Goal: Task Accomplishment & Management: Complete application form

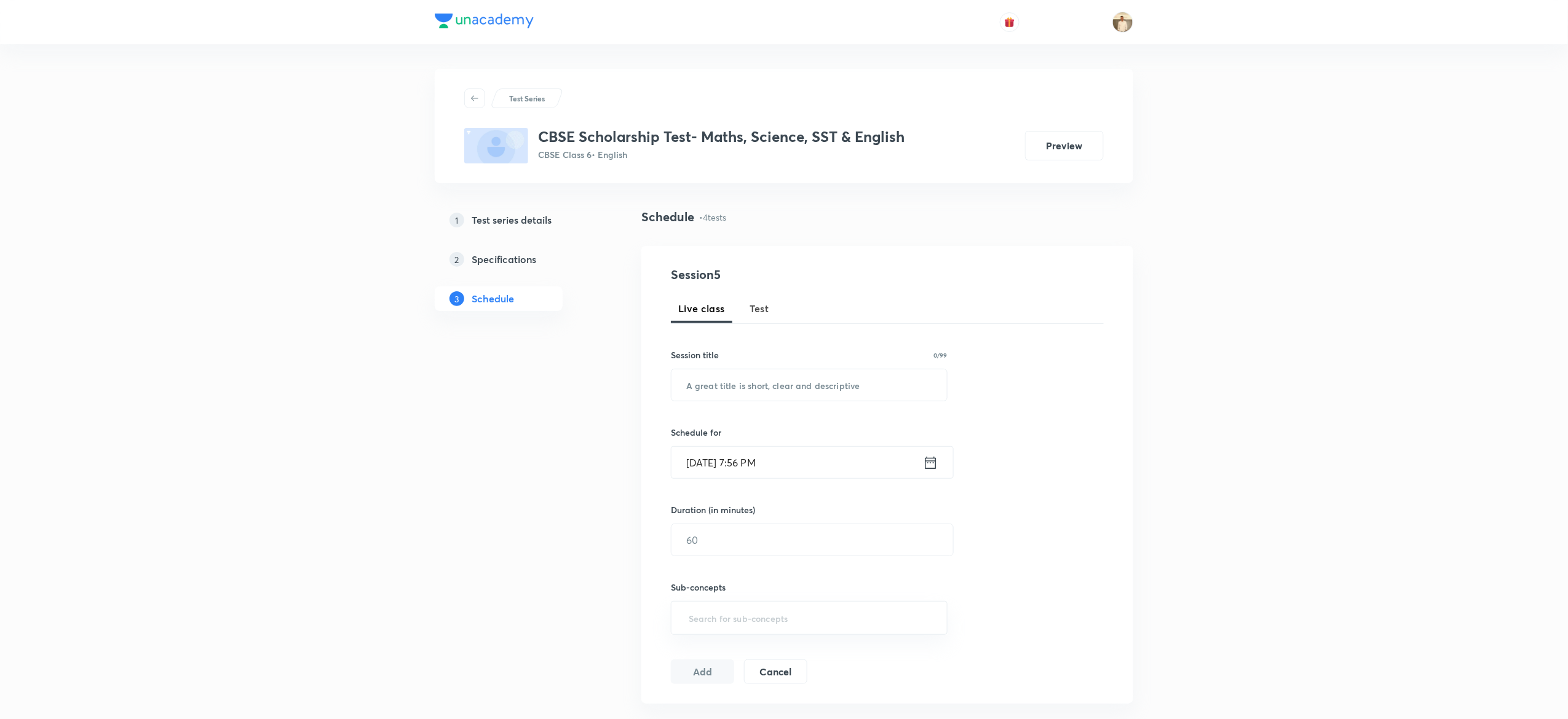
click at [763, 309] on span "Test" at bounding box center [760, 309] width 20 height 14
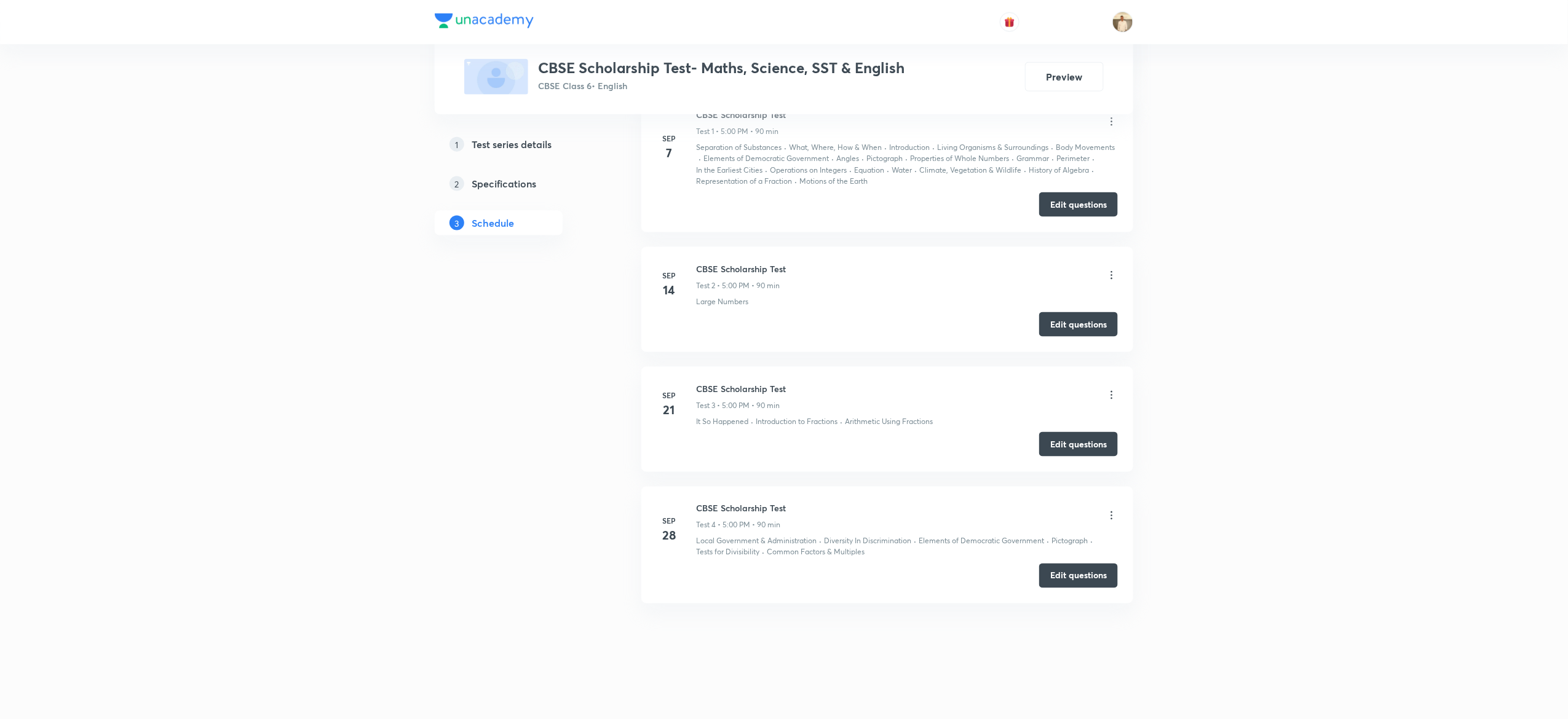
scroll to position [593, 0]
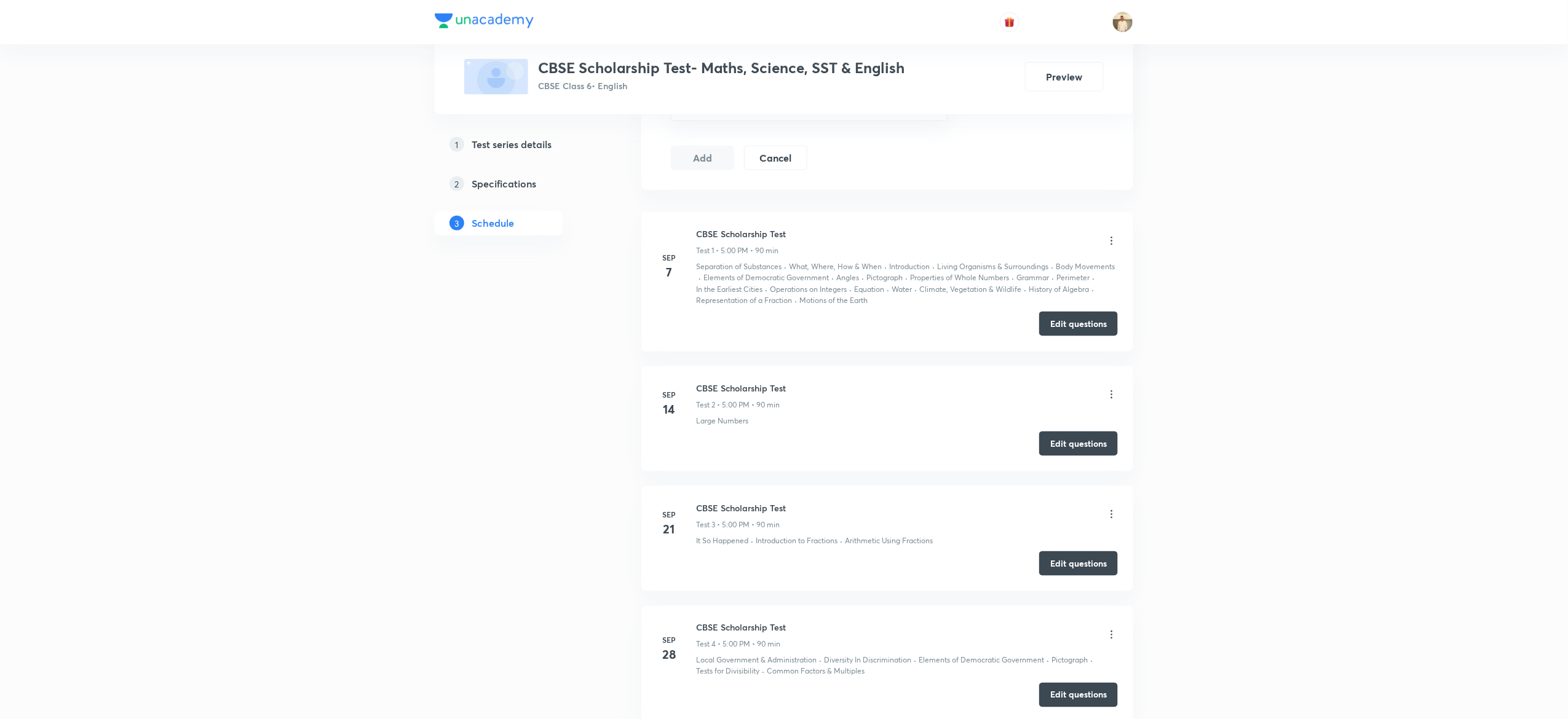
click at [532, 138] on h5 "Test series details" at bounding box center [512, 144] width 80 height 14
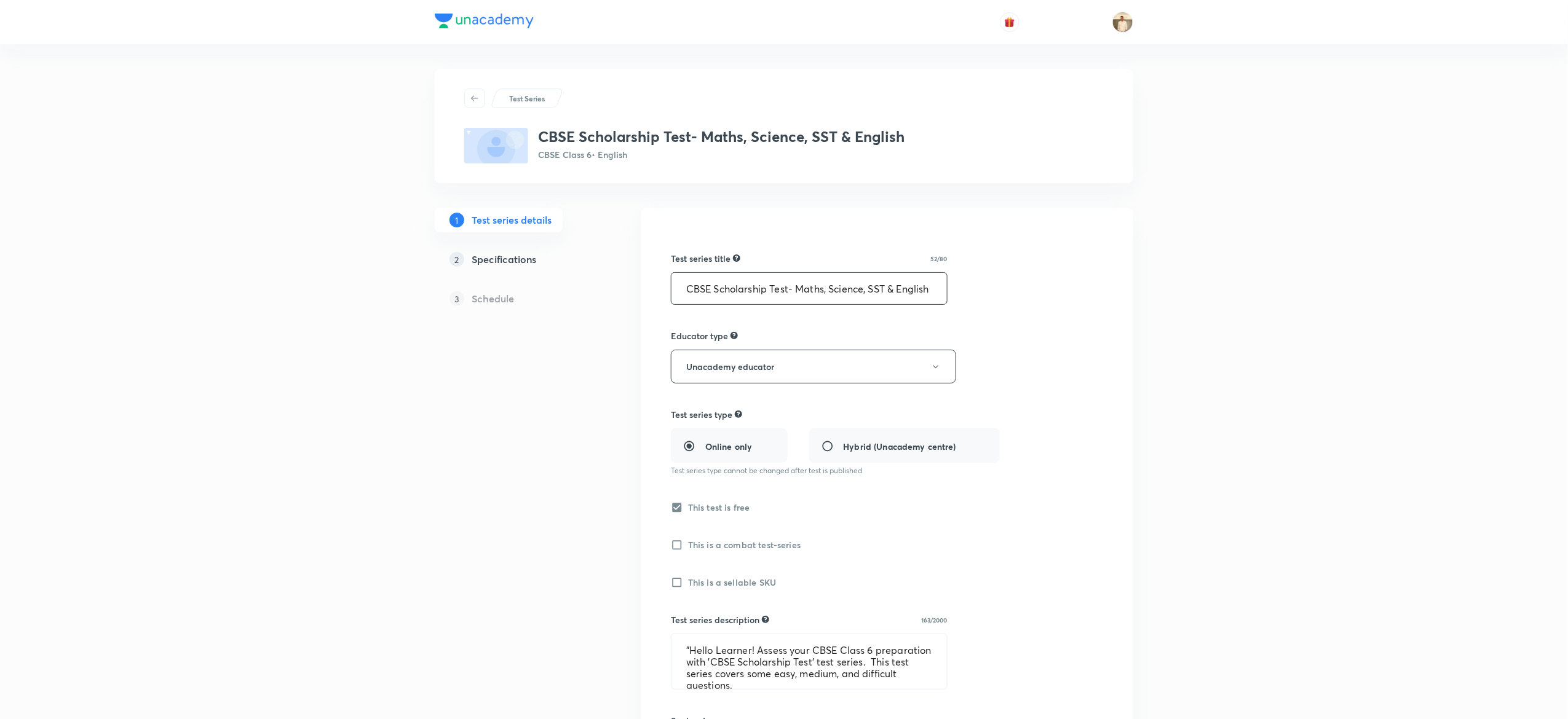
click at [814, 284] on input "CBSE Scholarship Test- Maths, Science, SST & English" at bounding box center [809, 288] width 275 height 32
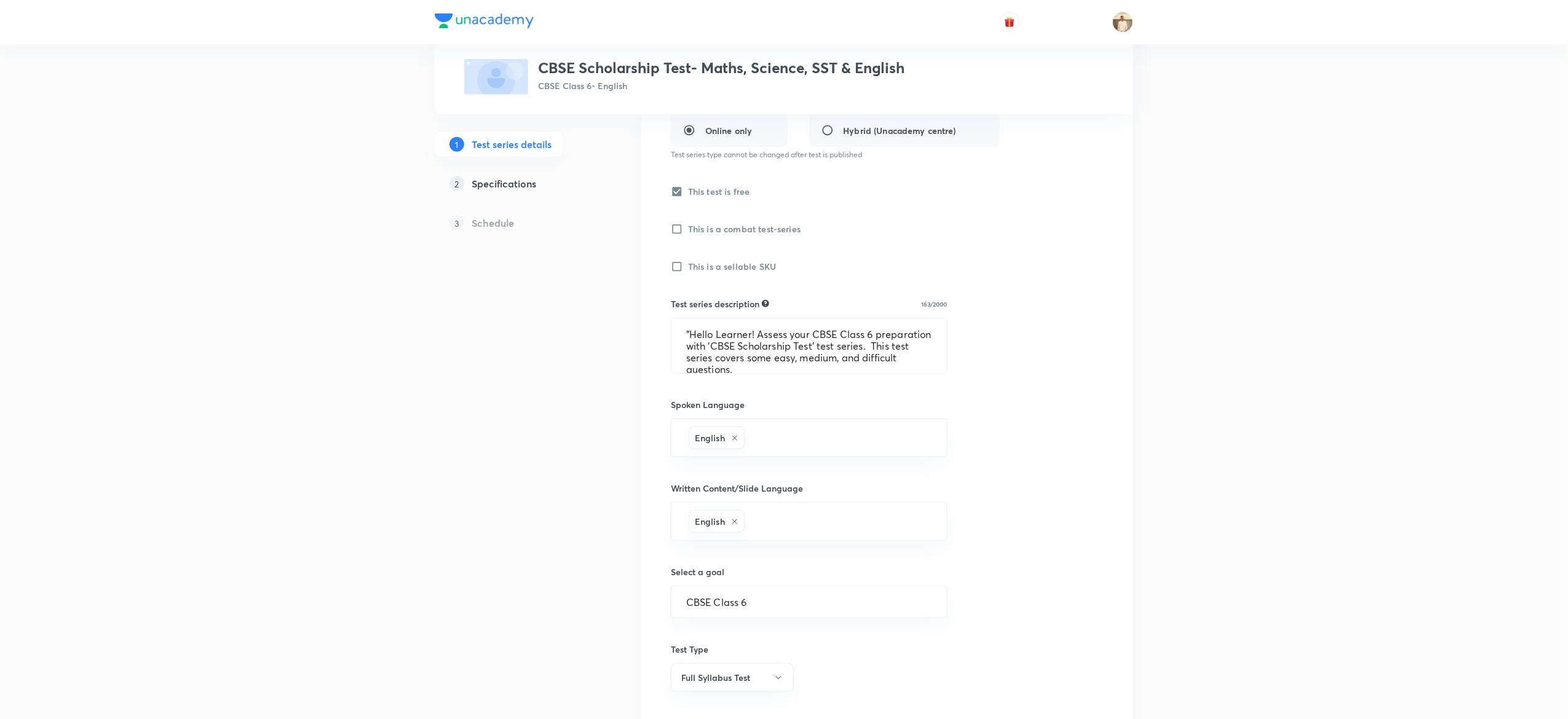
scroll to position [318, 0]
click at [727, 350] on textarea ""Hello Learner! Assess your CBSE Class 6 preparation with 'CBSE Scholarship Tes…" at bounding box center [809, 345] width 275 height 55
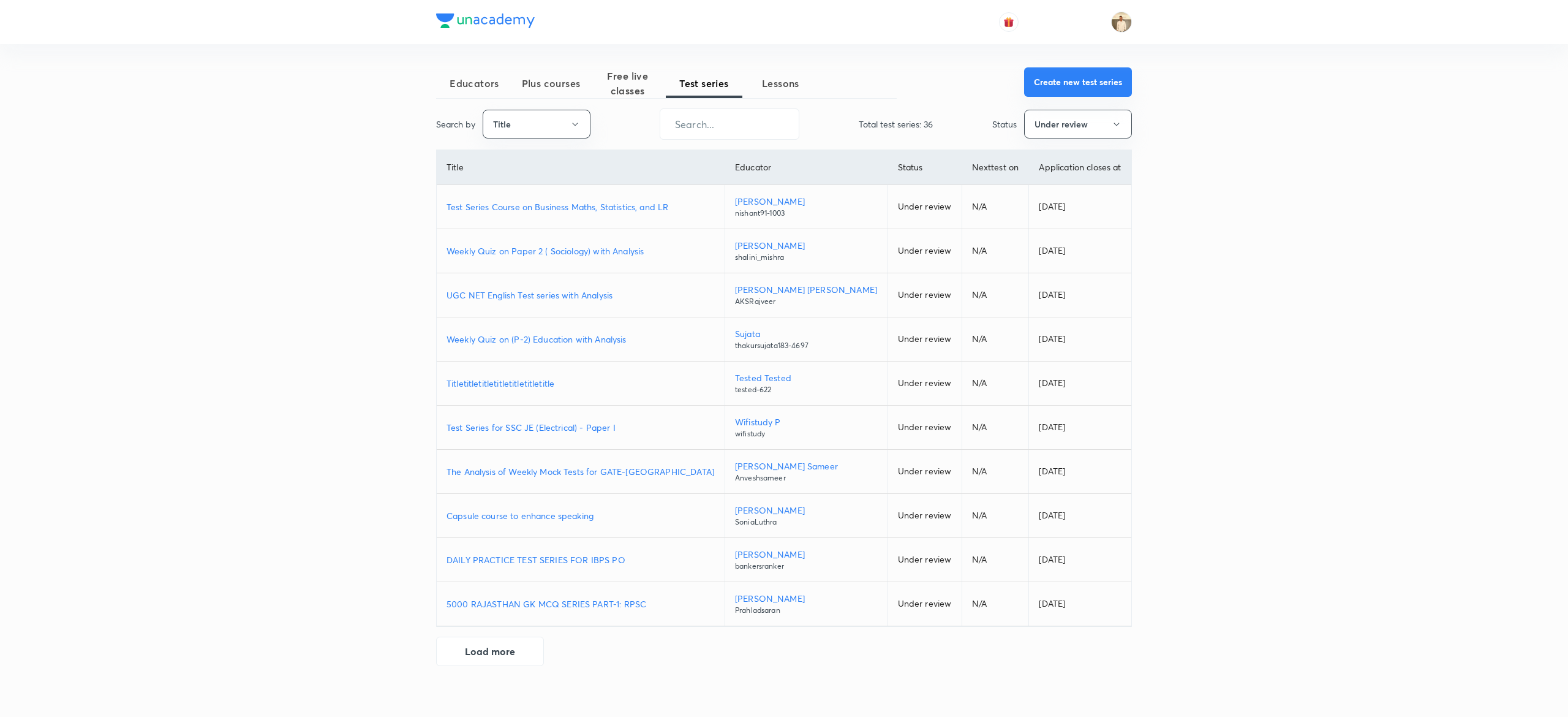
click at [1082, 81] on button "Create new test series" at bounding box center [1078, 82] width 108 height 30
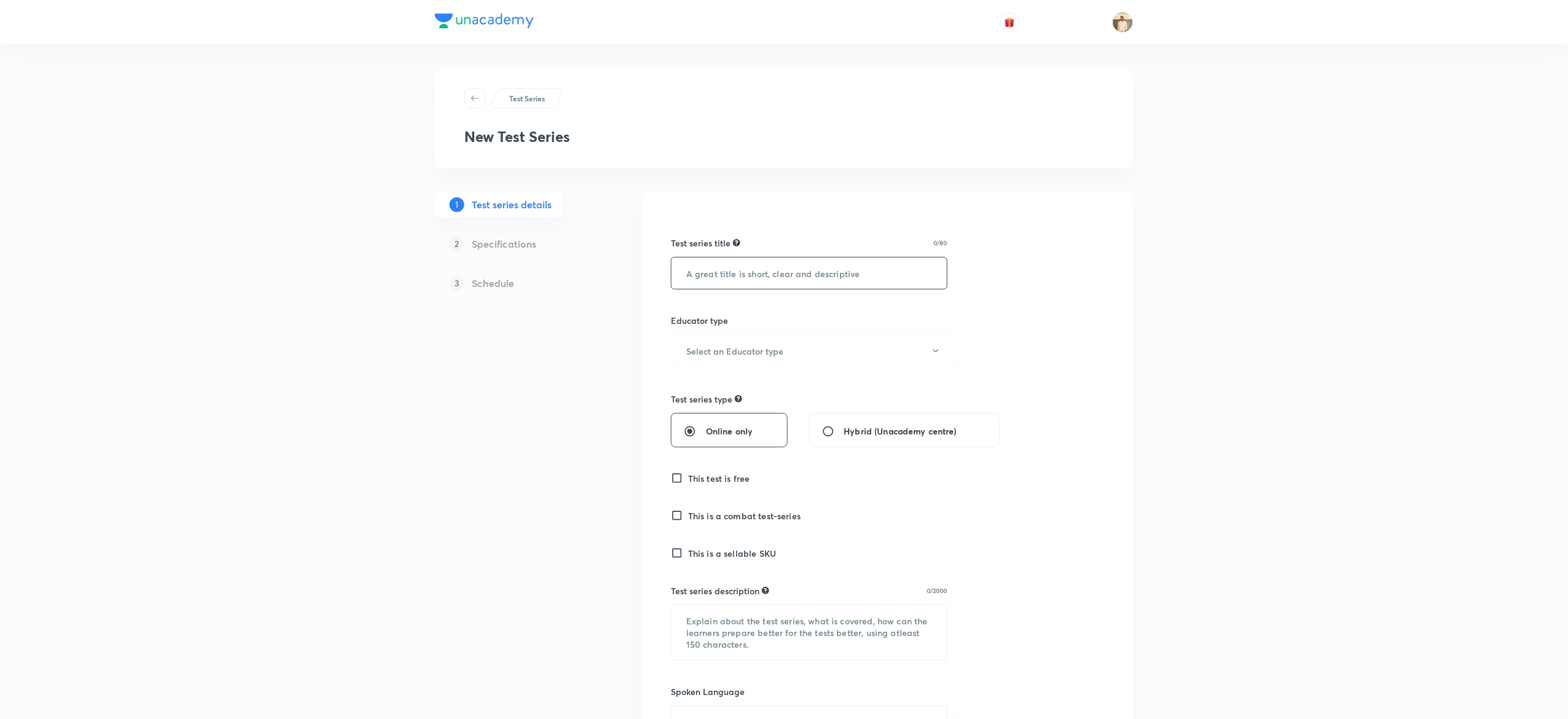
click at [821, 281] on input "text" at bounding box center [809, 272] width 275 height 32
paste input "CBSE Scholarship Test- Maths, Science, SST & English"
type input "CBSE Scholarship Test- Maths, Science, SST & English"
click at [729, 353] on h6 "Select an Educator type" at bounding box center [735, 351] width 97 height 13
click at [739, 390] on span "Unacademy educator" at bounding box center [807, 392] width 269 height 13
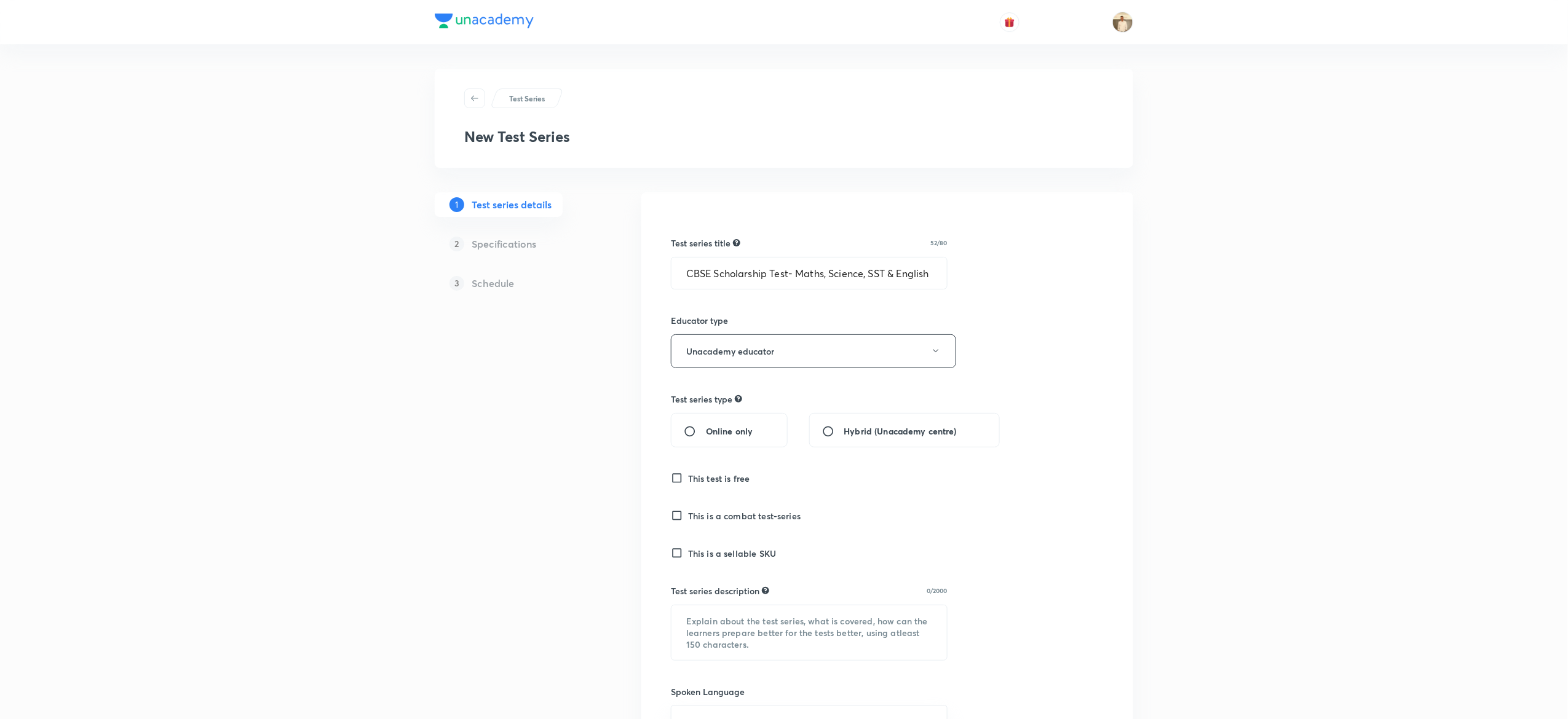
click at [702, 427] on input "Online only" at bounding box center [695, 431] width 23 height 13
radio input "true"
click at [671, 481] on input "This test is free" at bounding box center [679, 478] width 17 height 13
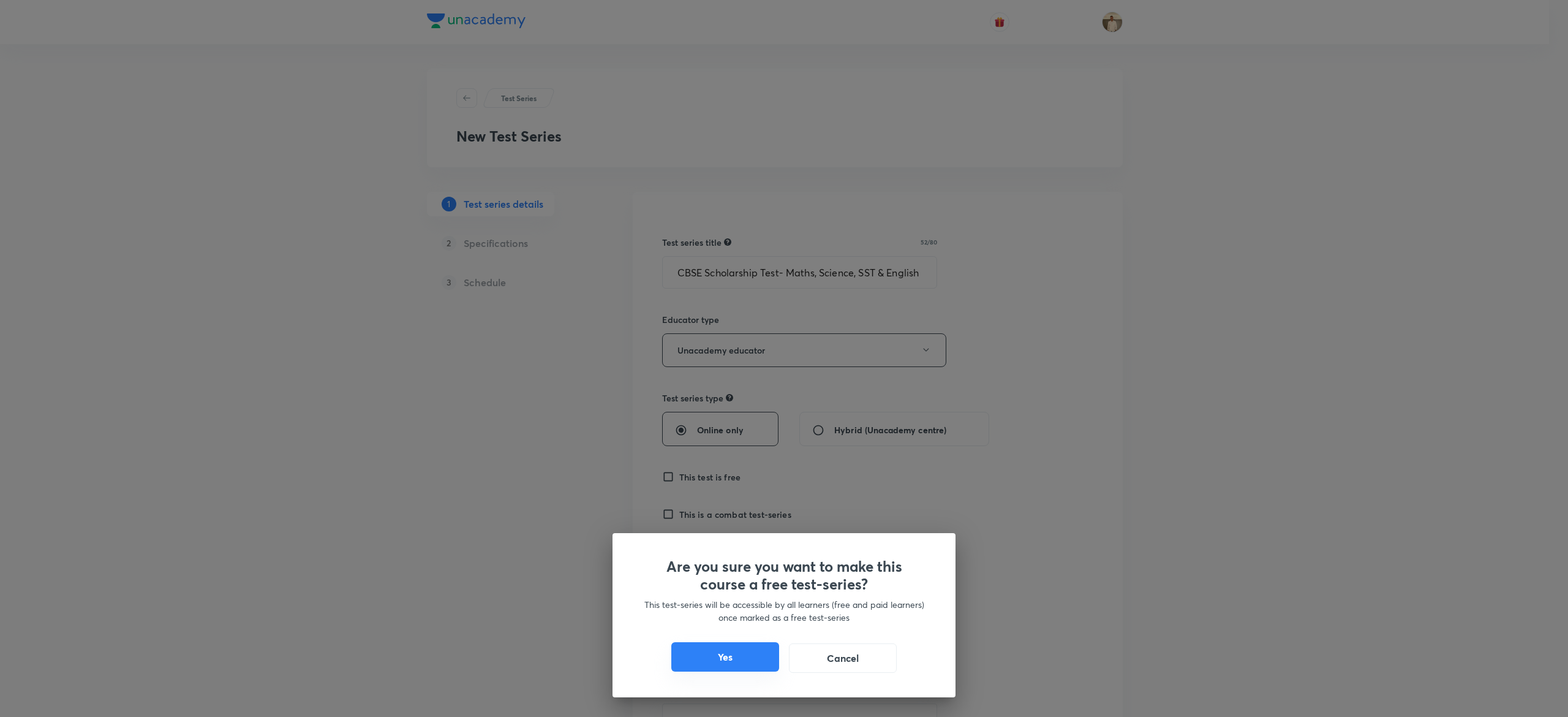
click at [721, 657] on button "Yes" at bounding box center [726, 657] width 108 height 30
checkbox input "true"
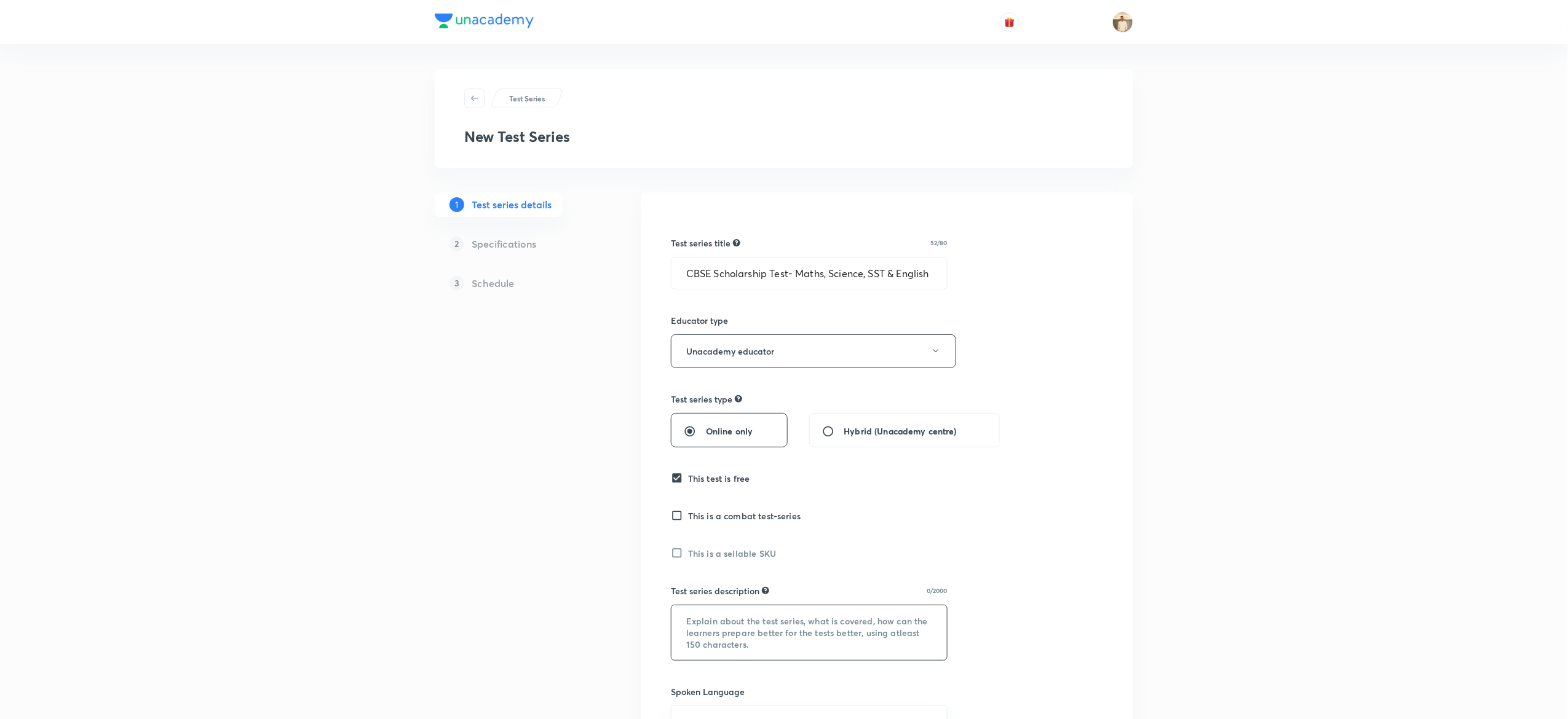
click at [761, 611] on textarea at bounding box center [809, 632] width 275 height 55
paste textarea ""Hello Learner! Assess your CBSE Class 6 preparation with 'CBSE Scholarship Tes…"
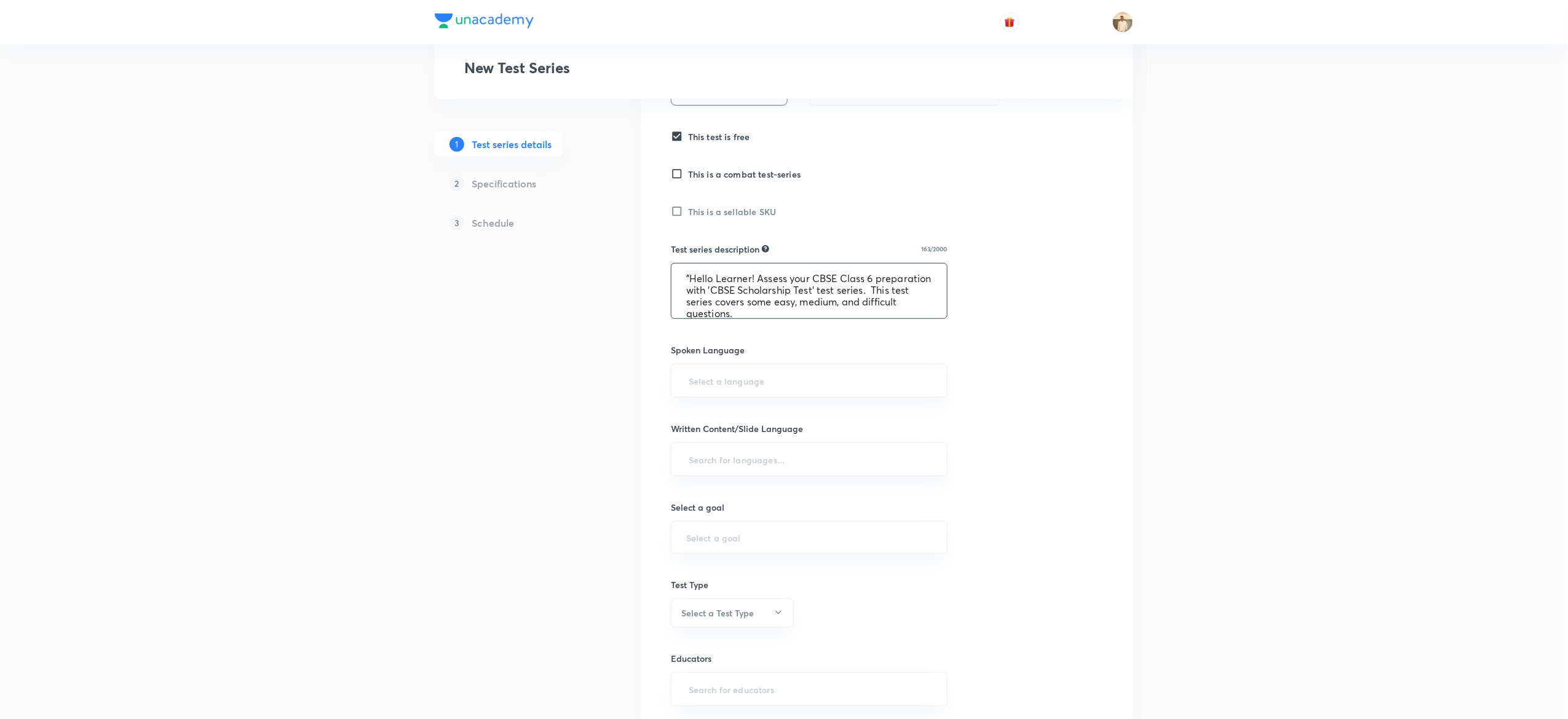
scroll to position [343, 0]
click at [898, 288] on textarea ""Hello Learner! Assess your CBSE Class 6 preparation with 'CBSE Scholarship Tes…" at bounding box center [809, 290] width 275 height 55
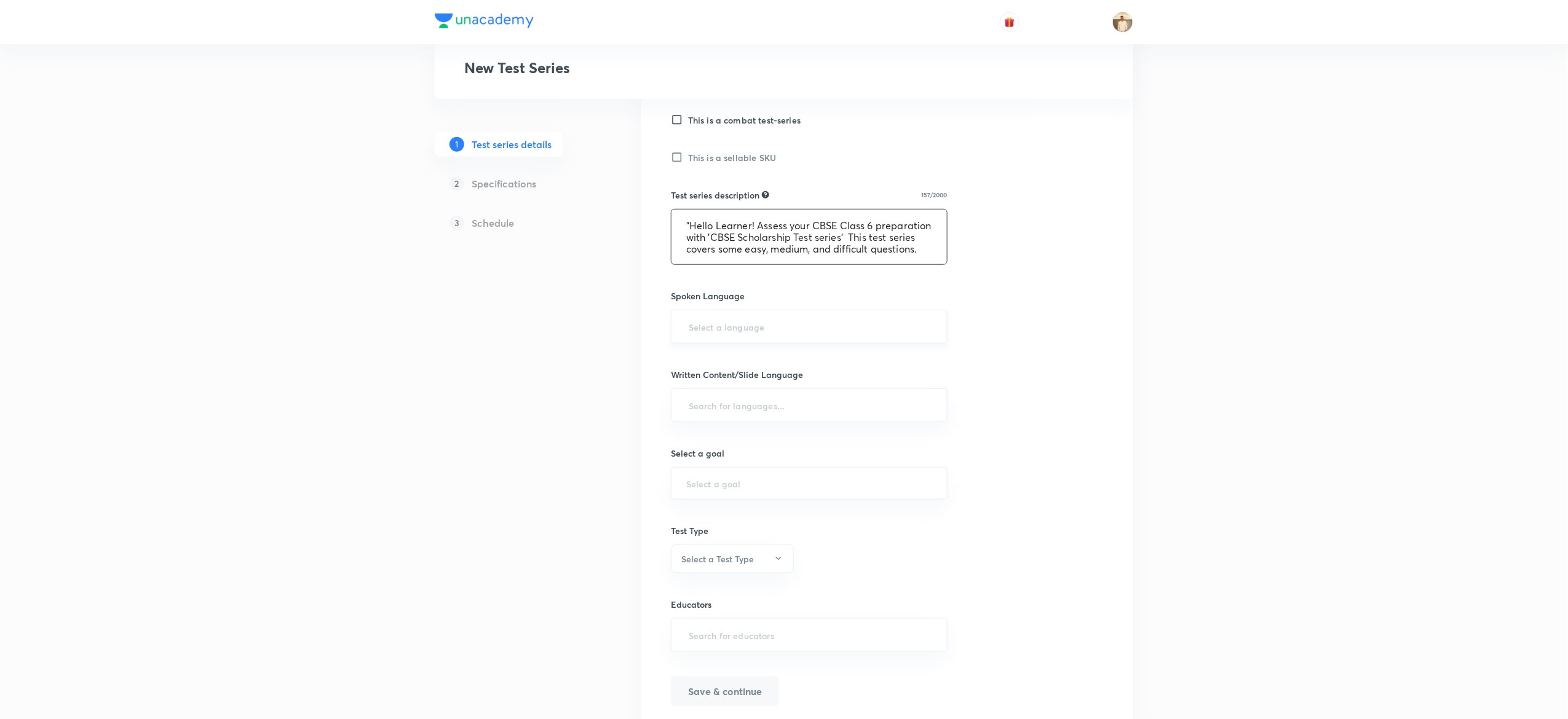
type textarea ""Hello Learner! Assess your CBSE Class 6 preparation with 'CBSE Scholarship Tes…"
click at [872, 324] on input "text" at bounding box center [809, 327] width 246 height 23
click at [692, 364] on li "English" at bounding box center [809, 363] width 275 height 23
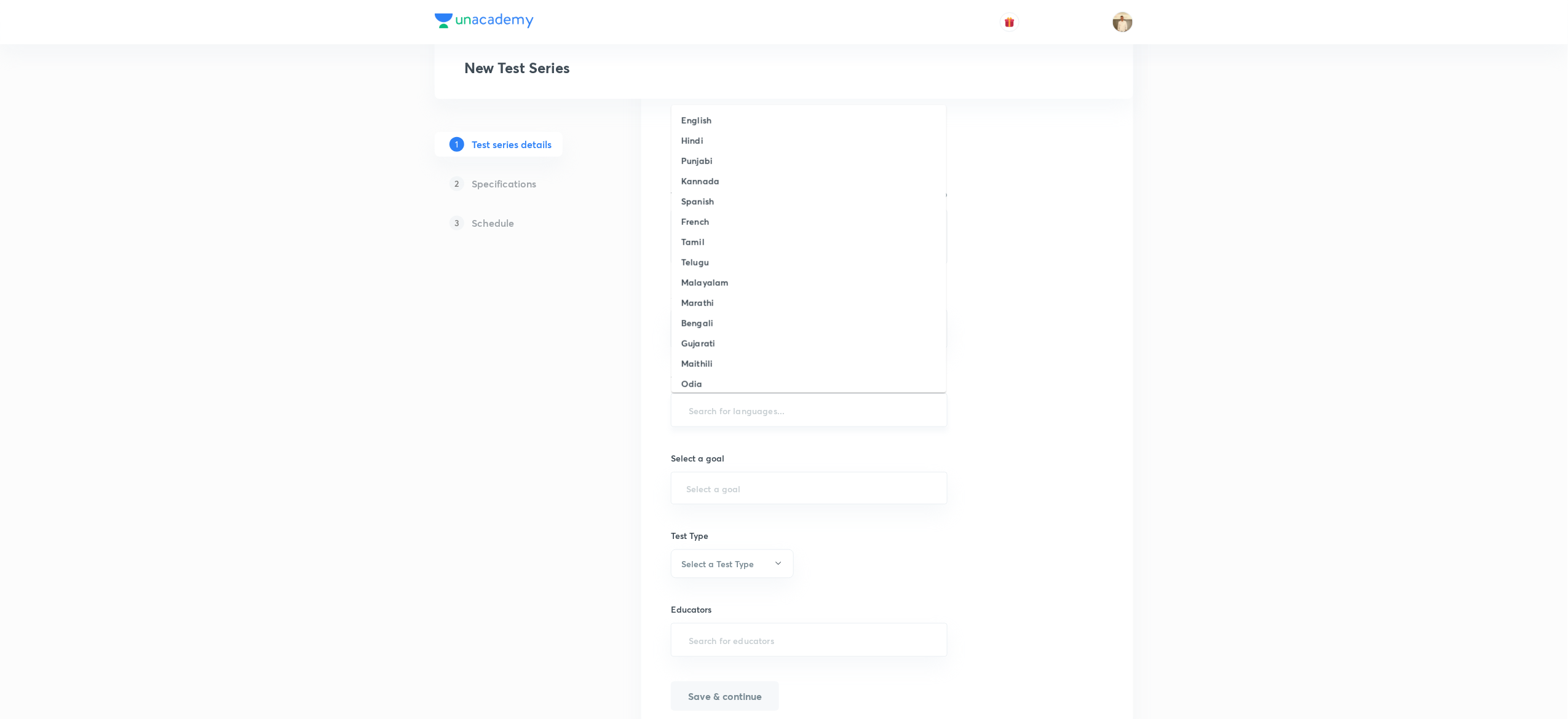
click at [773, 410] on input "text" at bounding box center [809, 410] width 246 height 23
click at [752, 113] on li "English" at bounding box center [809, 120] width 275 height 20
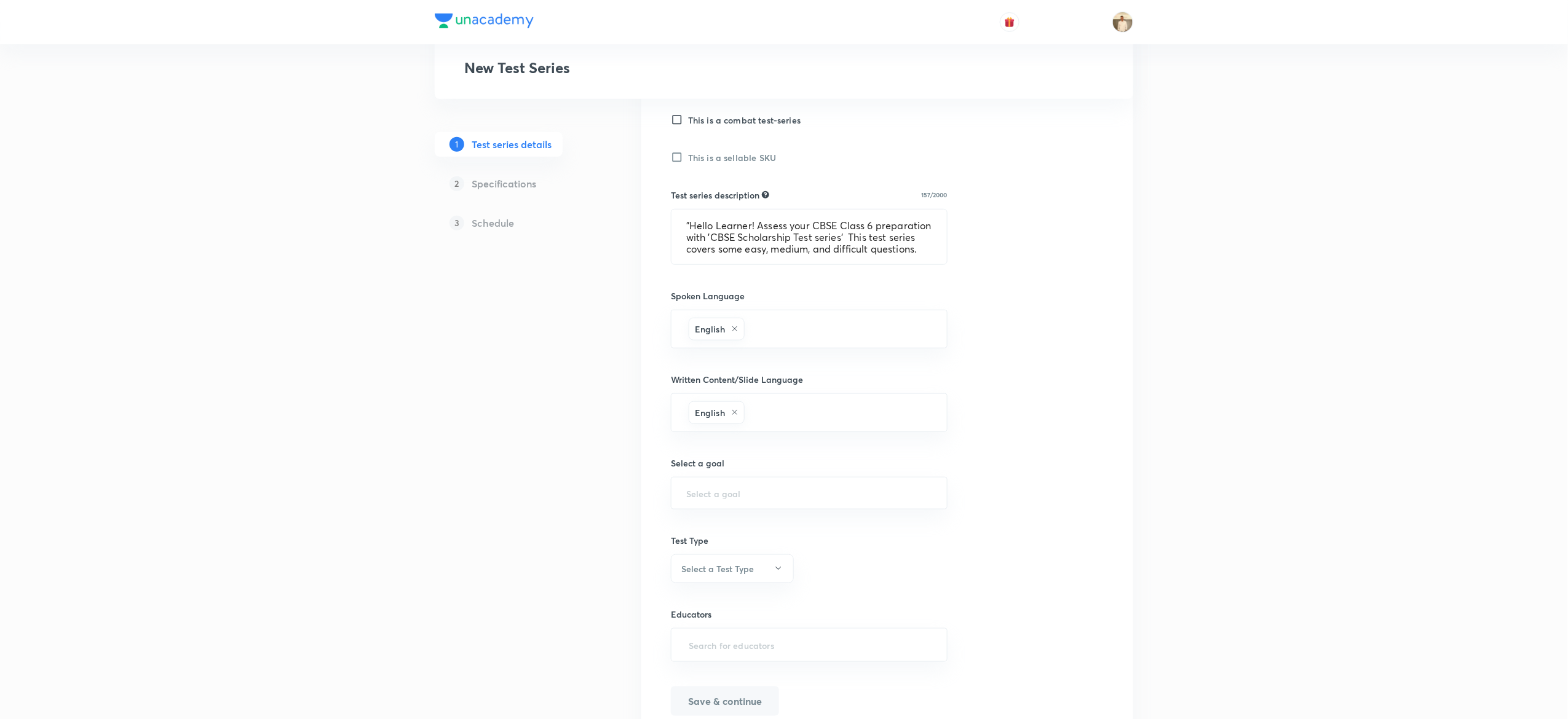
scroll to position [456, 0]
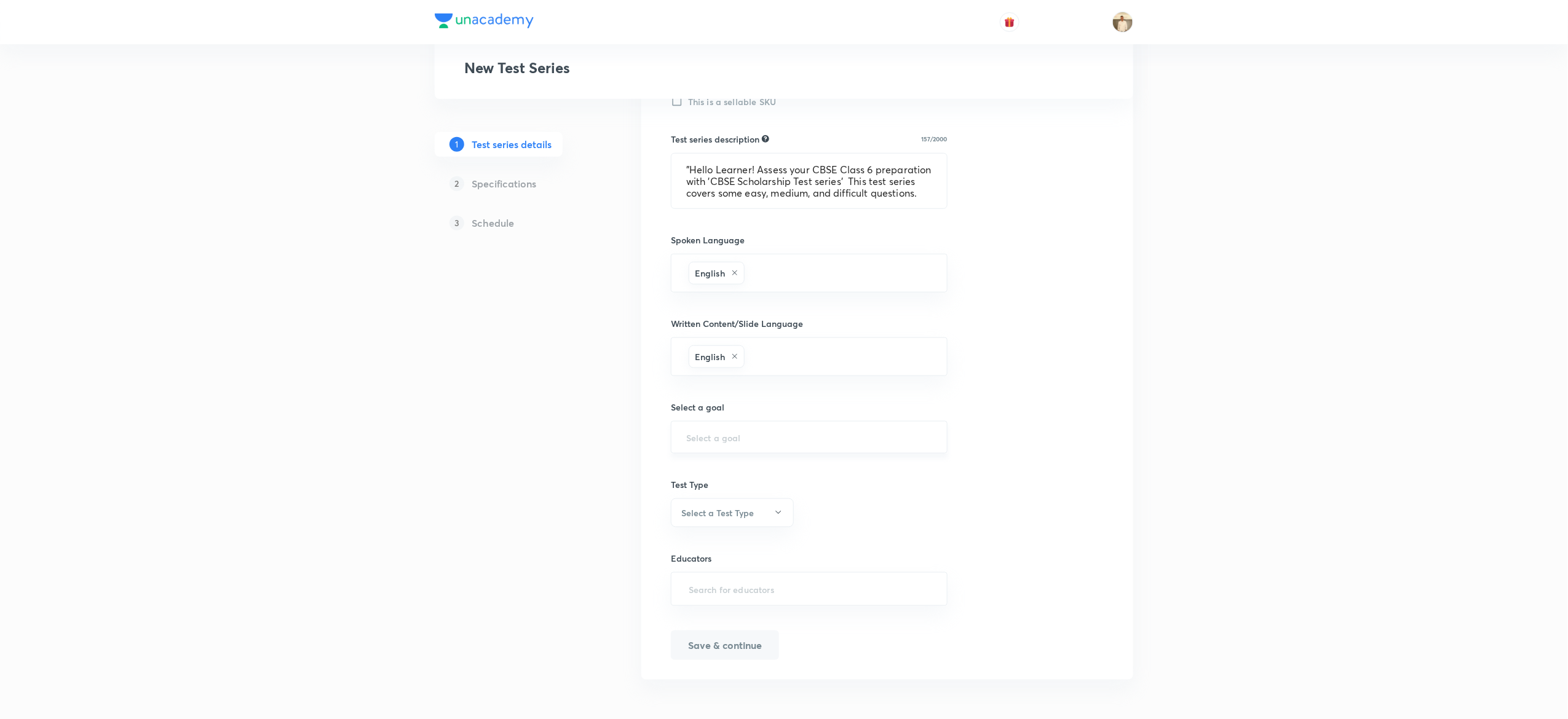
click at [729, 424] on div "​" at bounding box center [809, 438] width 277 height 32
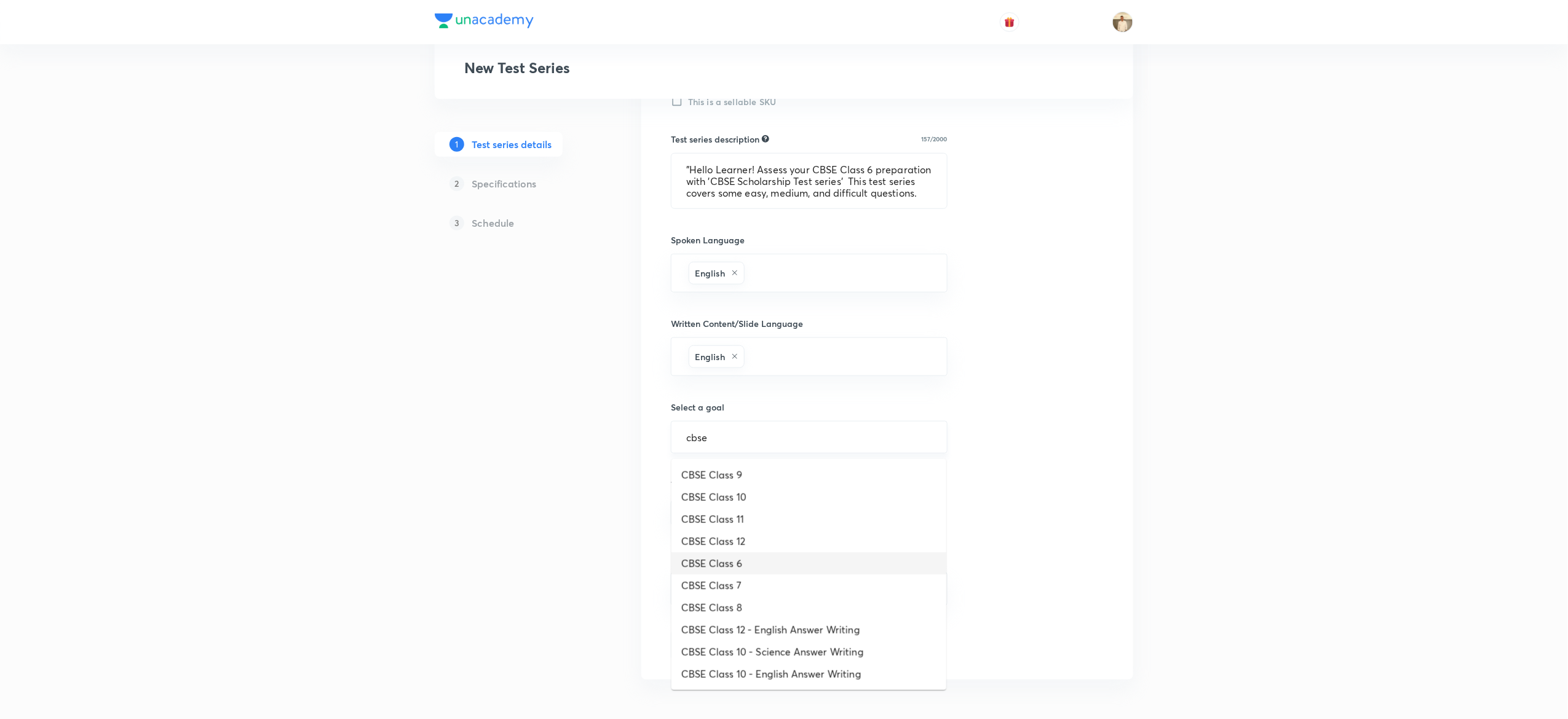
type input "CBSE Class 6"
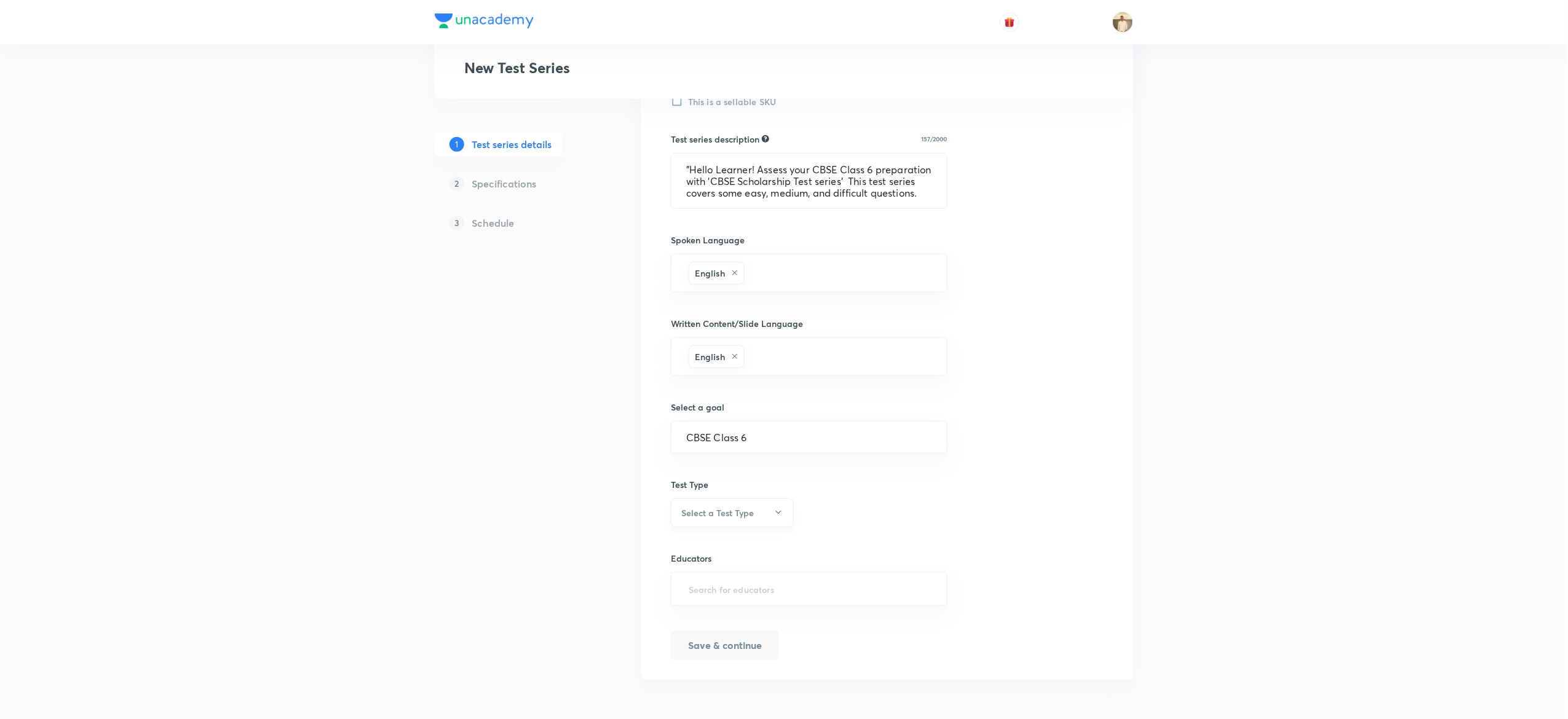
click at [774, 514] on icon "button" at bounding box center [778, 512] width 10 height 10
click at [717, 570] on span "Minor Test" at bounding box center [726, 572] width 107 height 13
click at [803, 577] on input "text" at bounding box center [809, 588] width 246 height 23
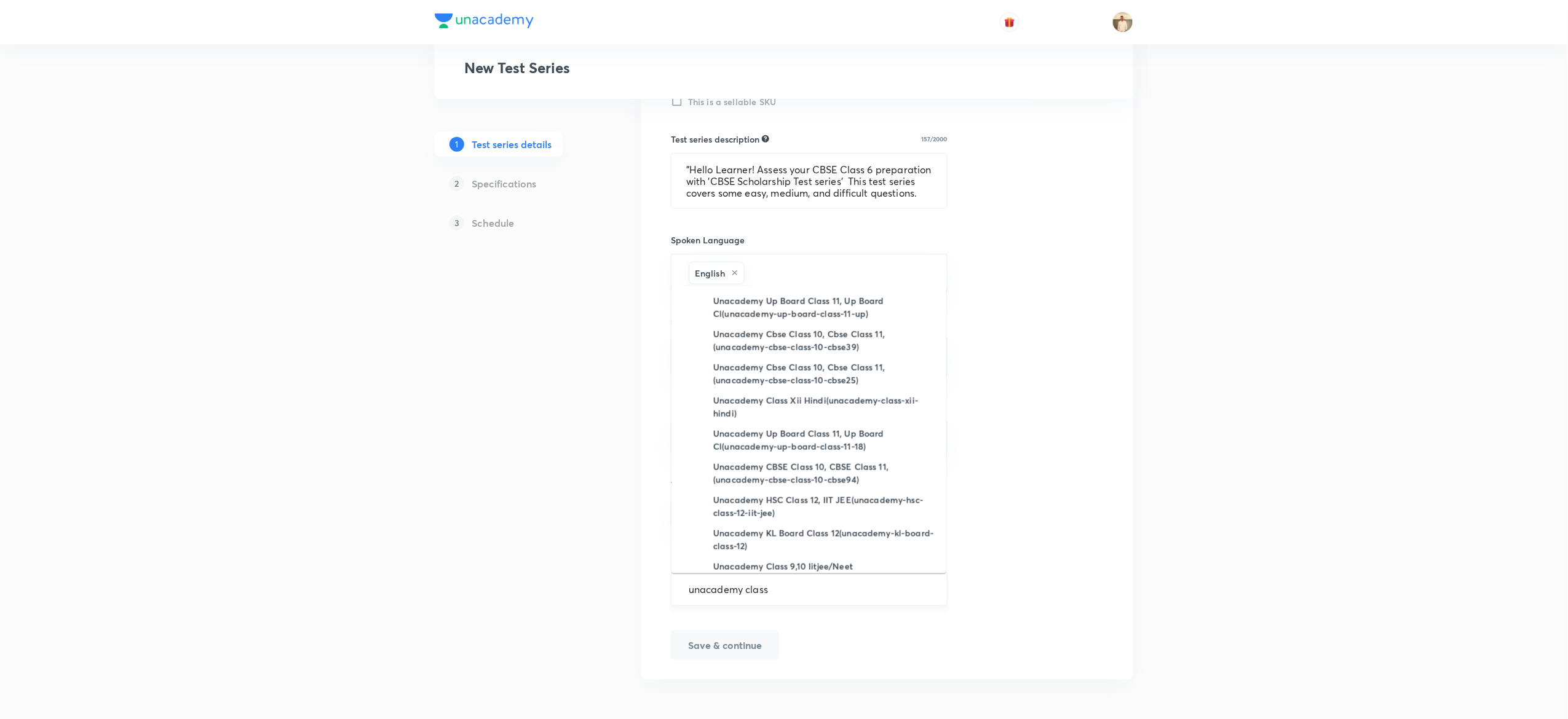
type input "unacademy class 6"
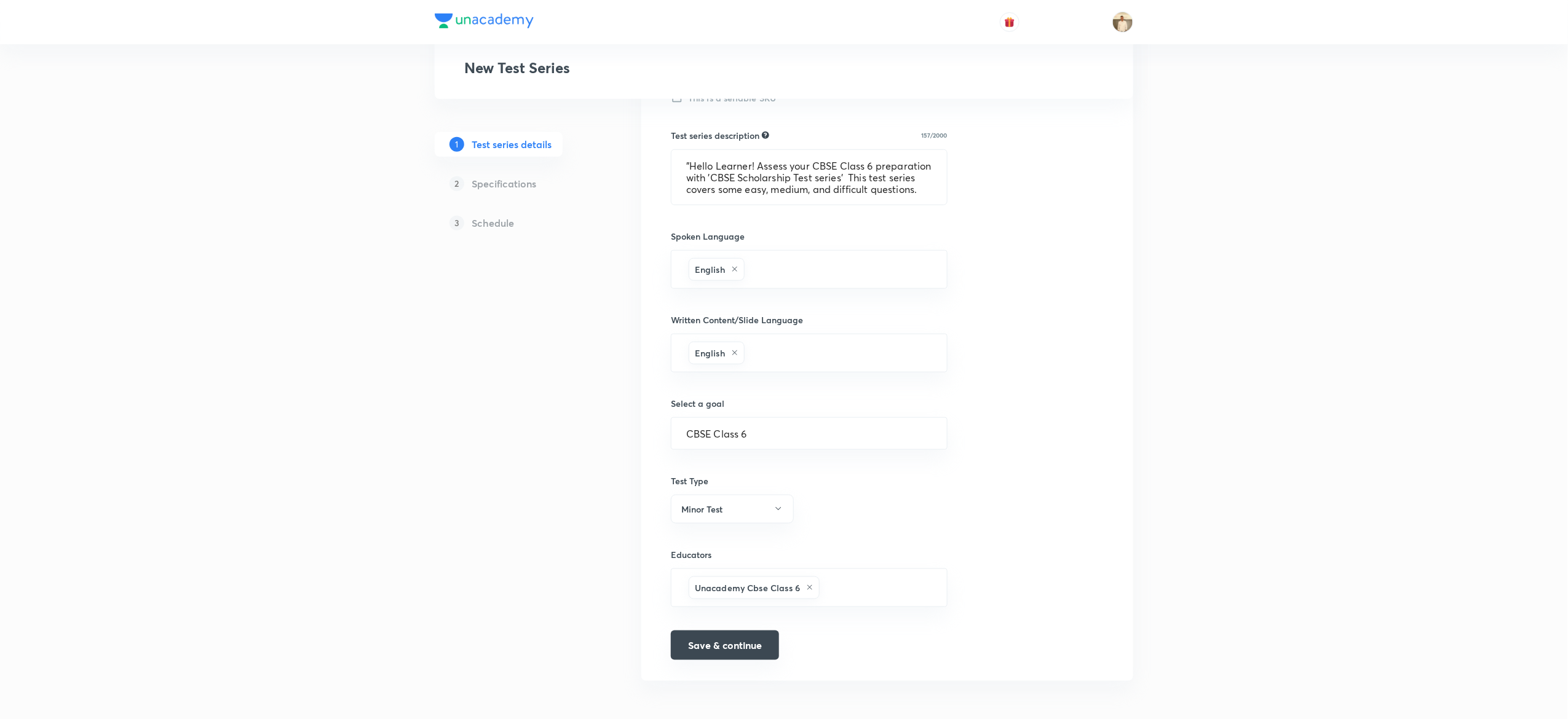
click at [747, 650] on button "Save & continue" at bounding box center [725, 645] width 108 height 30
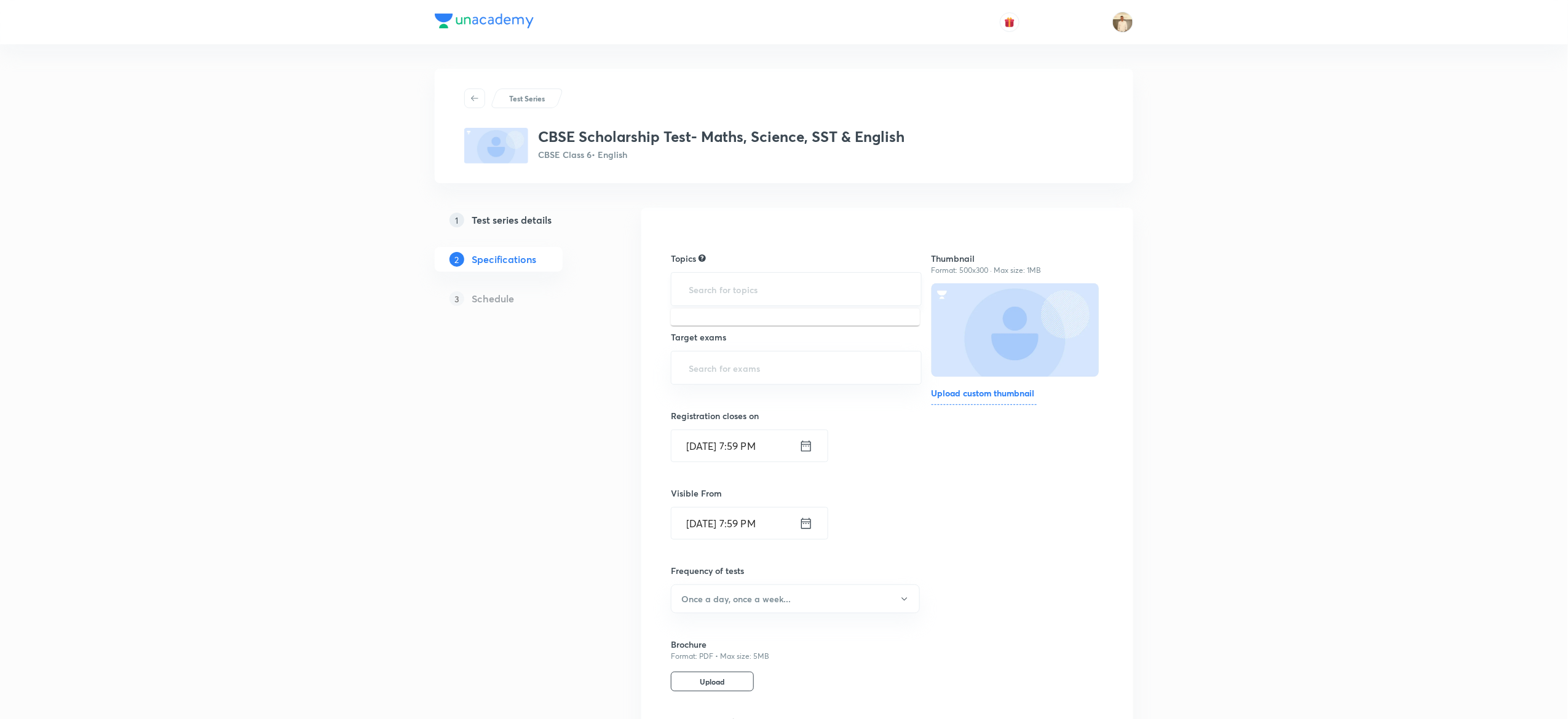
click at [765, 288] on input "text" at bounding box center [796, 289] width 220 height 23
type input "a"
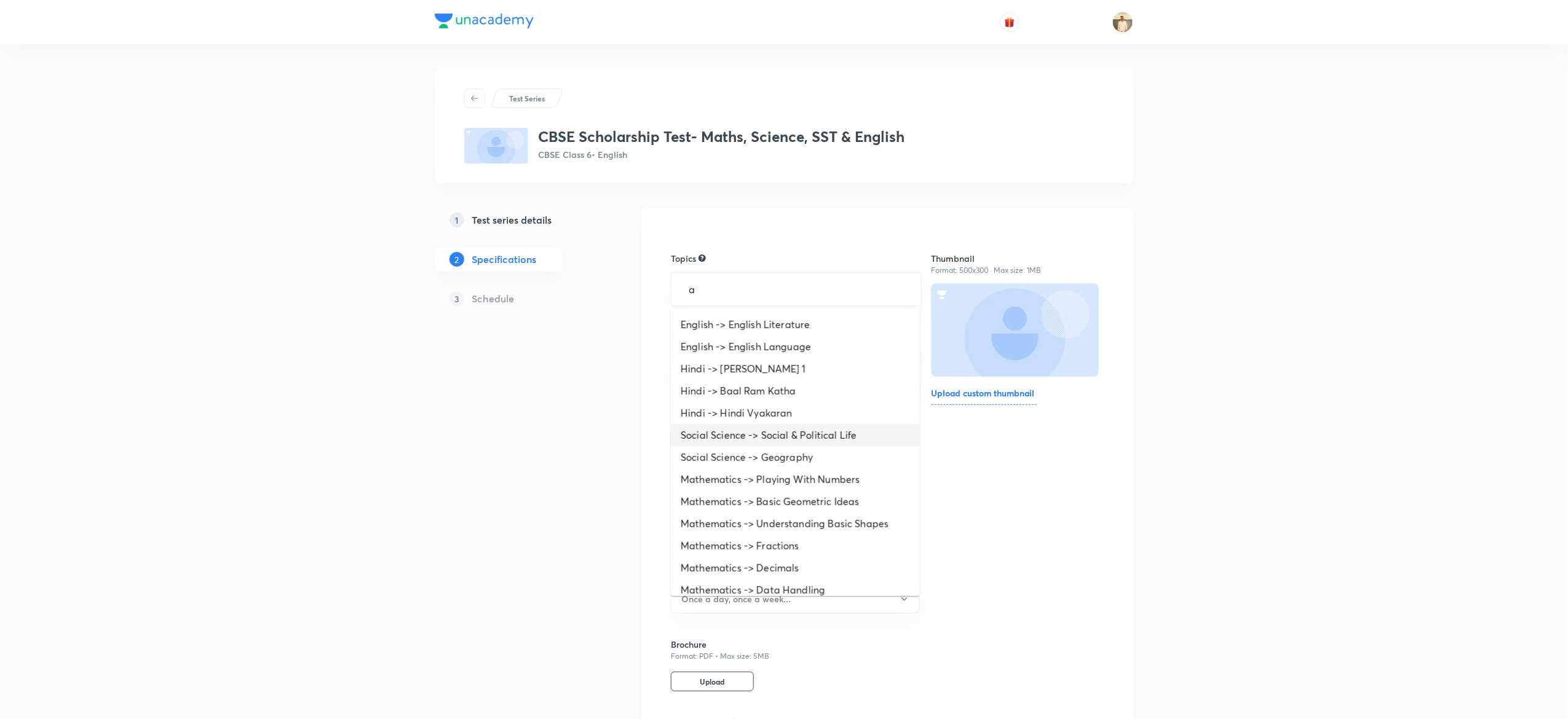
click at [800, 435] on li "Social Science -> Social & Political Life" at bounding box center [795, 435] width 249 height 23
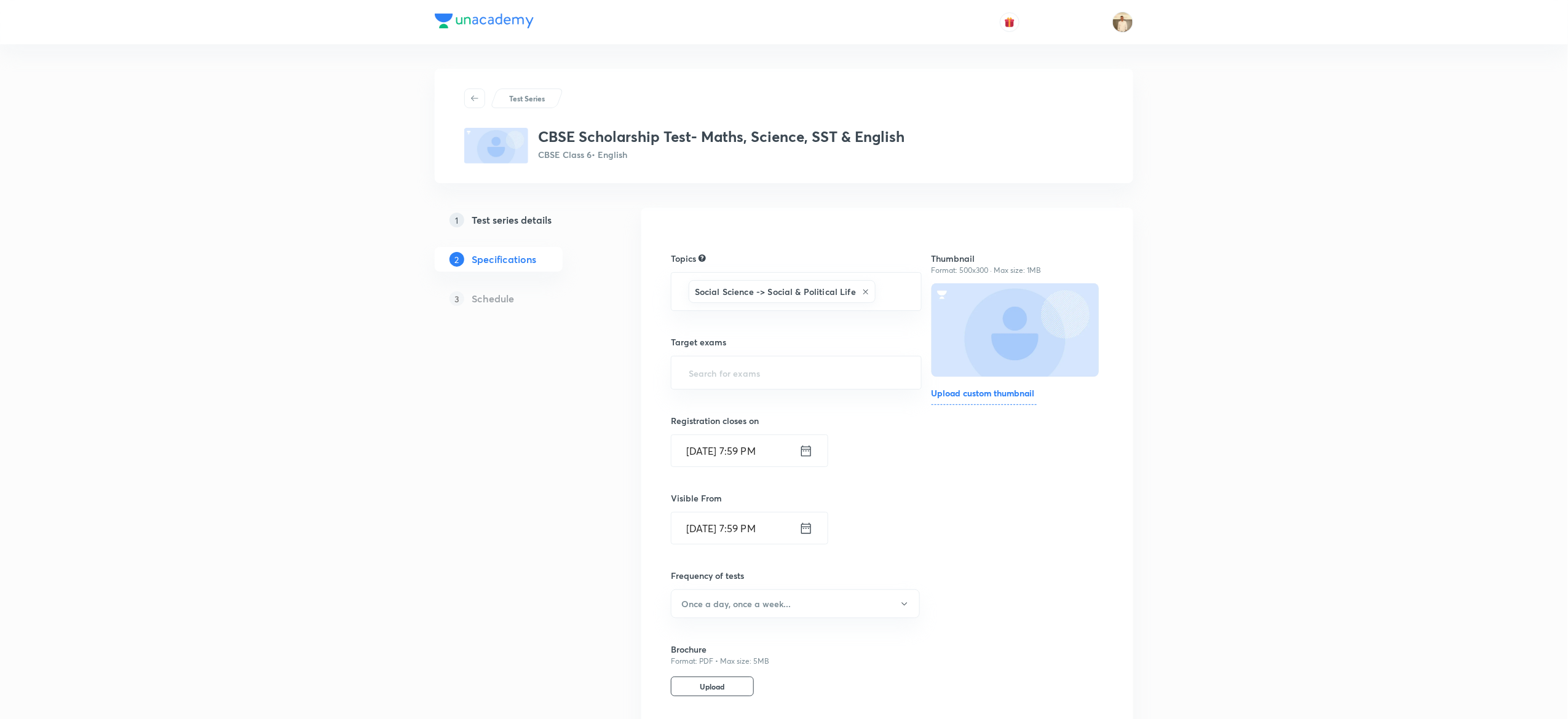
type input "a"
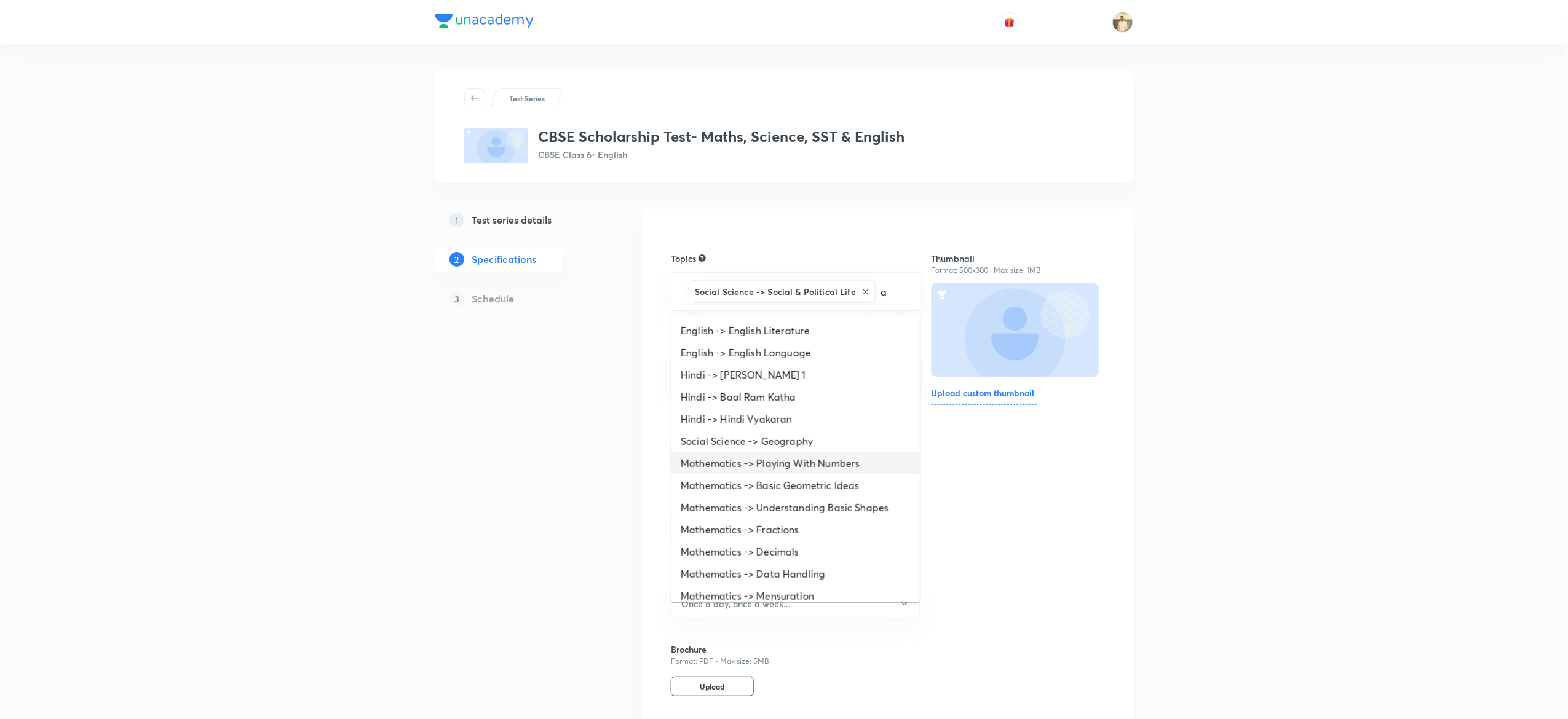
click at [810, 464] on li "Mathematics -> Playing With Numbers" at bounding box center [795, 463] width 249 height 23
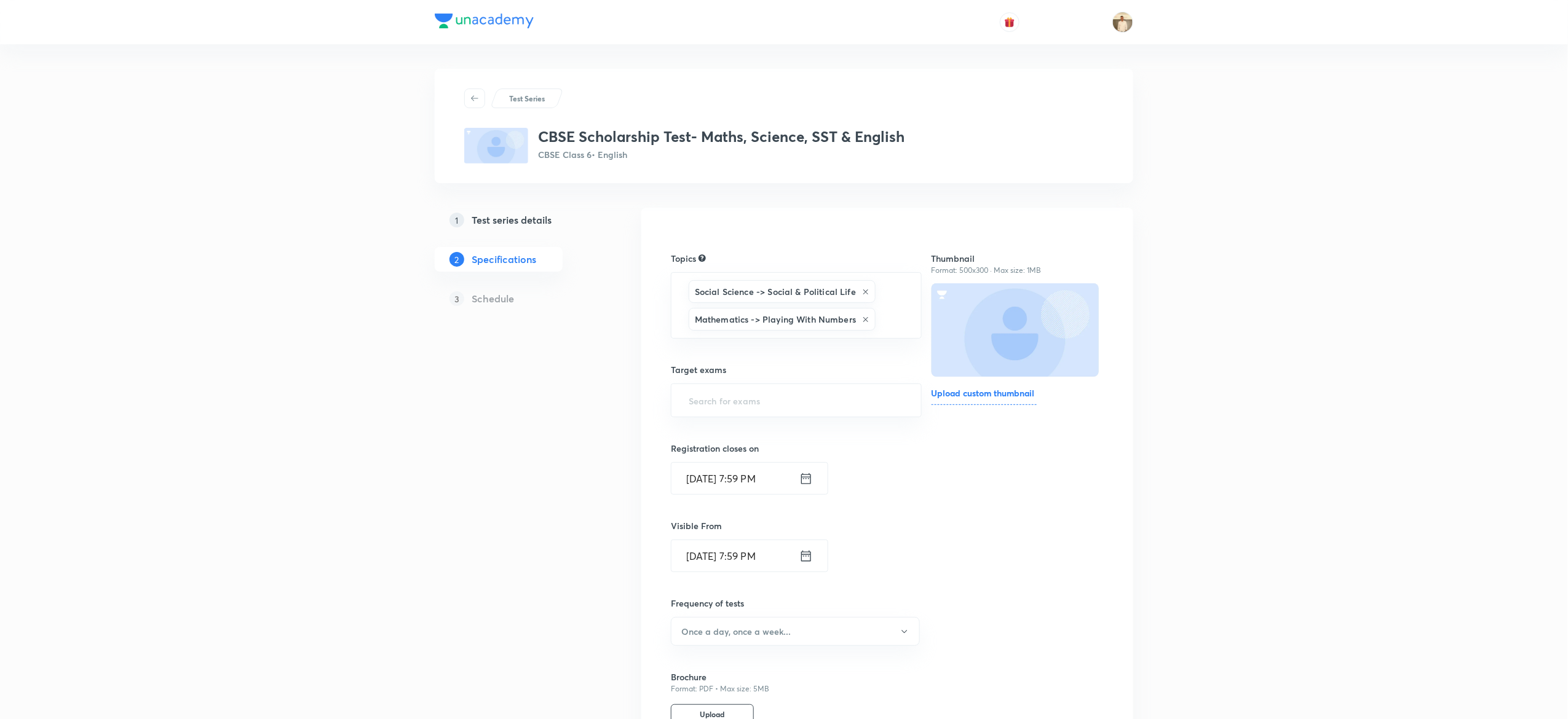
type input "a"
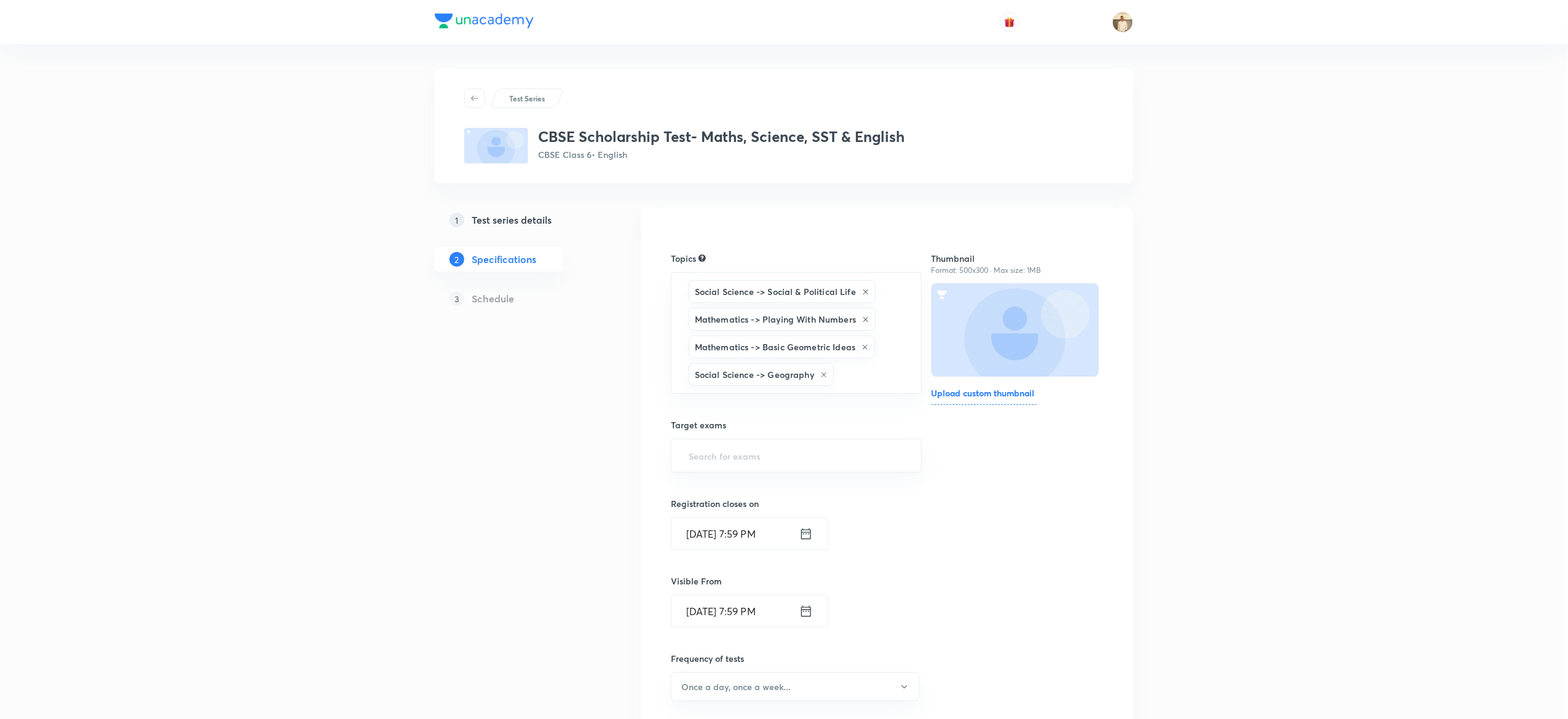
type input "a"
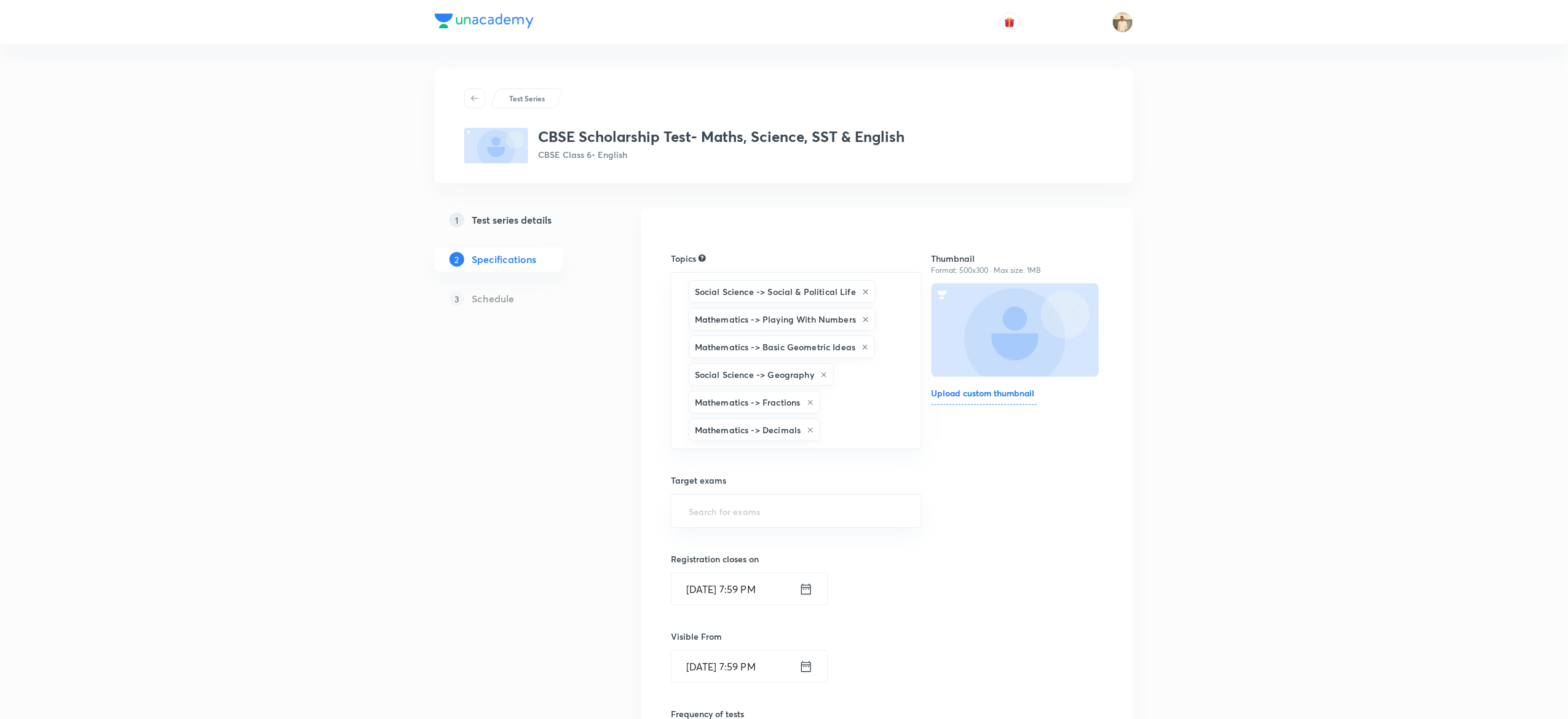
type input "a"
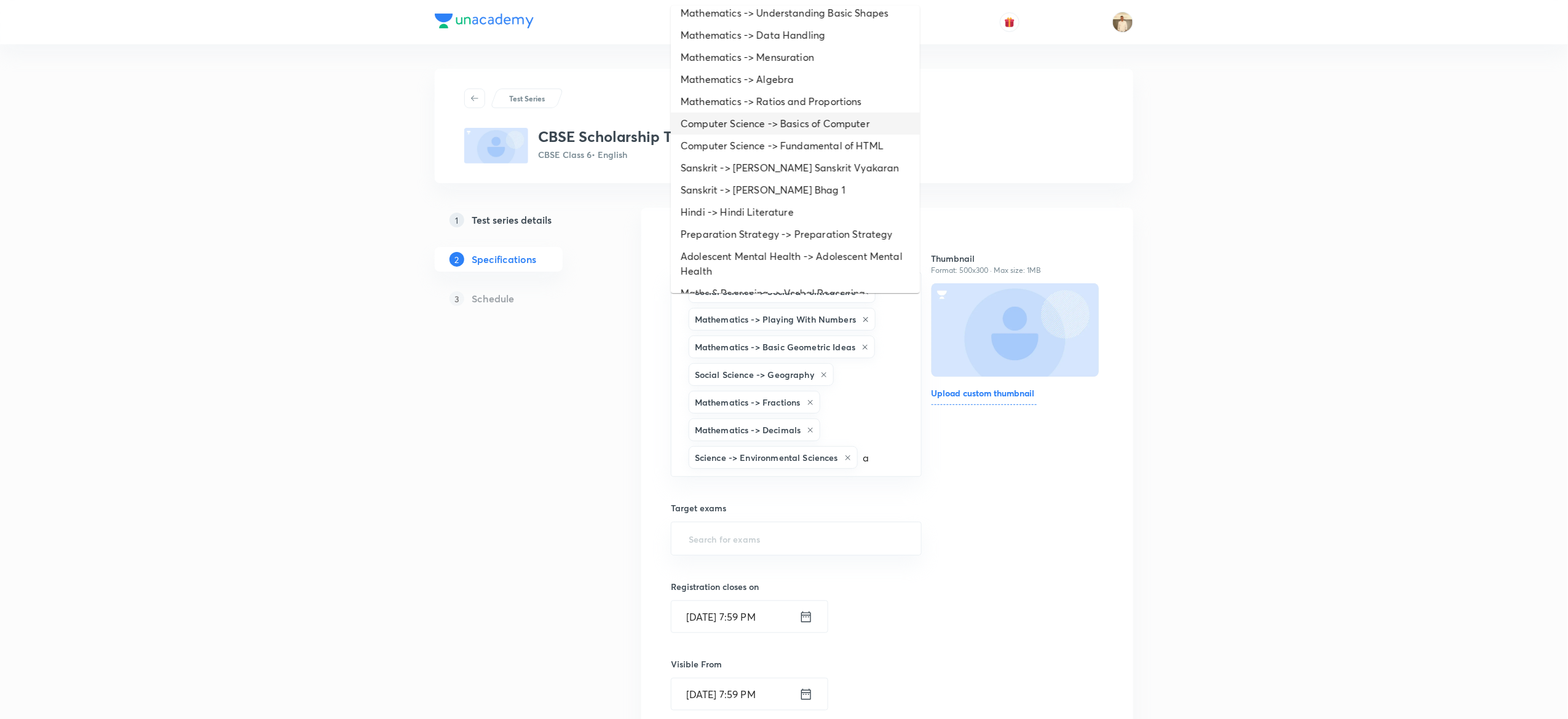
scroll to position [121, 0]
click at [773, 41] on li "Mathematics -> Data Handling" at bounding box center [795, 33] width 249 height 23
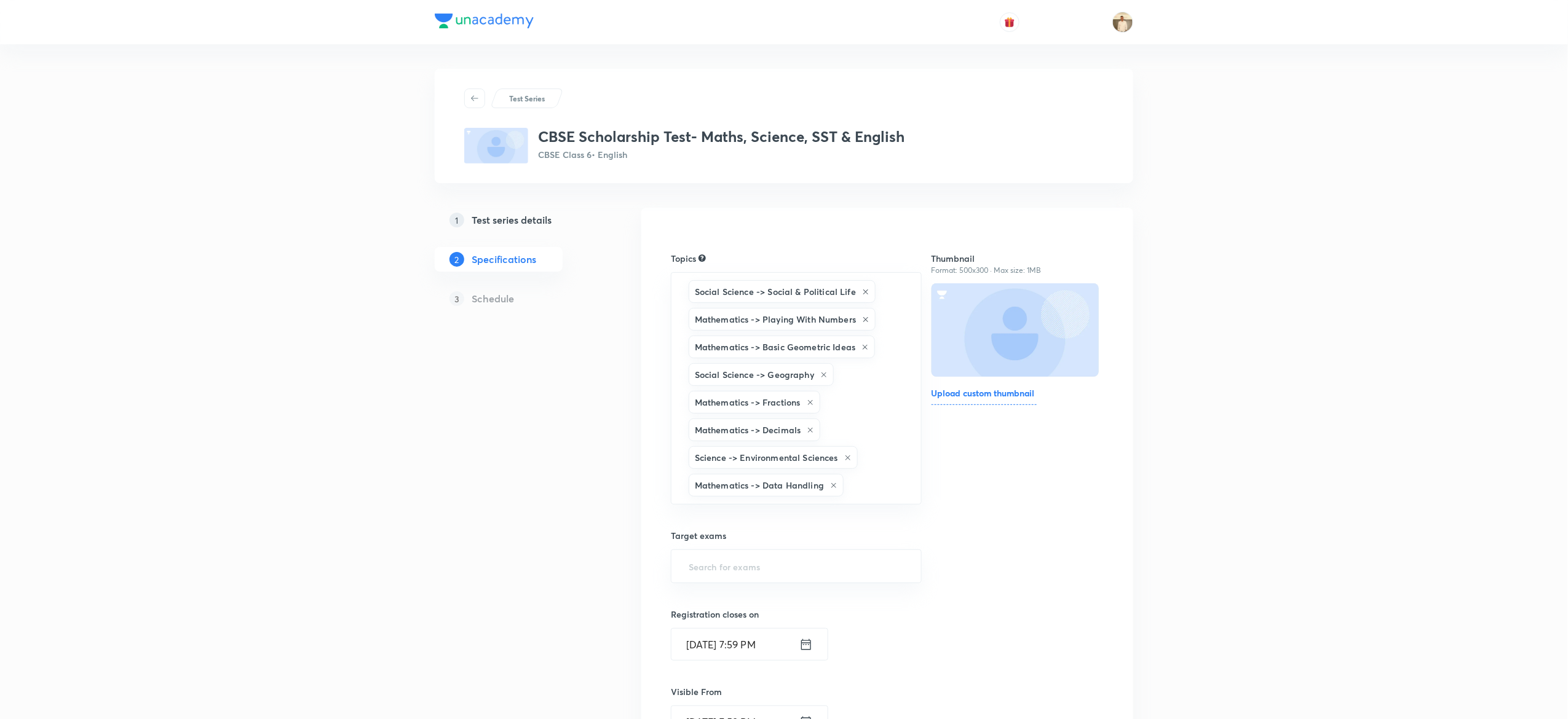
type input "a"
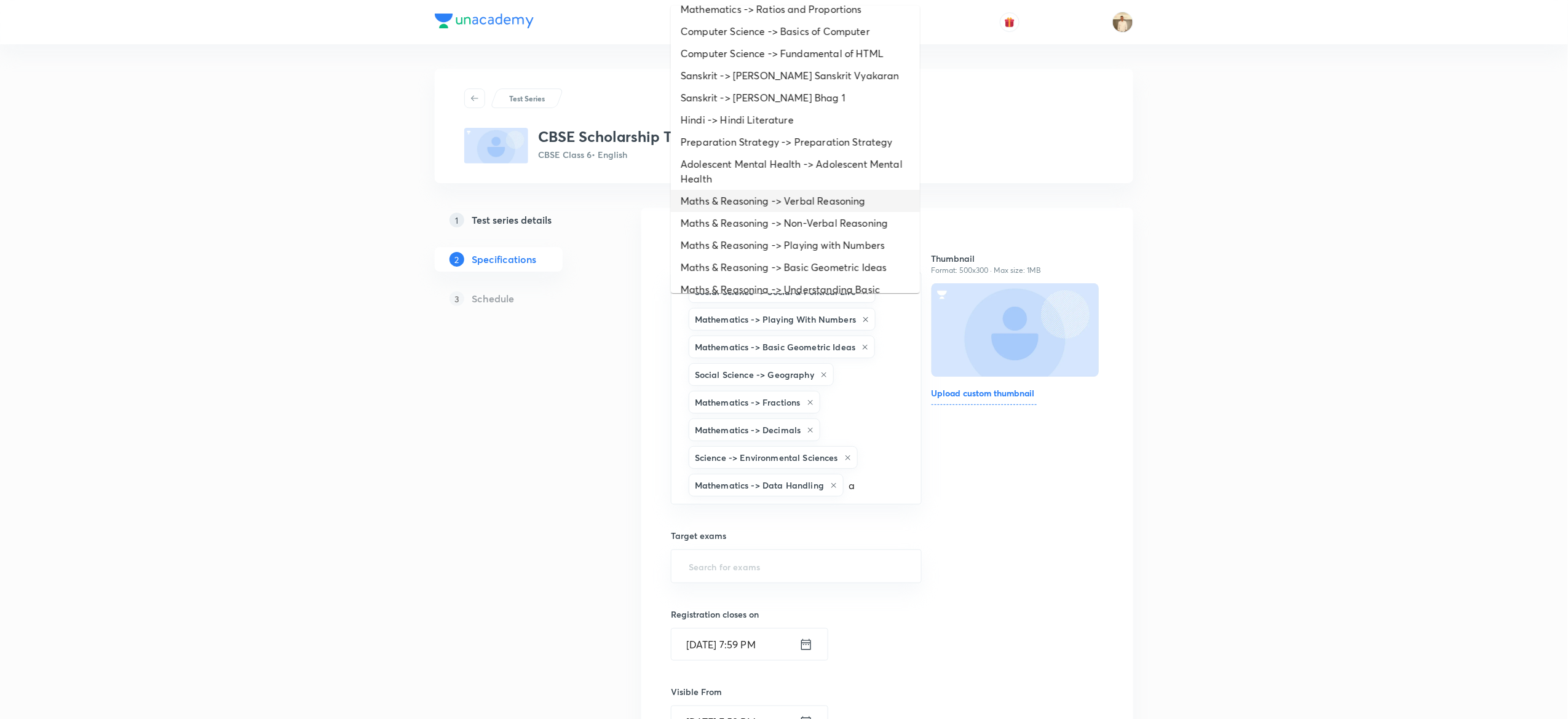
scroll to position [78, 0]
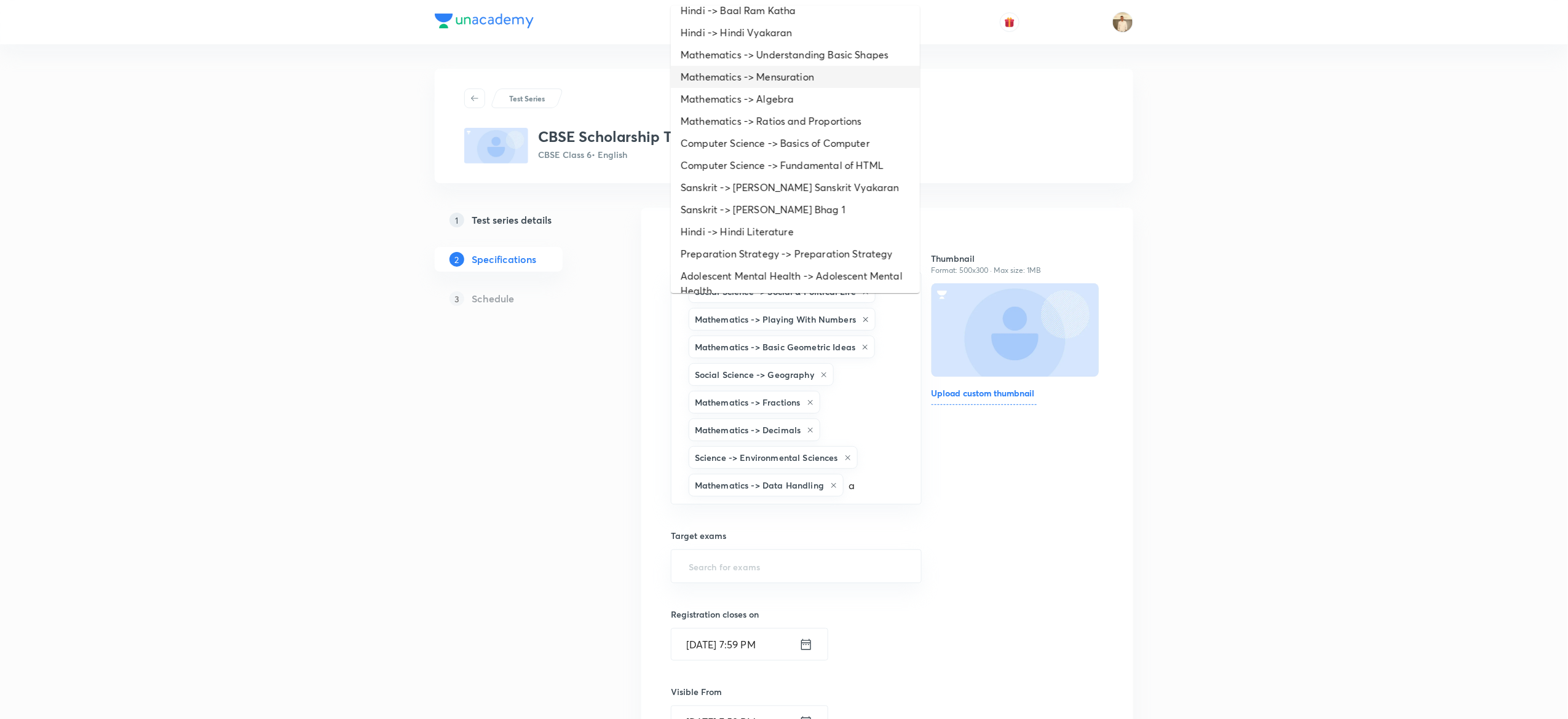
click at [790, 73] on li "Mathematics -> Mensuration" at bounding box center [795, 77] width 249 height 23
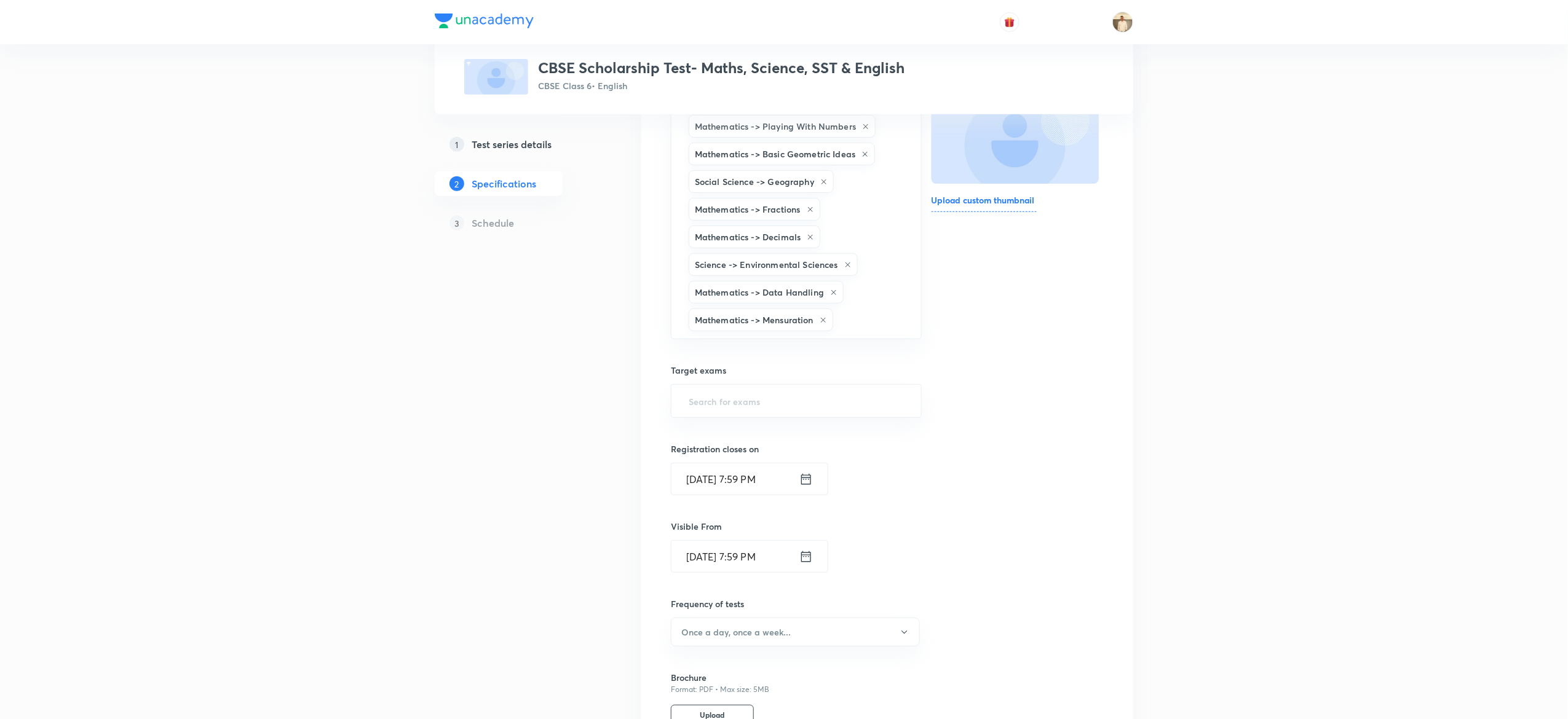
scroll to position [214, 0]
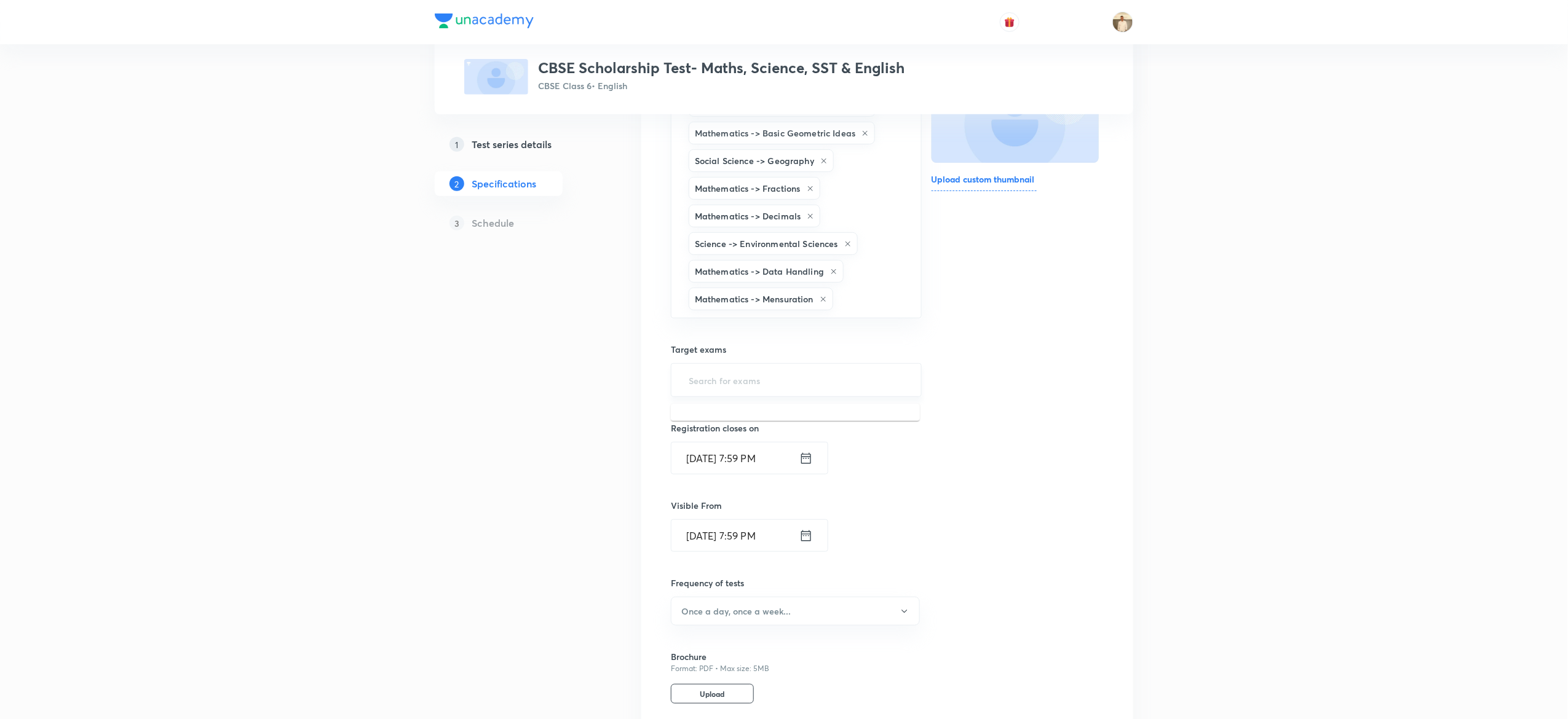
click at [804, 373] on input "text" at bounding box center [796, 380] width 220 height 23
type input "a"
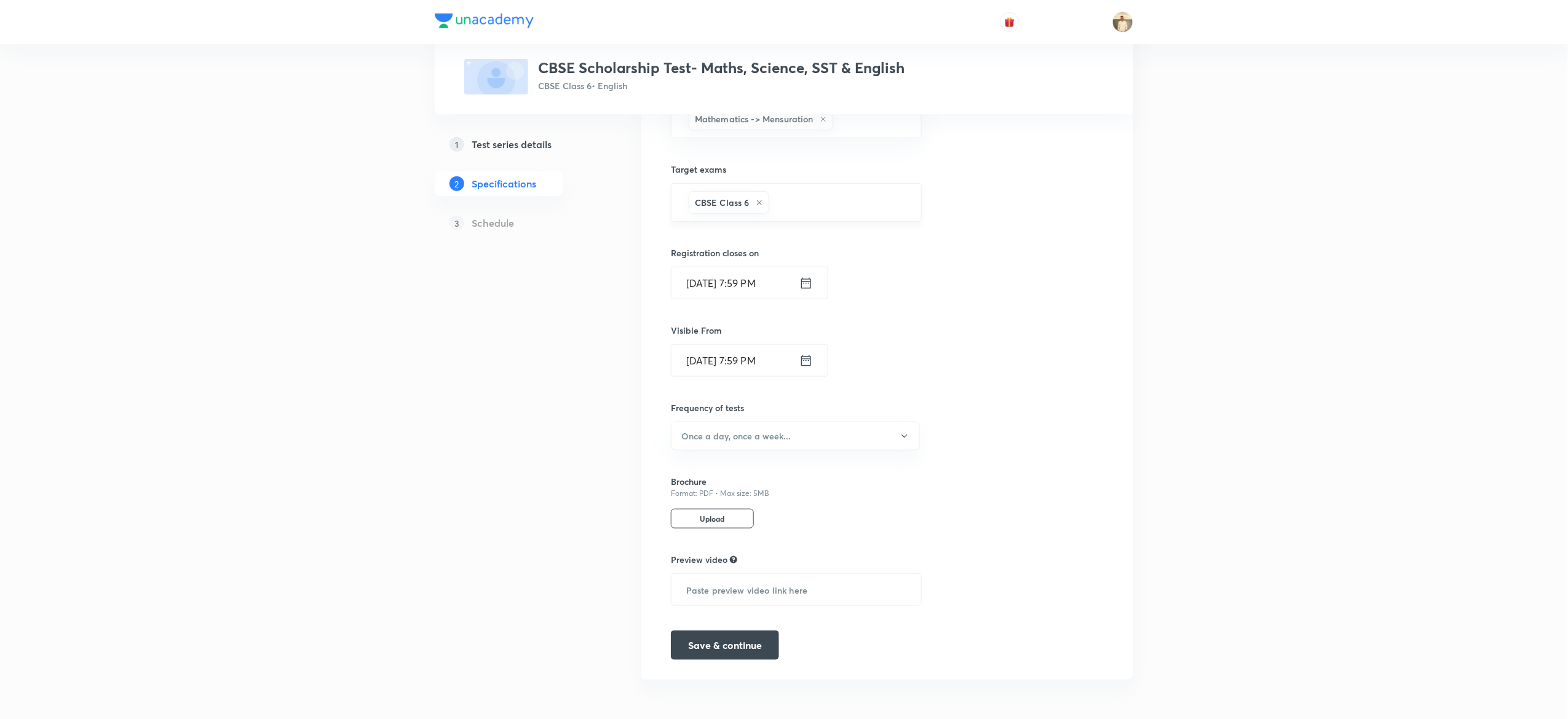
scroll to position [401, 0]
click at [740, 644] on button "Save & continue" at bounding box center [725, 644] width 108 height 30
click at [808, 432] on button "Once a day, once a week..." at bounding box center [795, 429] width 249 height 29
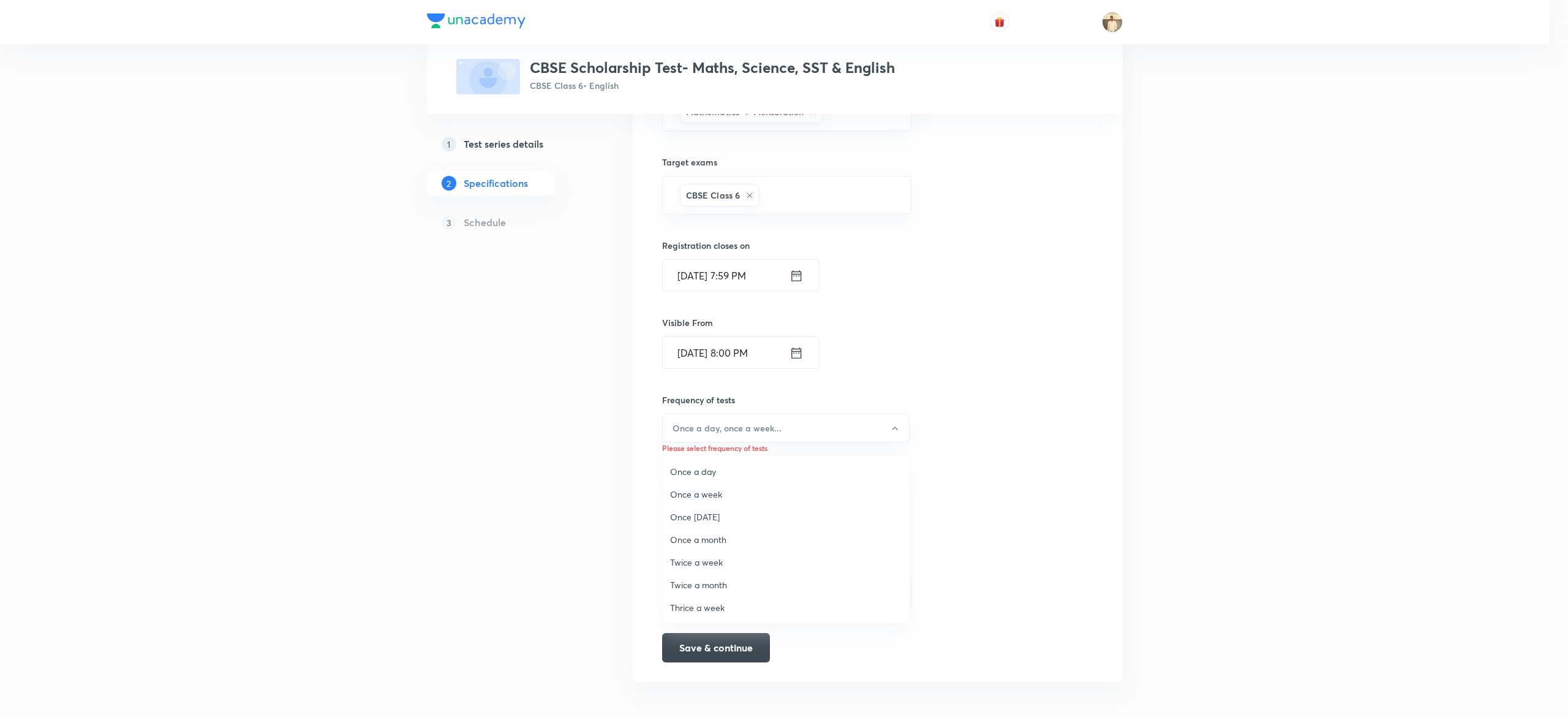
click at [723, 494] on span "Once a week" at bounding box center [786, 494] width 232 height 13
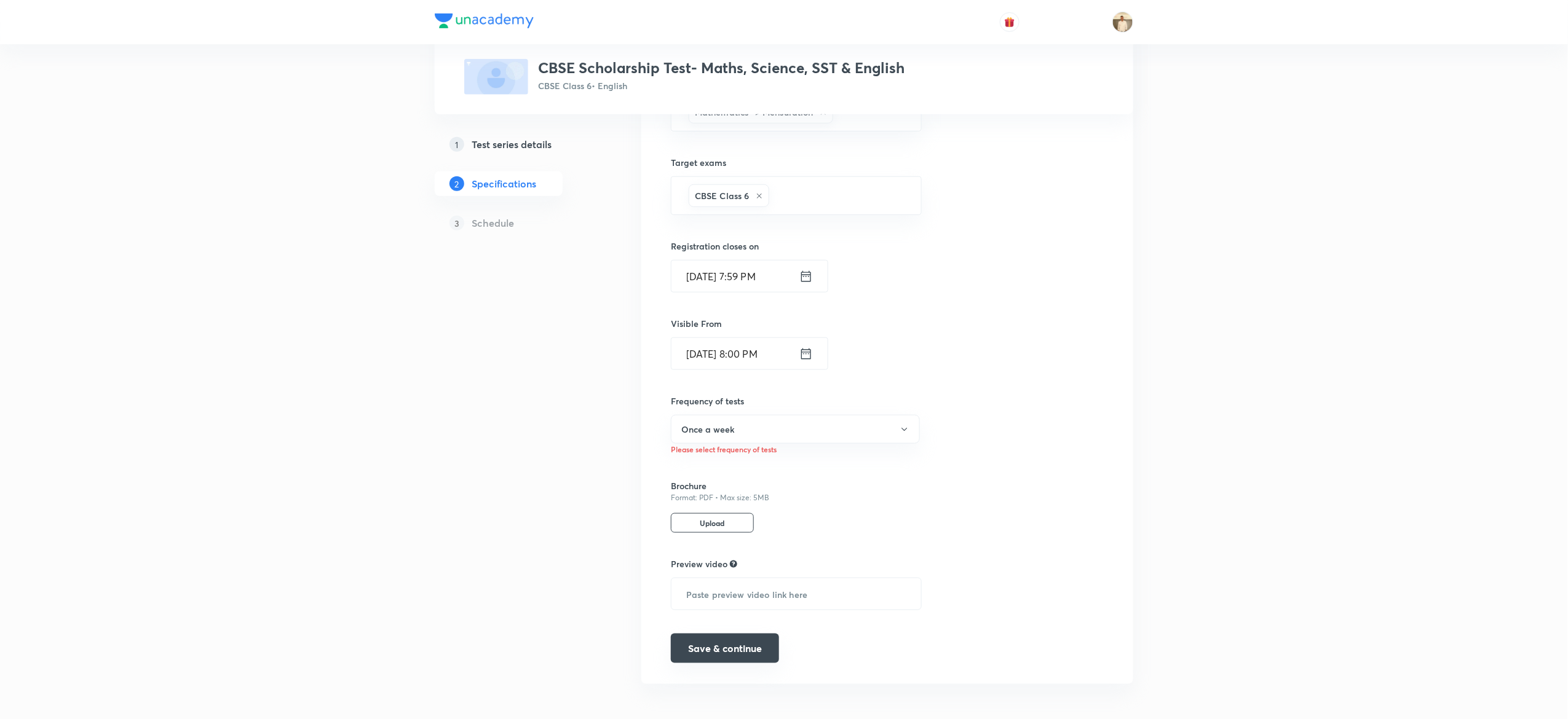
click at [739, 655] on button "Save & continue" at bounding box center [725, 648] width 108 height 30
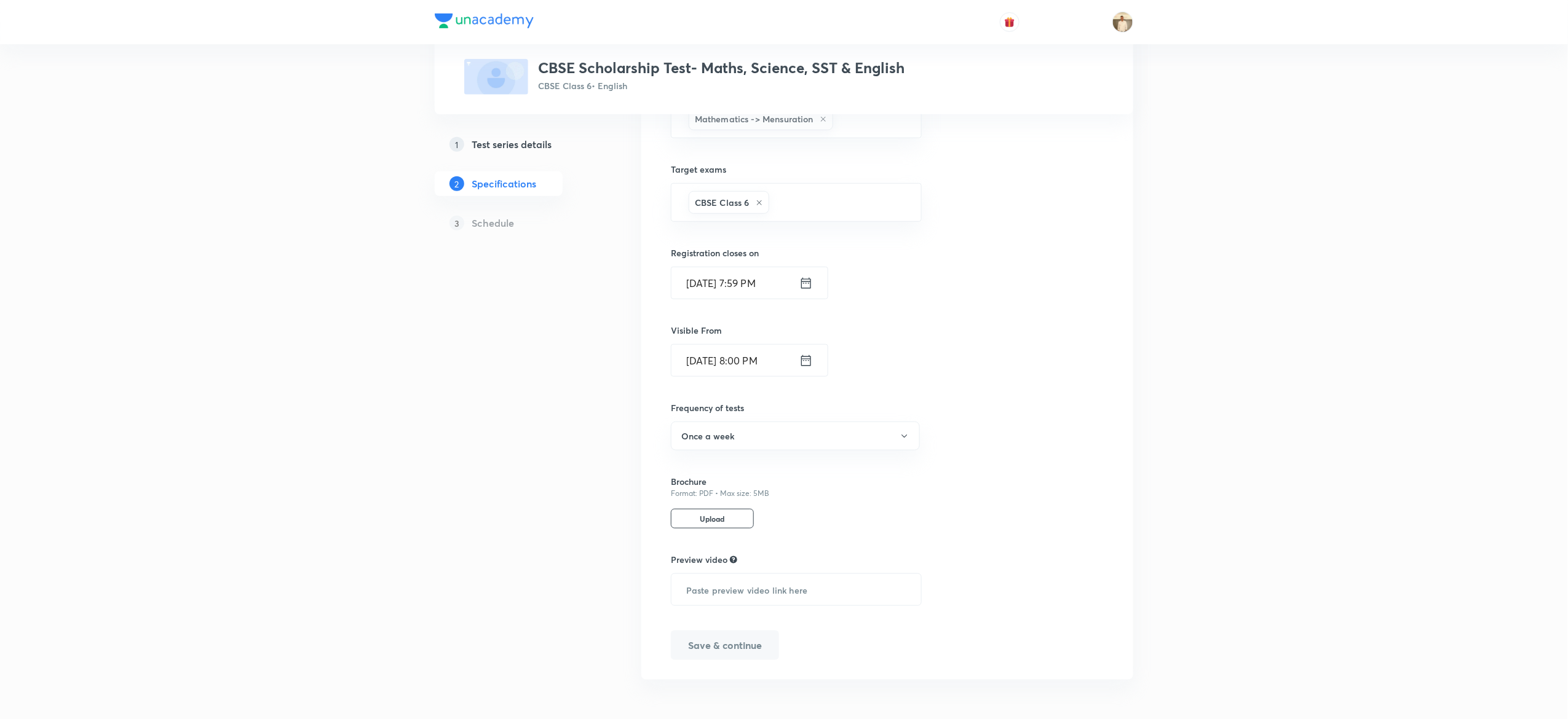
scroll to position [345, 0]
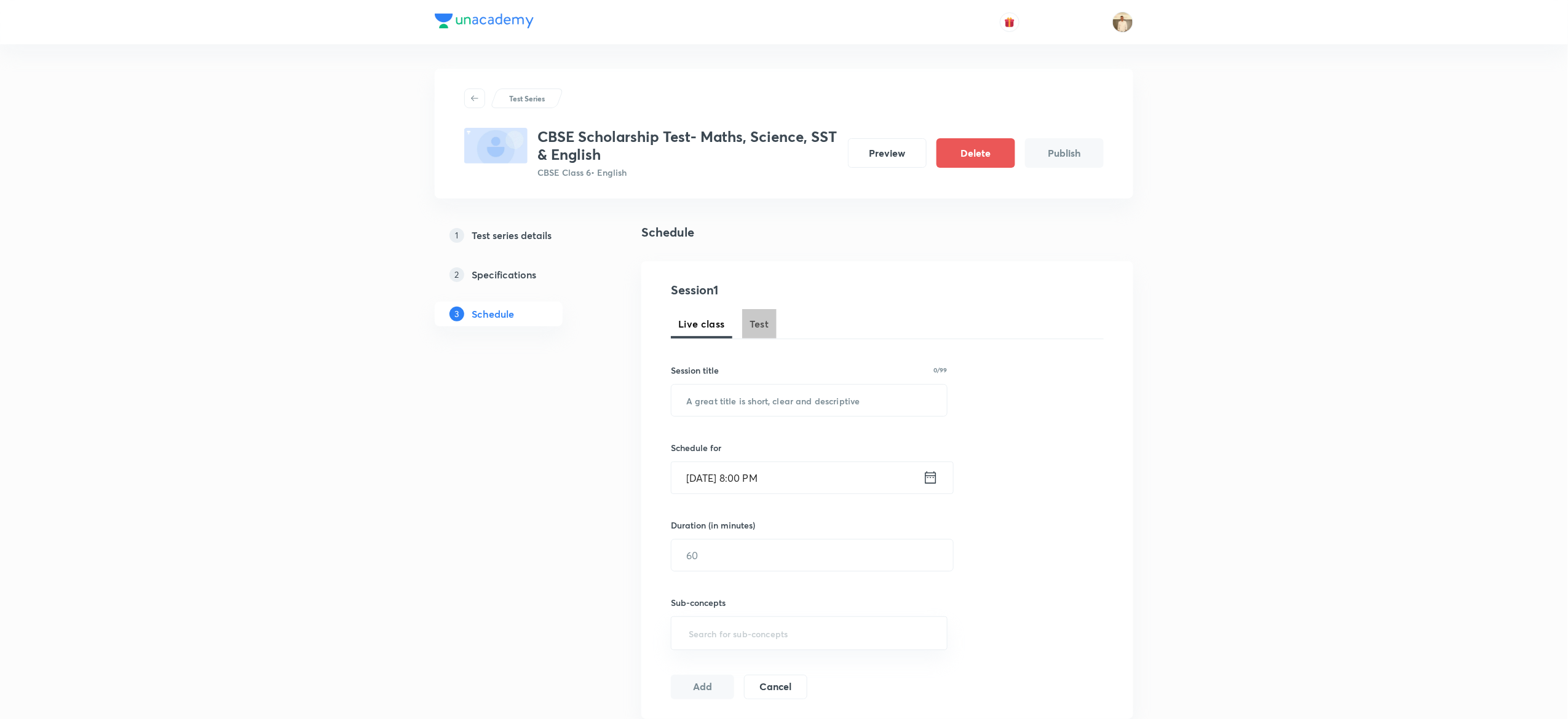
click at [763, 319] on span "Test" at bounding box center [760, 324] width 20 height 14
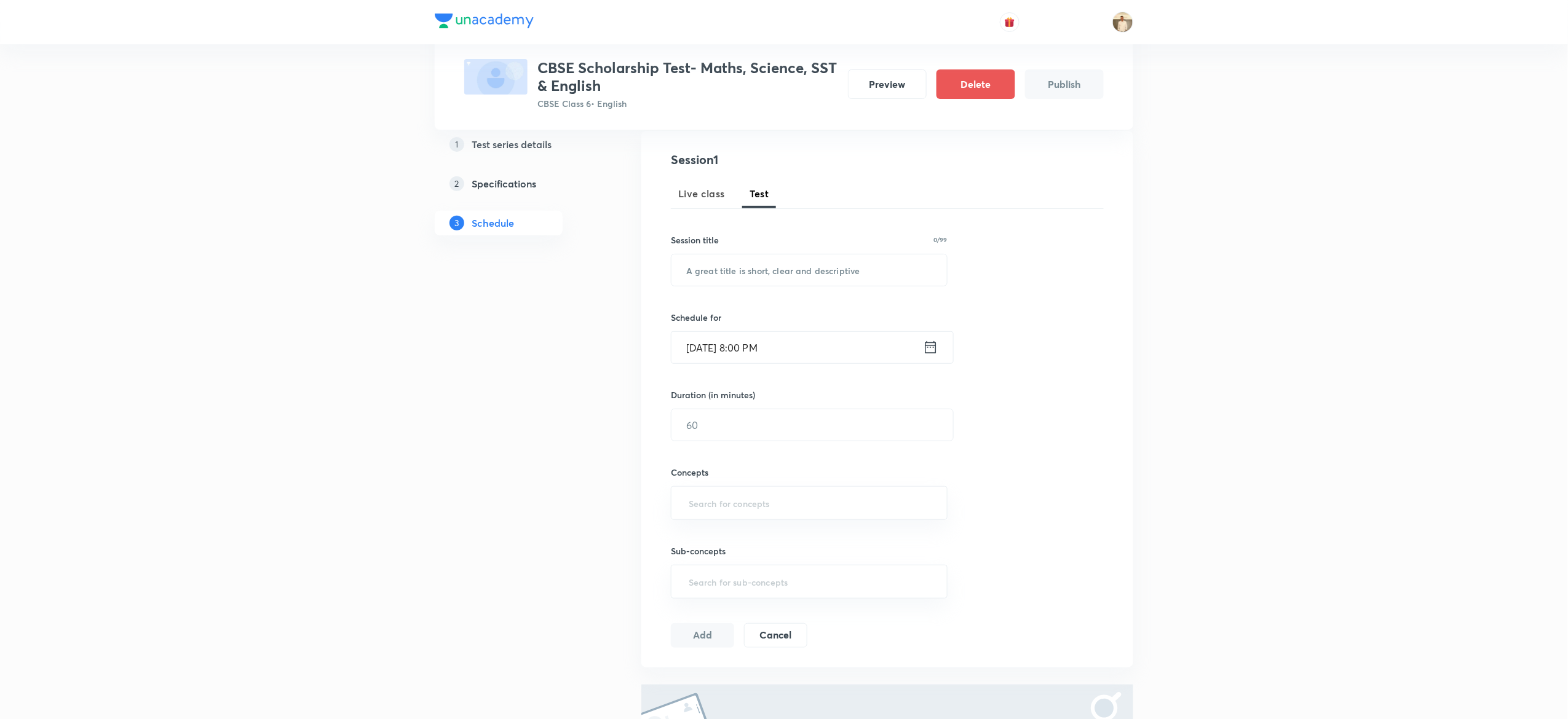
scroll to position [135, 0]
click at [796, 275] on input "text" at bounding box center [809, 265] width 275 height 32
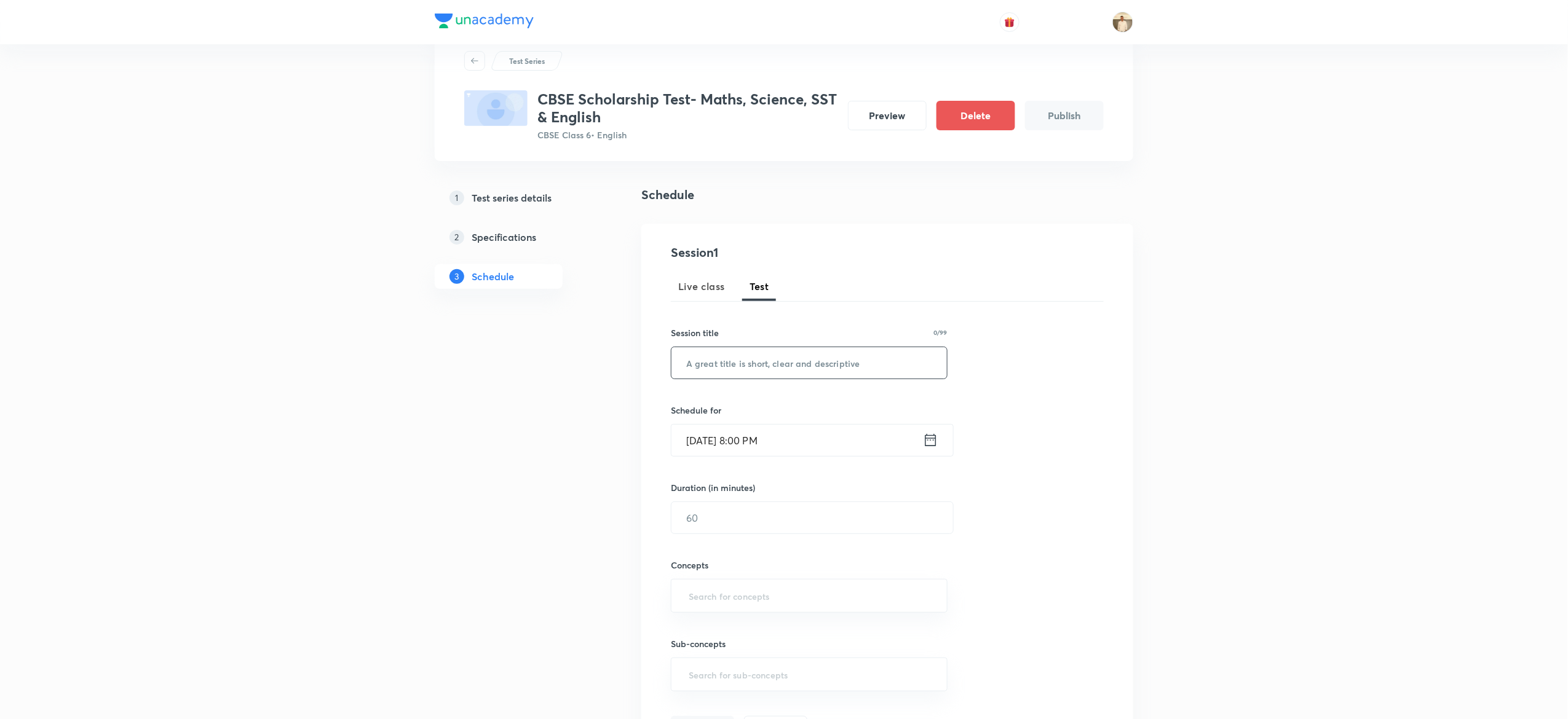
scroll to position [0, 0]
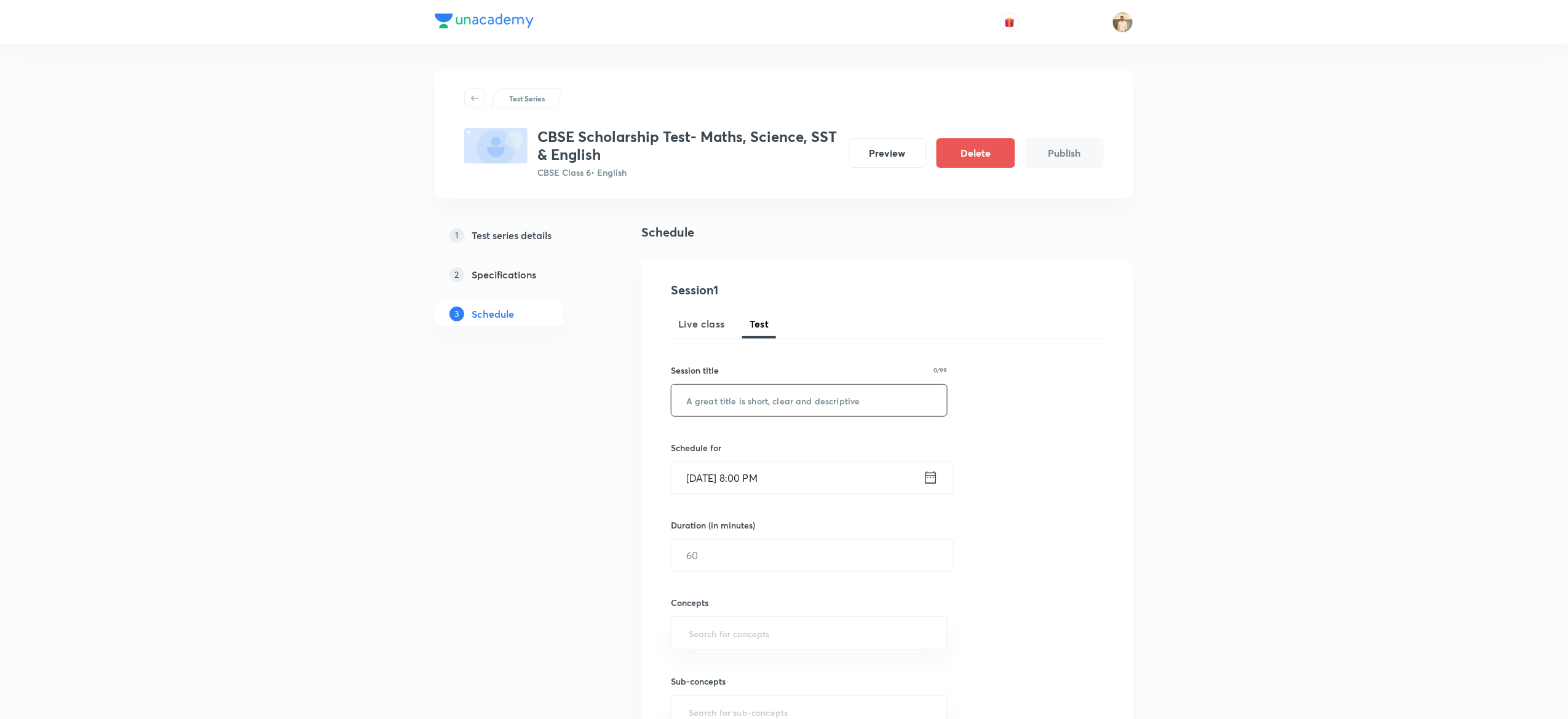
click at [856, 401] on input "text" at bounding box center [809, 400] width 275 height 32
paste input "CBSE Scholarship Test"
type input "CBSE Scholarship Test"
click at [699, 472] on input "Oct 3, 2025, 8:00 PM" at bounding box center [797, 477] width 252 height 32
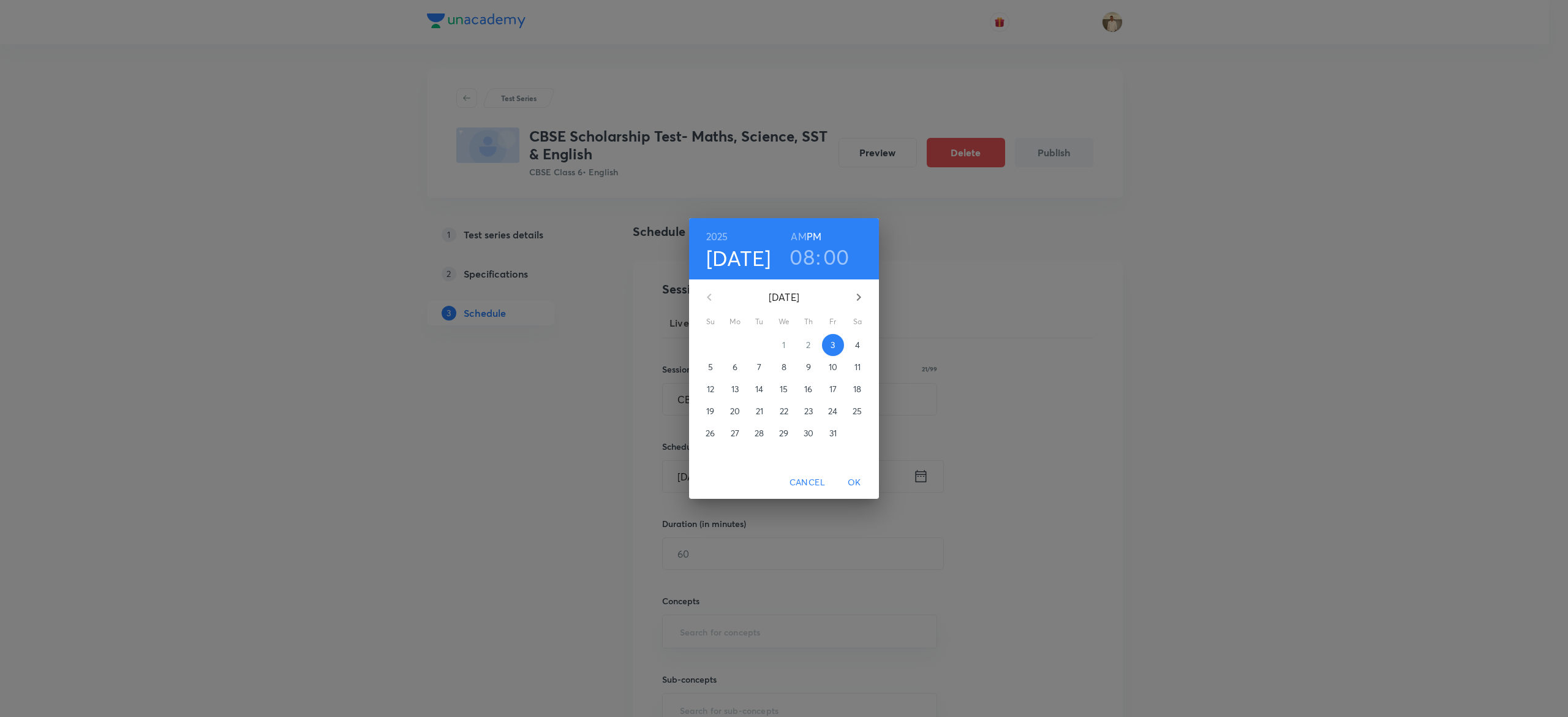
click at [806, 246] on h3 "08" at bounding box center [802, 256] width 25 height 26
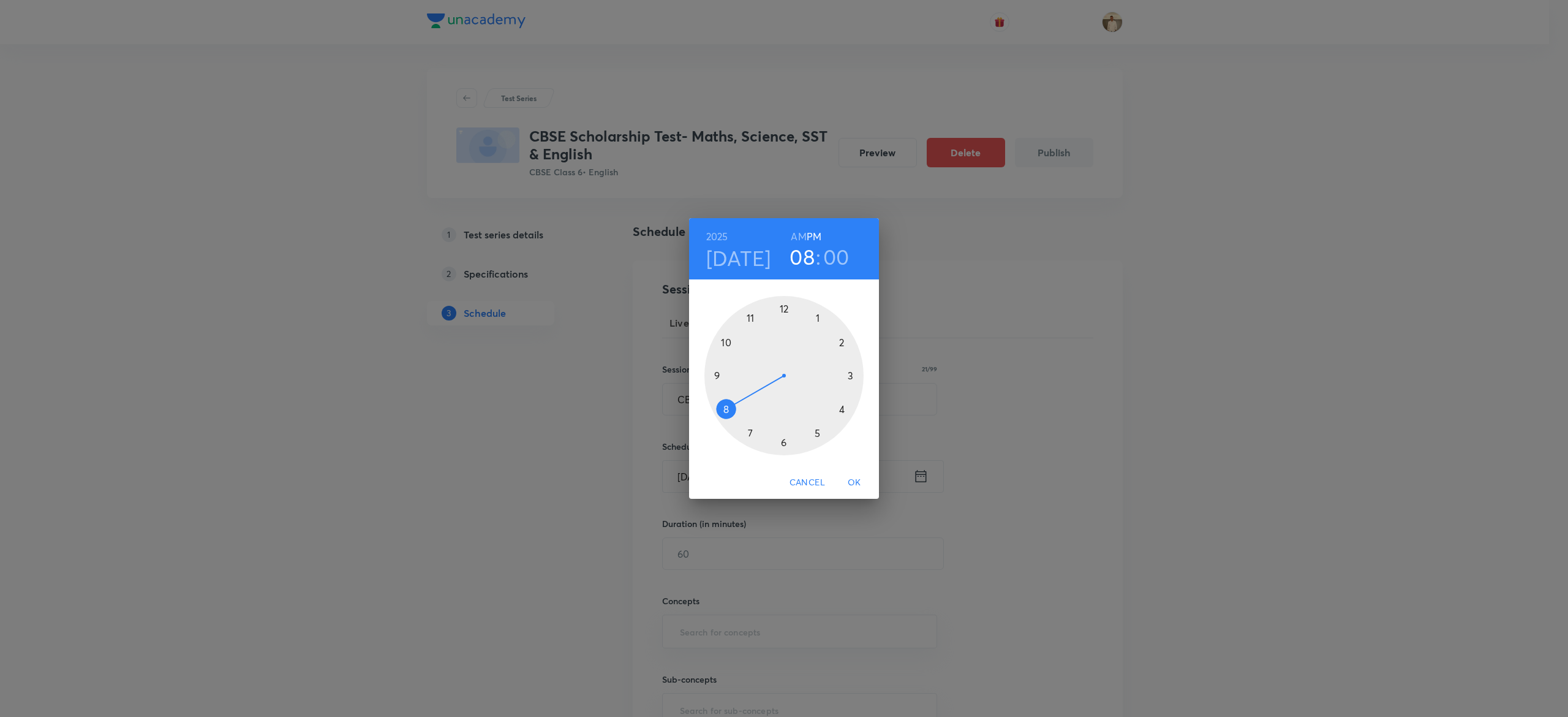
click at [816, 430] on div at bounding box center [783, 375] width 159 height 159
click at [859, 477] on span "OK" at bounding box center [854, 482] width 30 height 15
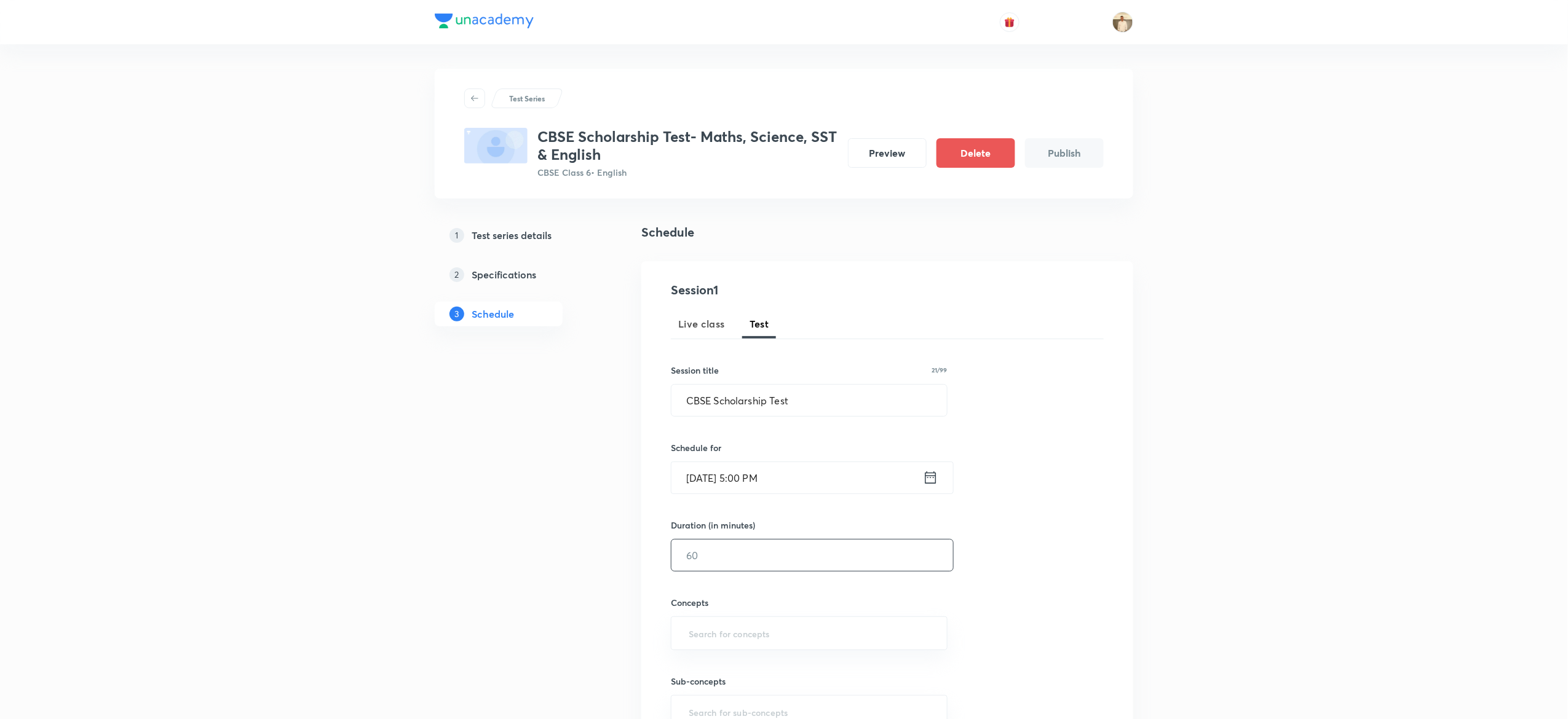
click at [728, 558] on input "text" at bounding box center [812, 555] width 282 height 32
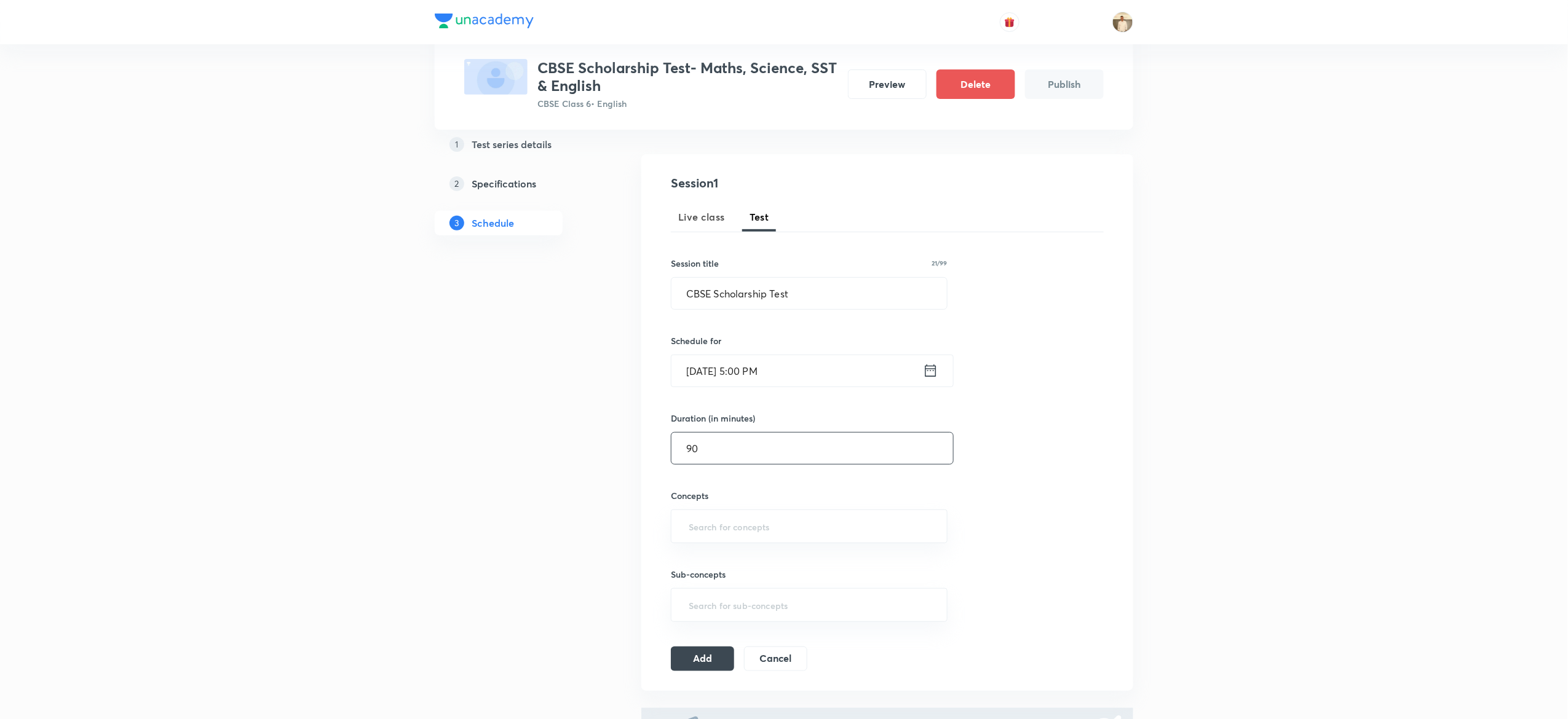
scroll to position [125, 0]
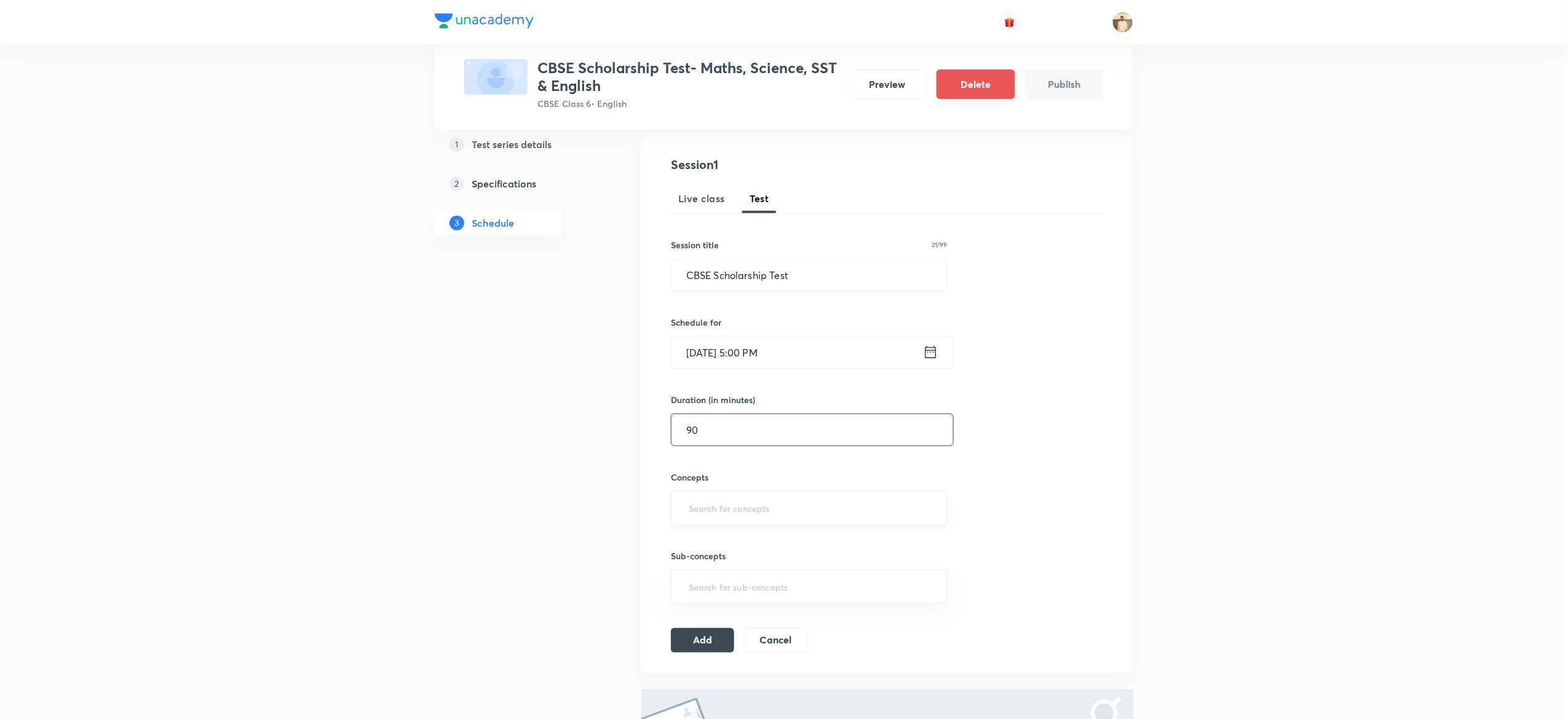
type input "90"
click at [711, 505] on input "text" at bounding box center [809, 507] width 246 height 23
type input "a"
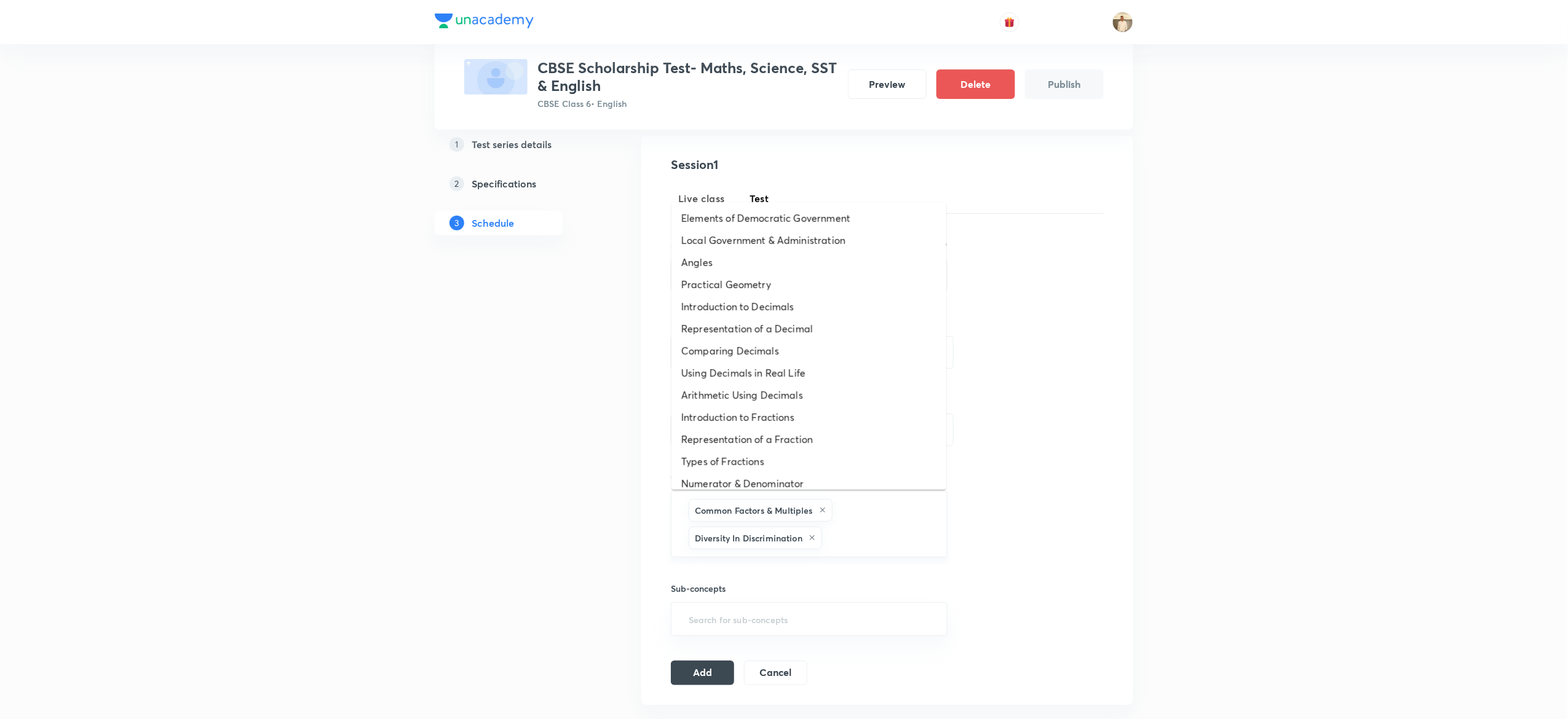
type input "a"
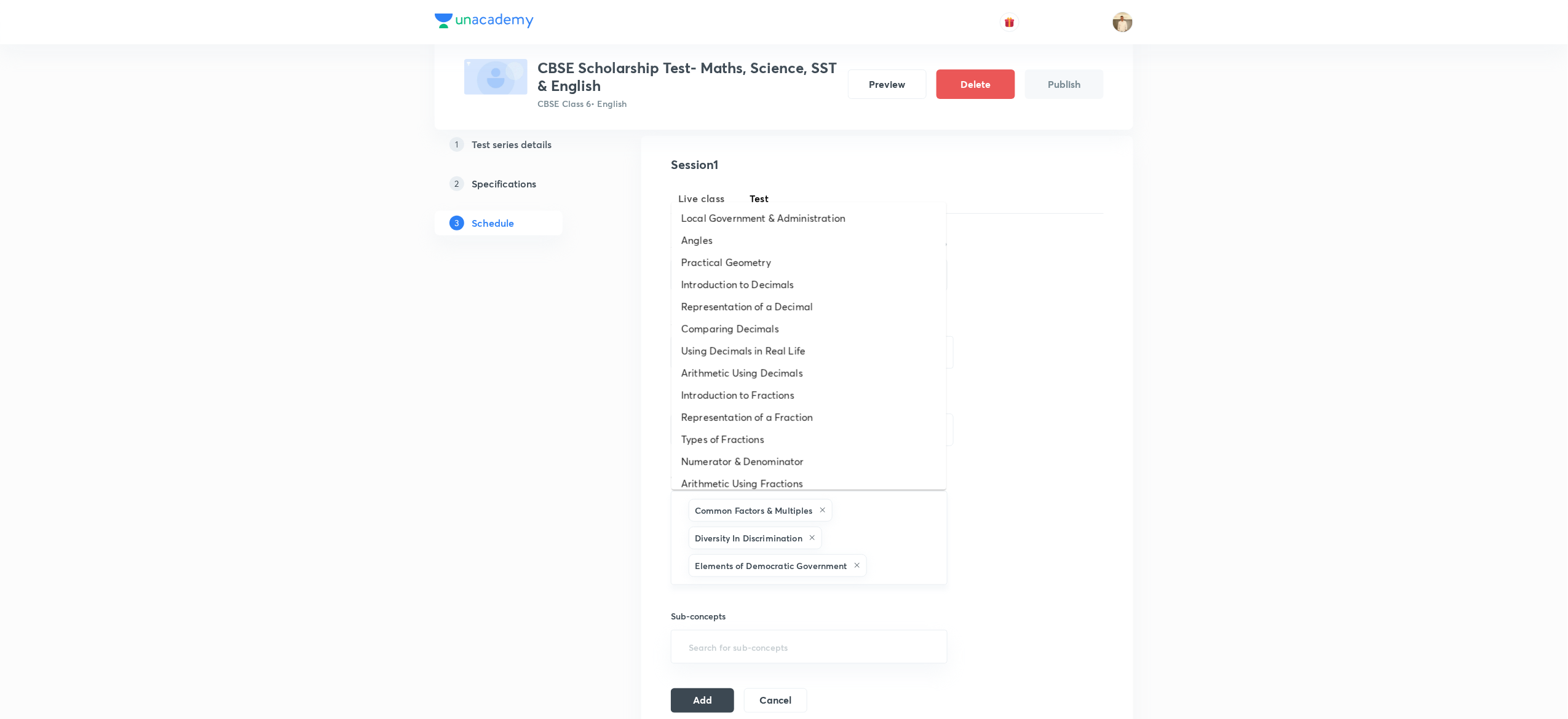
type input "a"
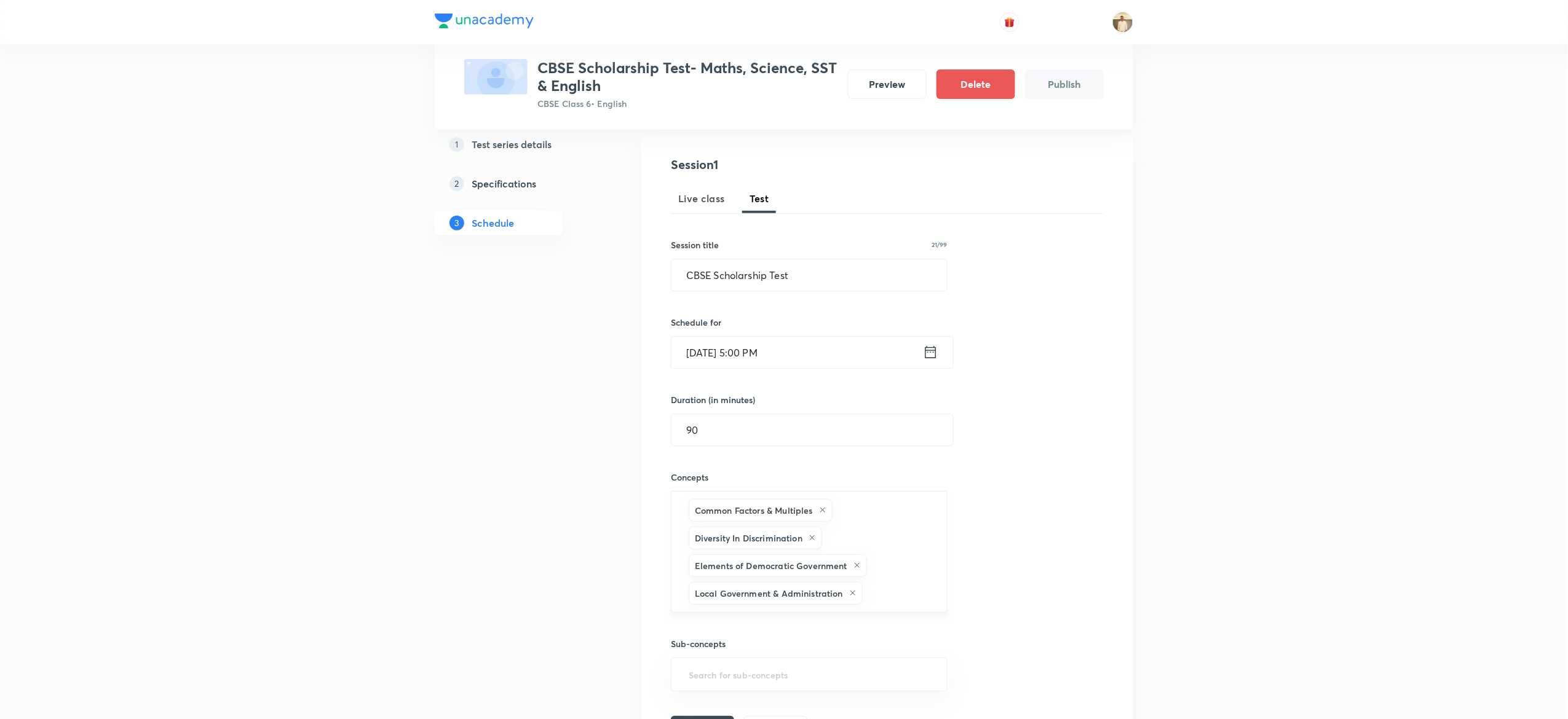
type input "a"
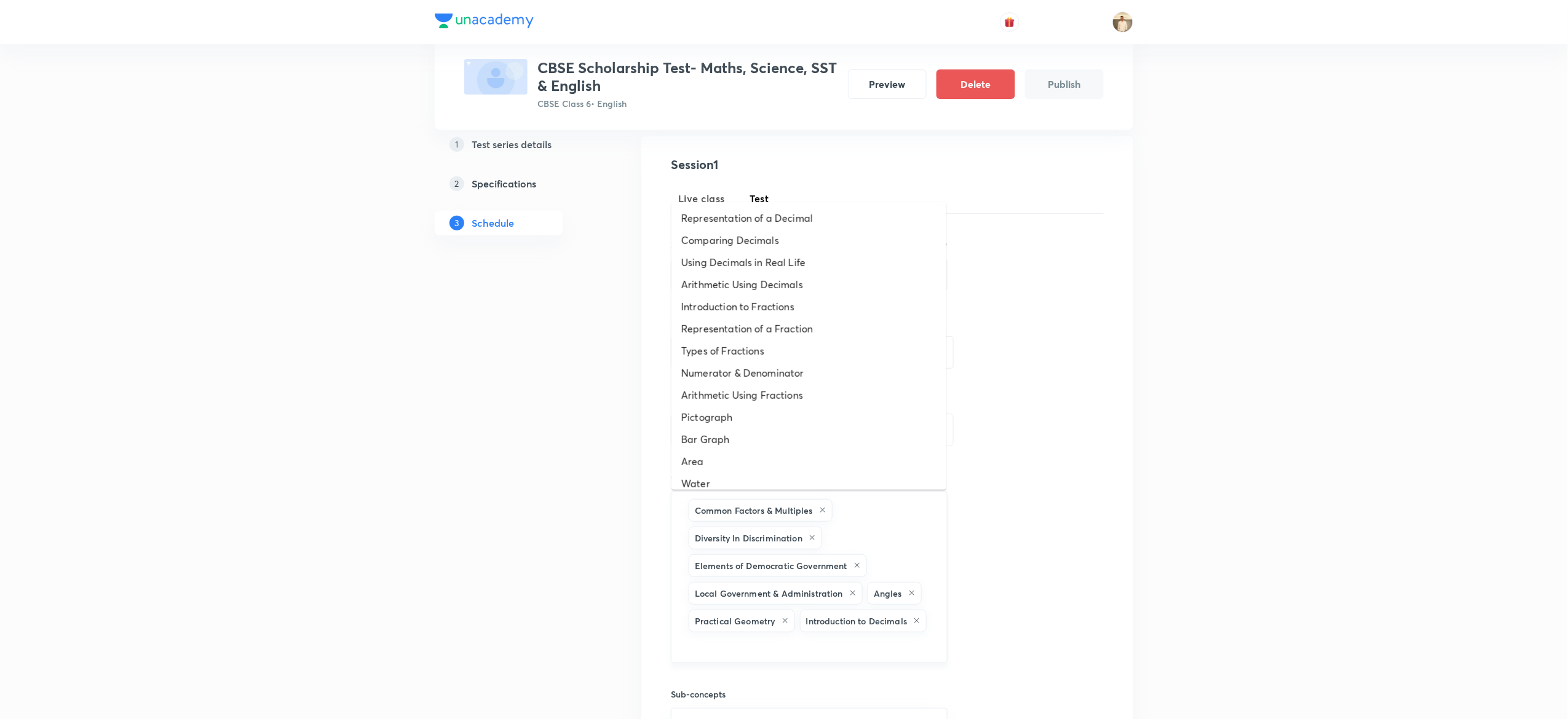
type input "a"
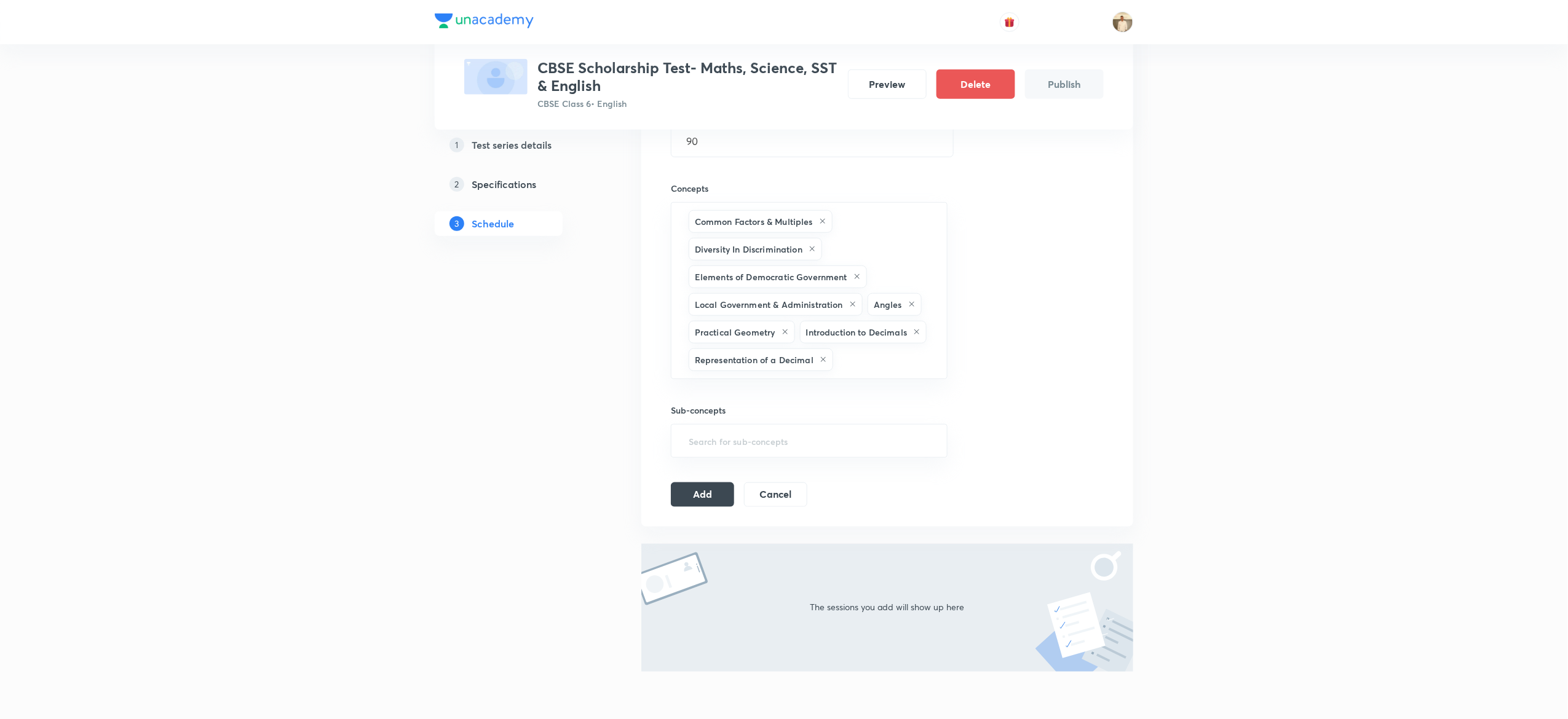
scroll to position [425, 0]
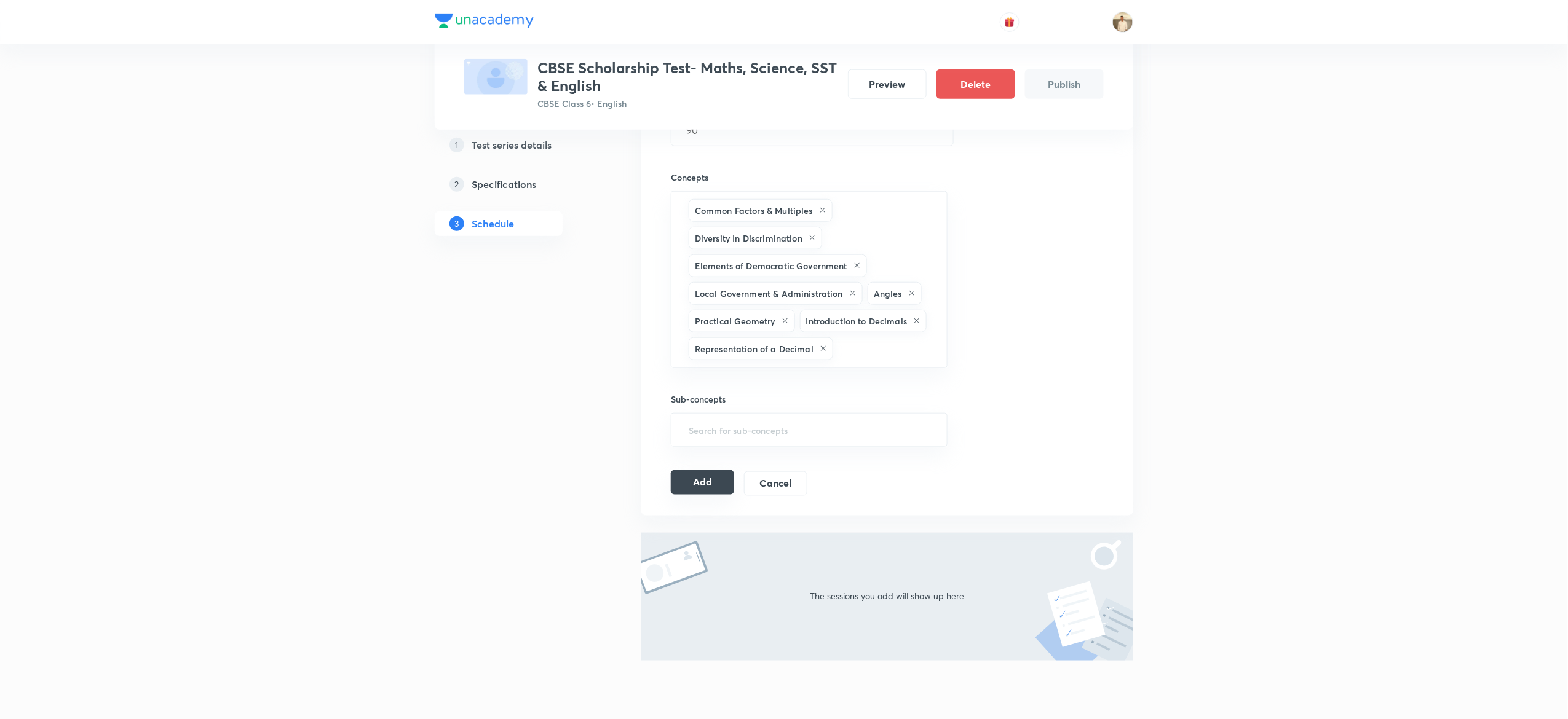
click at [712, 484] on button "Add" at bounding box center [702, 482] width 63 height 24
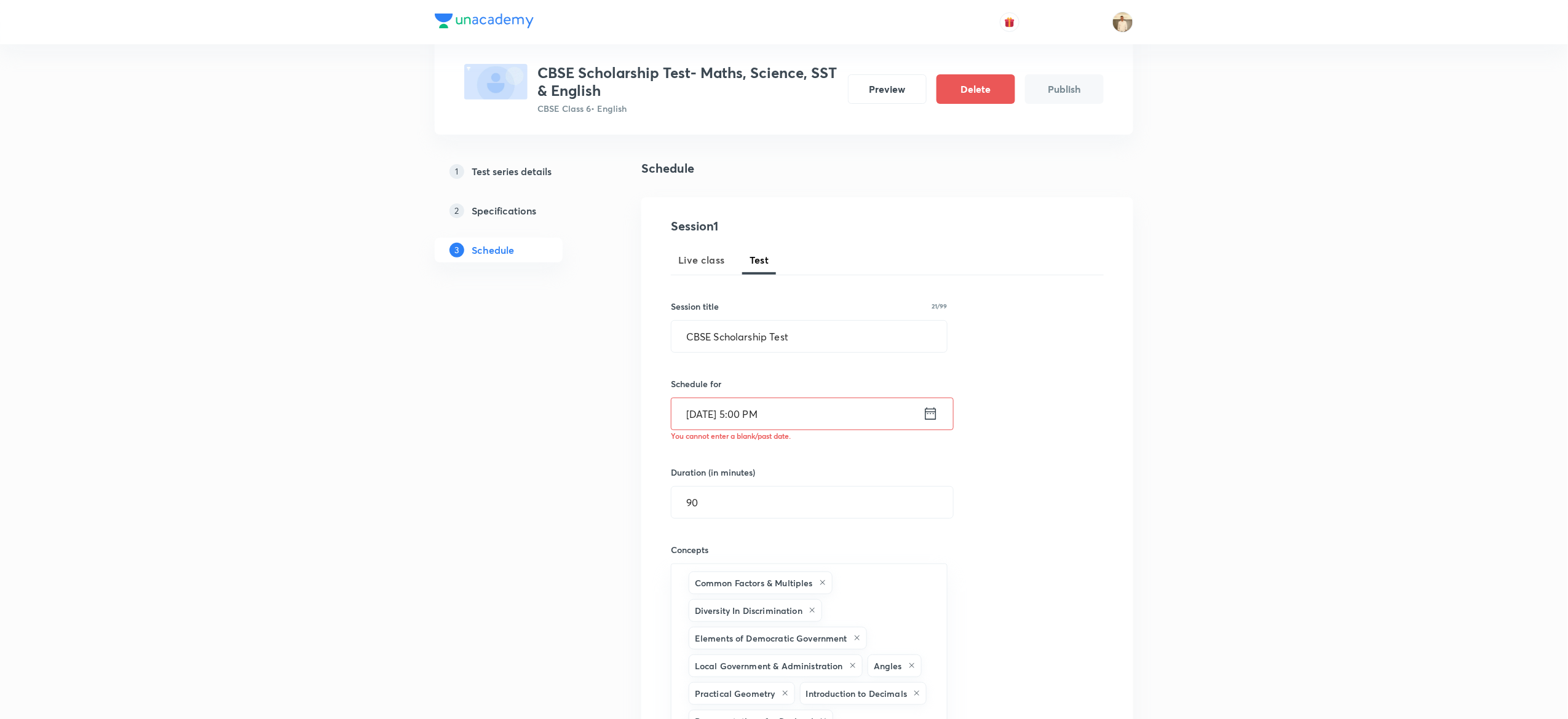
scroll to position [62, 0]
click at [688, 420] on input "Oct 3, 2025, 5:00 PM" at bounding box center [797, 415] width 252 height 32
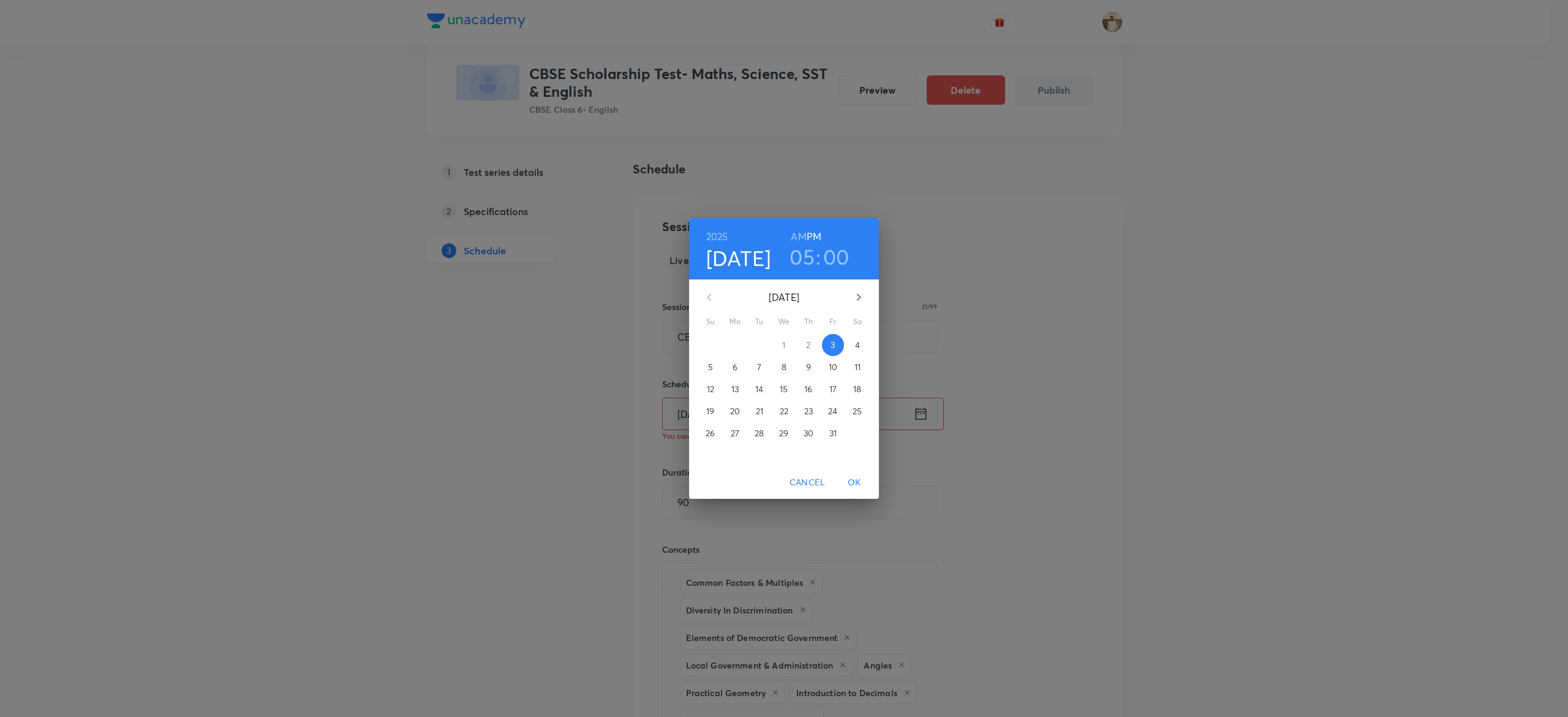
click at [707, 363] on span "5" at bounding box center [710, 367] width 22 height 13
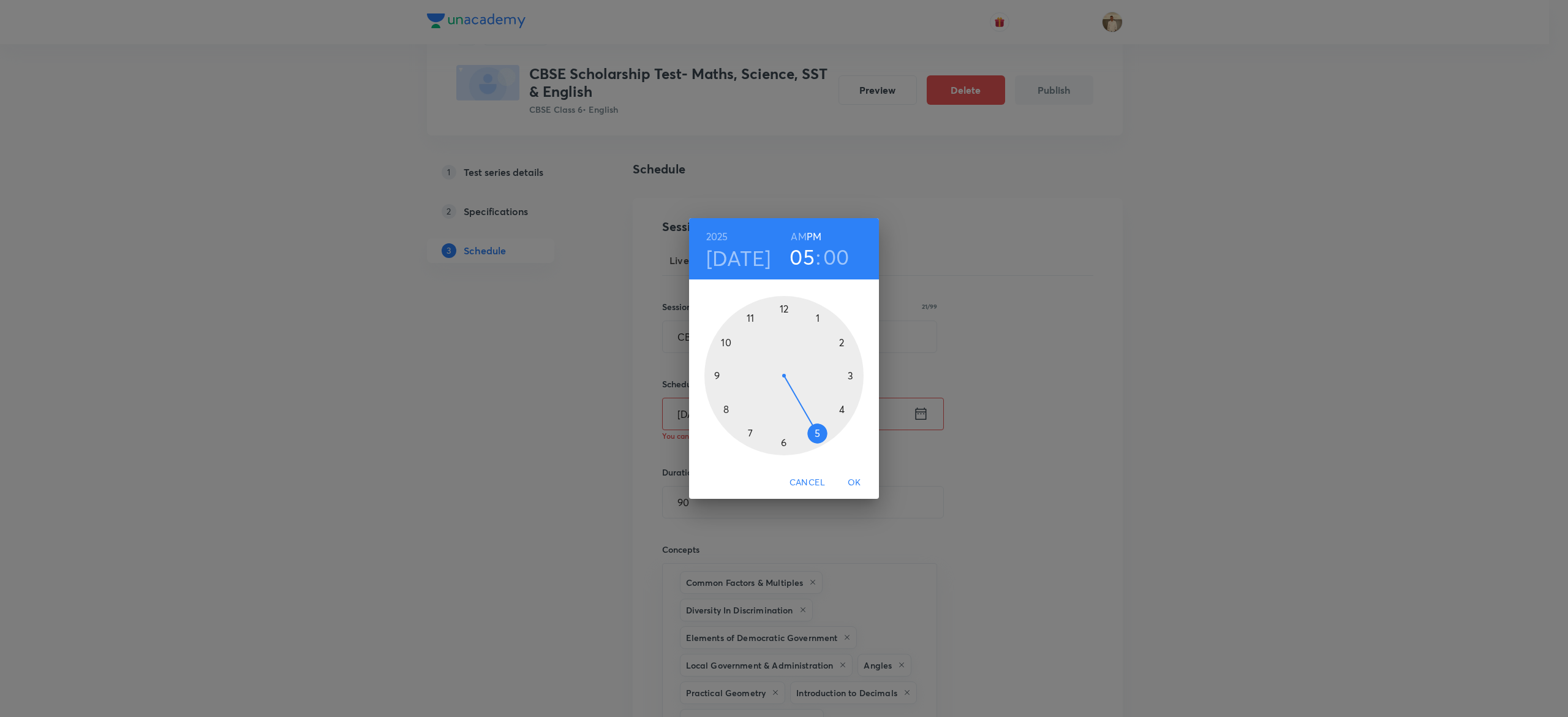
click at [858, 481] on span "OK" at bounding box center [854, 482] width 30 height 15
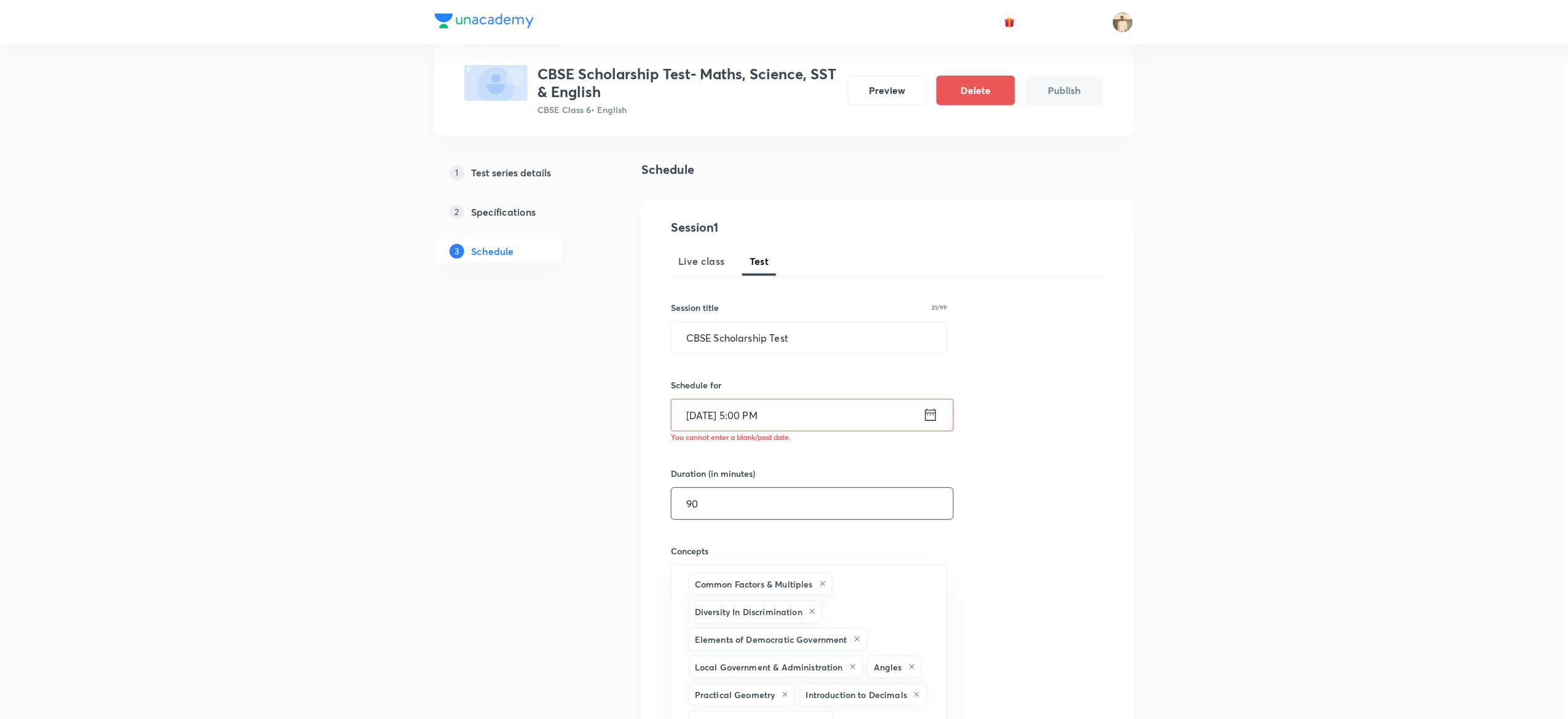
scroll to position [483, 0]
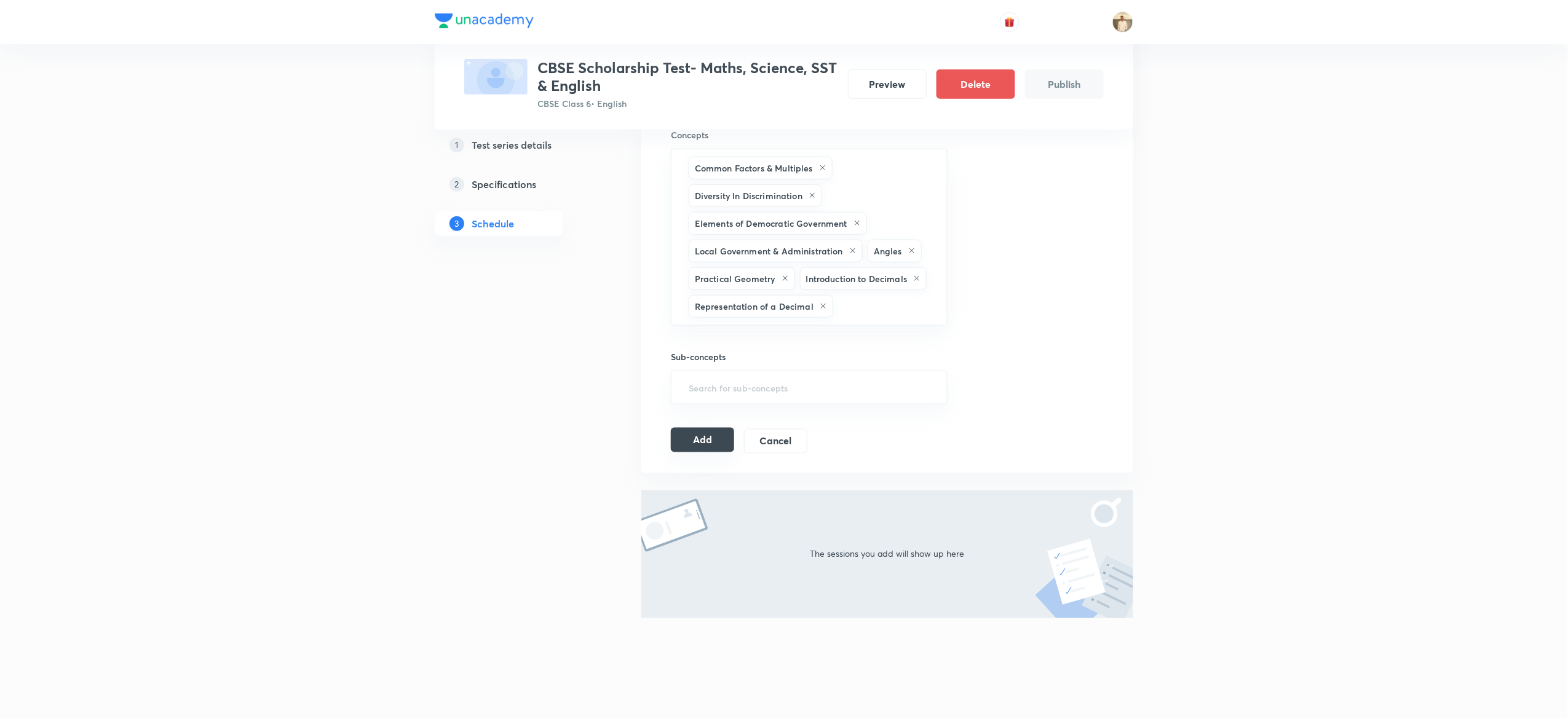
click at [707, 445] on button "Add" at bounding box center [702, 439] width 63 height 24
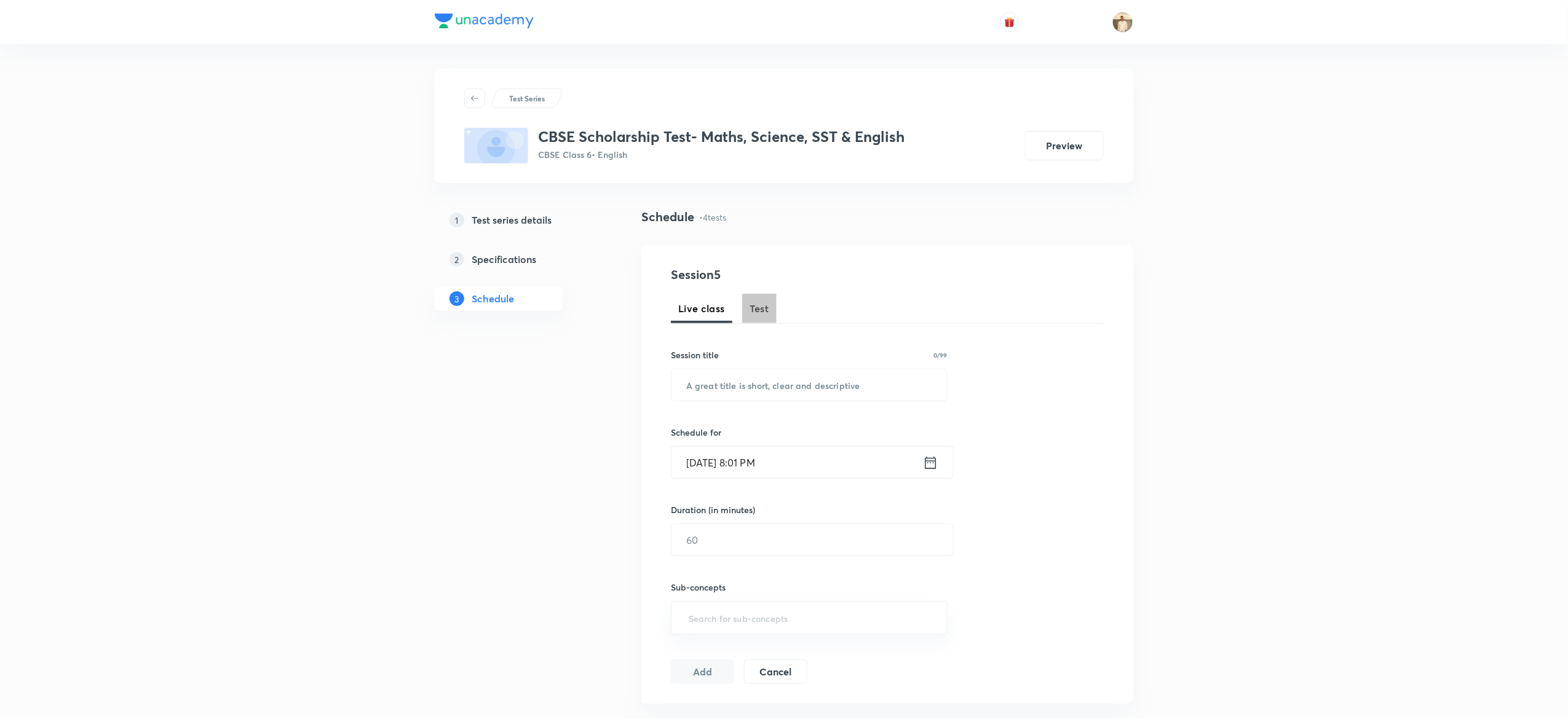
click at [770, 304] on button "Test" at bounding box center [759, 309] width 34 height 30
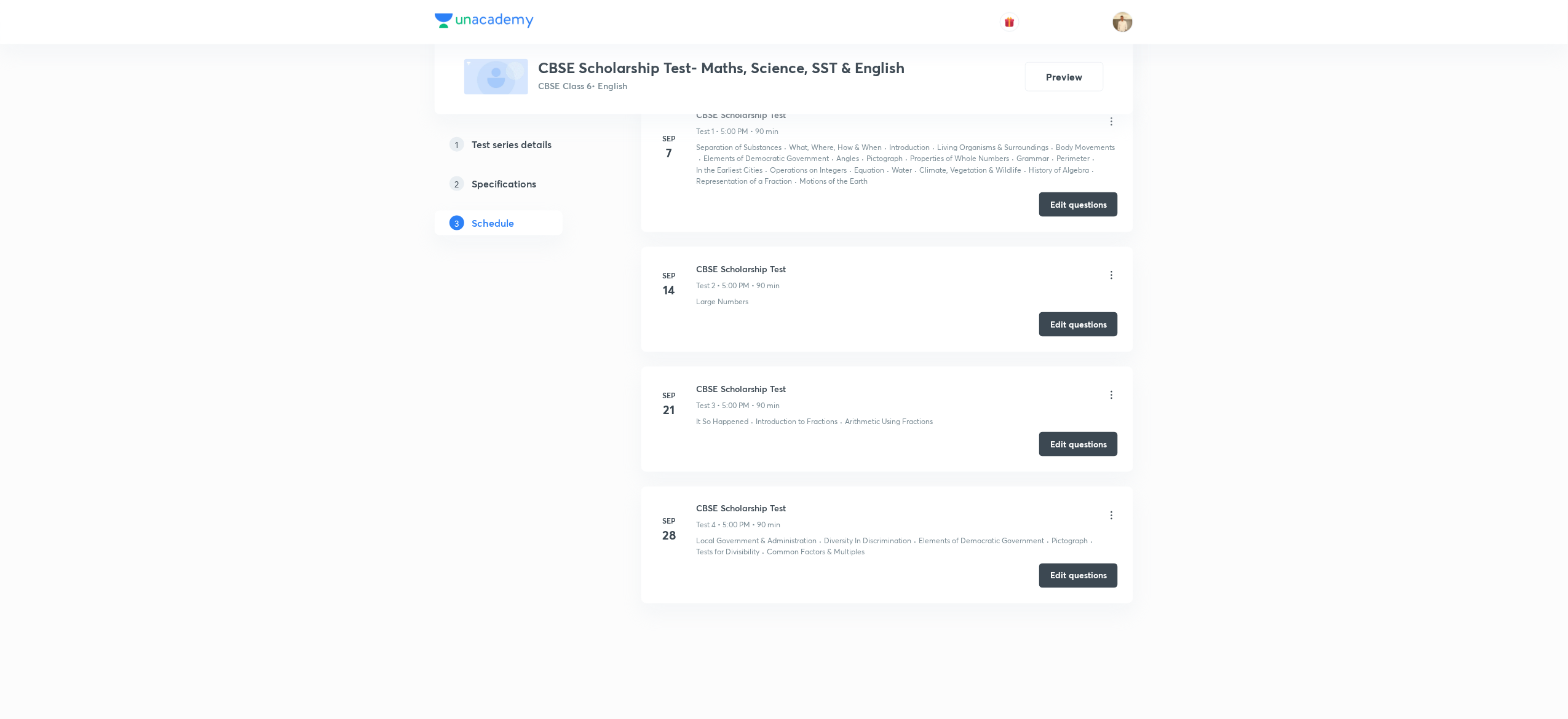
scroll to position [550, 0]
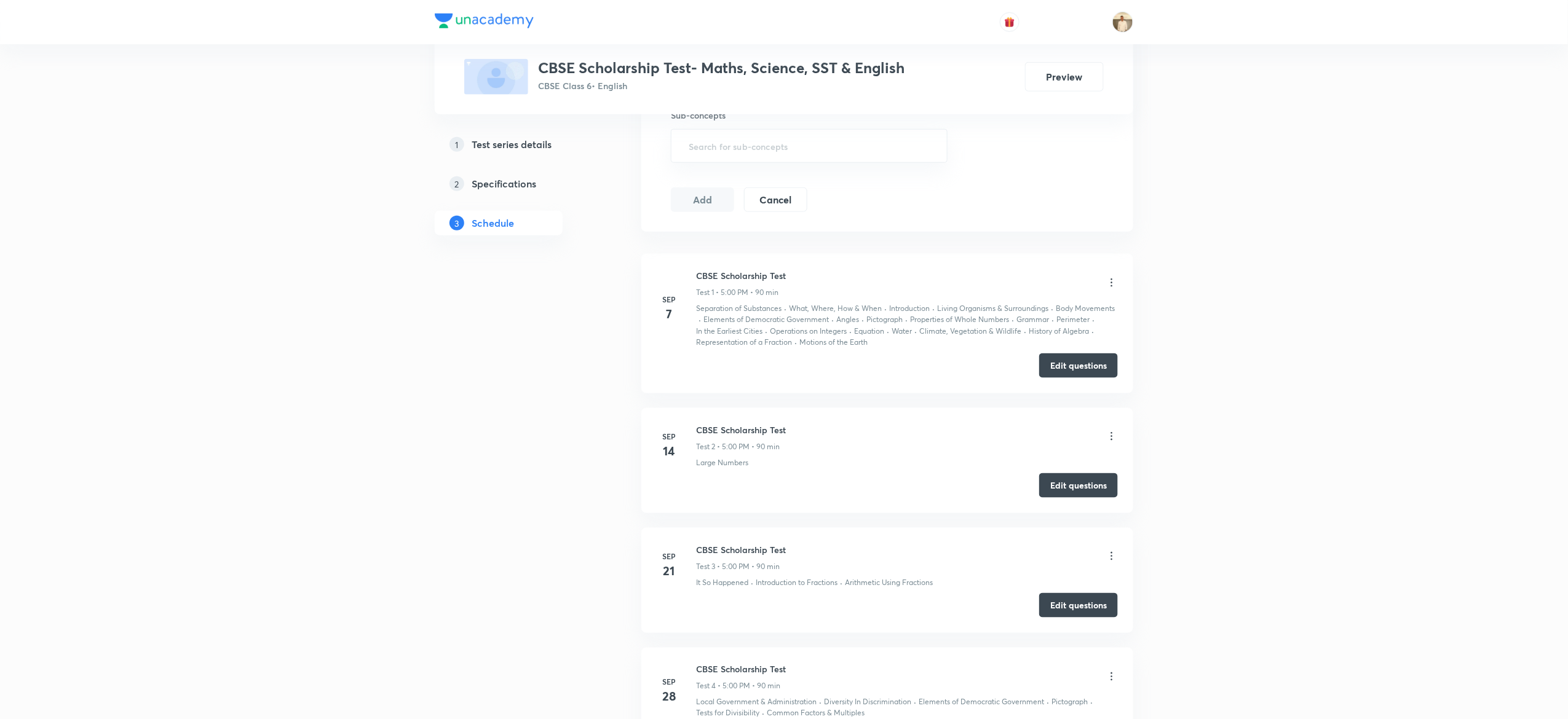
click at [748, 271] on li "Sep 7 CBSE Scholarship Test Test 1 • 5:00 PM • 90 min Separation of Substances …" at bounding box center [887, 323] width 492 height 140
copy h6 "CBSE Scholarship Test"
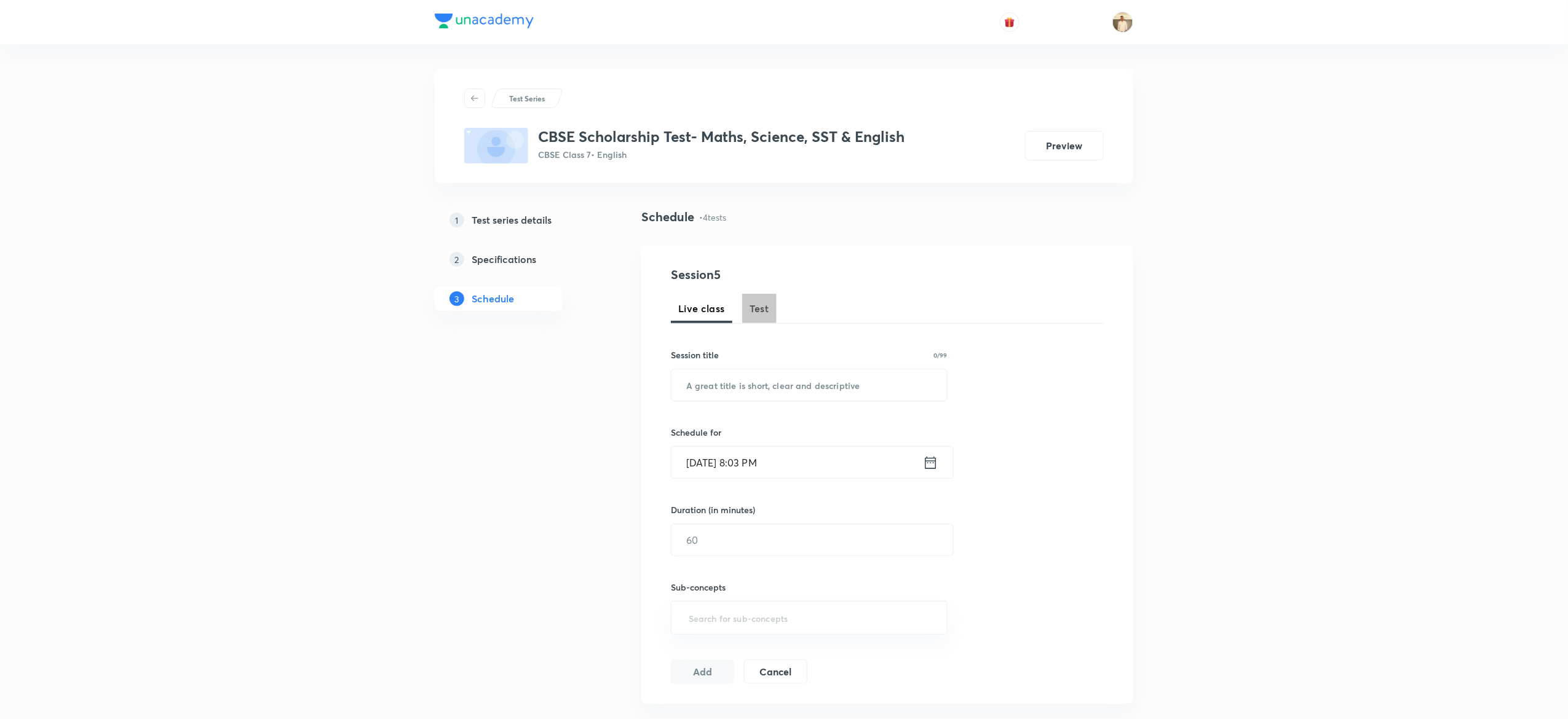
click at [756, 314] on span "Test" at bounding box center [760, 309] width 20 height 14
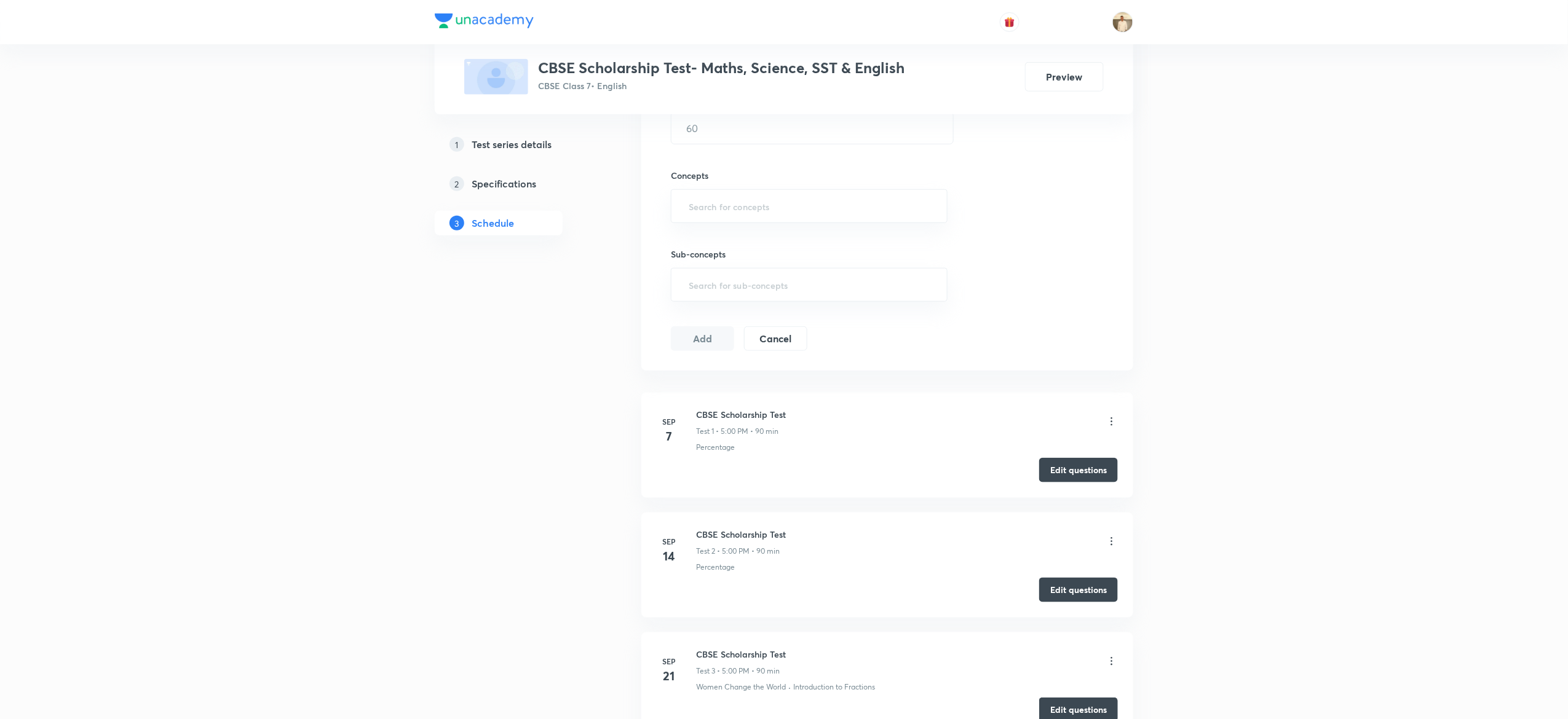
scroll to position [410, 0]
click at [525, 152] on link "1 Test series details" at bounding box center [518, 143] width 167 height 24
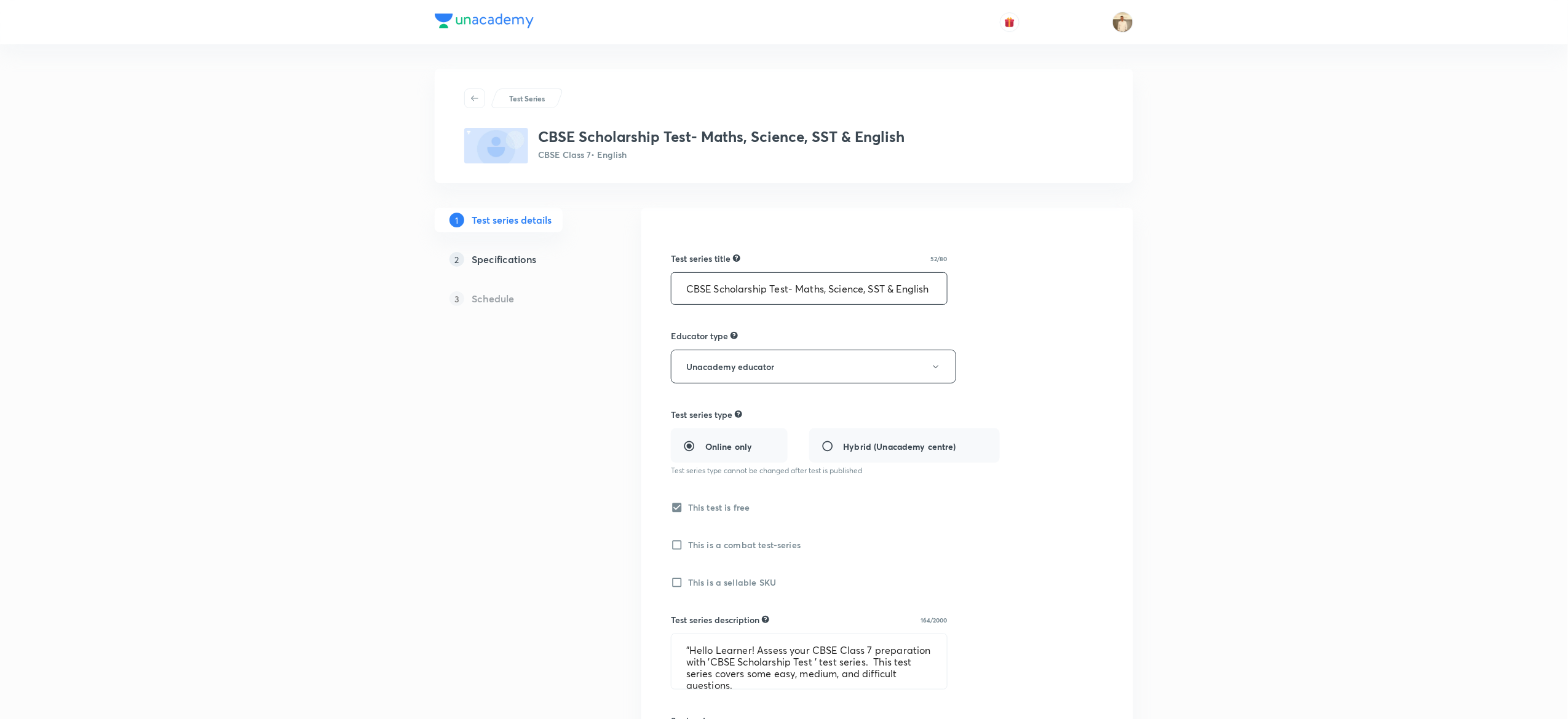
click at [832, 296] on input "CBSE Scholarship Test- Maths, Science, SST & English" at bounding box center [809, 288] width 275 height 32
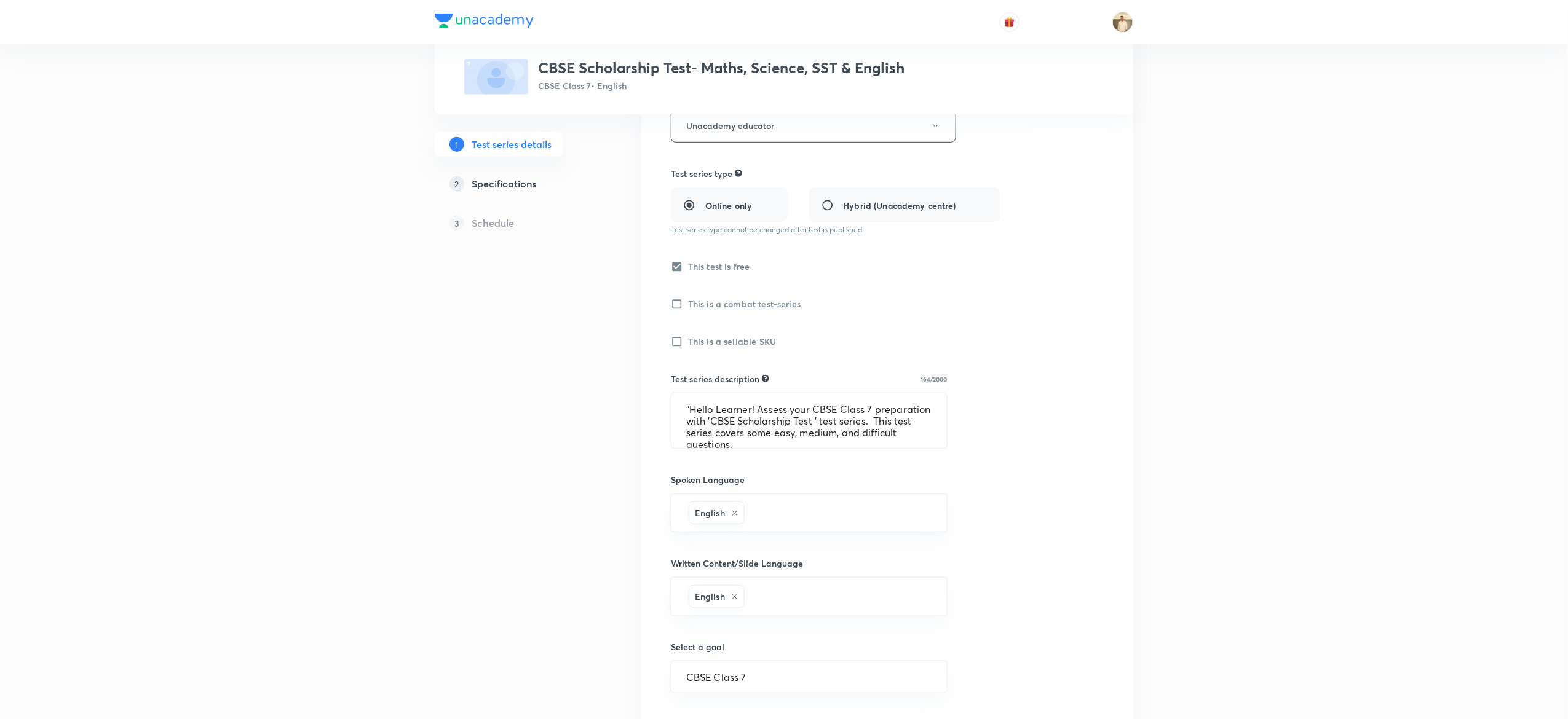
scroll to position [248, 0]
click at [738, 419] on textarea ""Hello Learner! Assess your CBSE Class 7 preparation with 'CBSE Scholarship Tes…" at bounding box center [809, 413] width 275 height 55
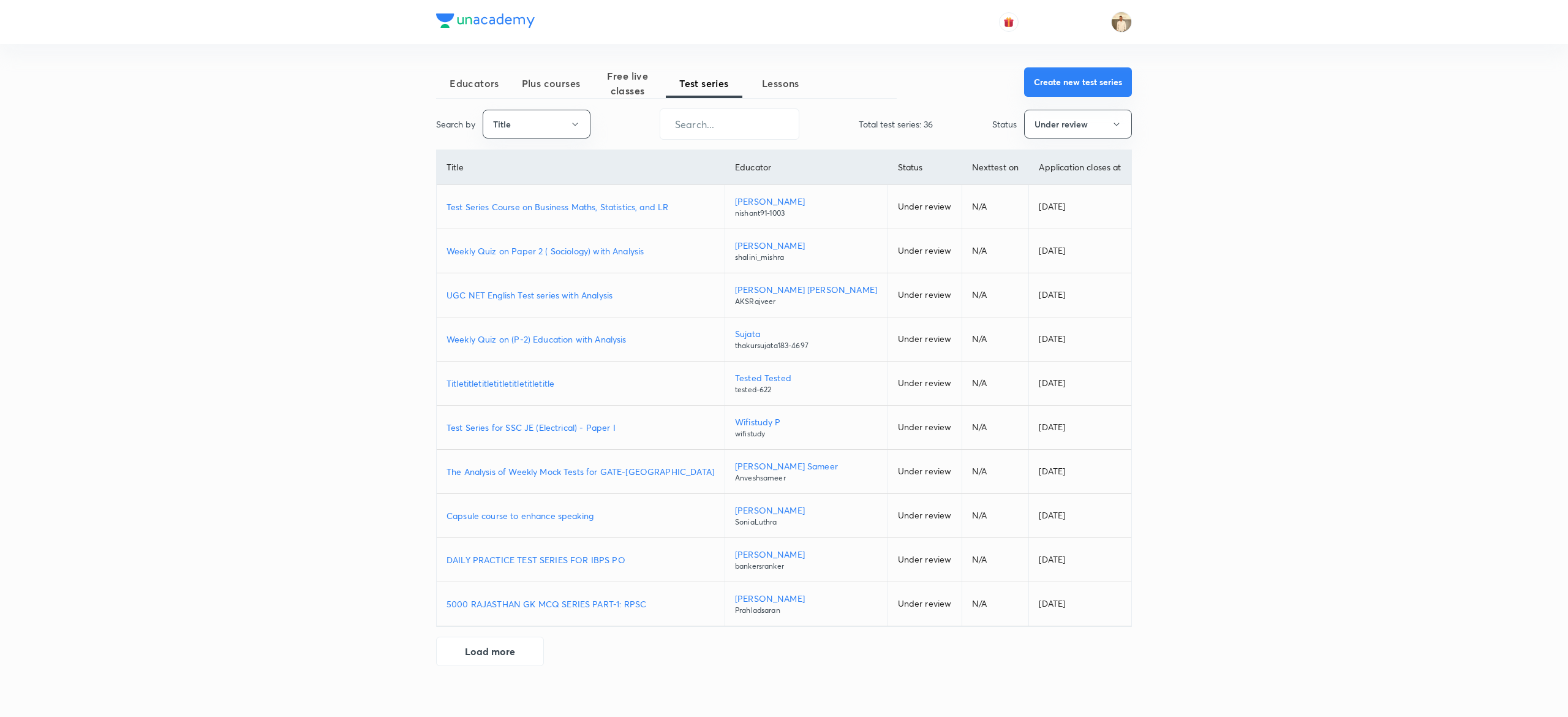
click at [1112, 77] on button "Create new test series" at bounding box center [1078, 82] width 108 height 30
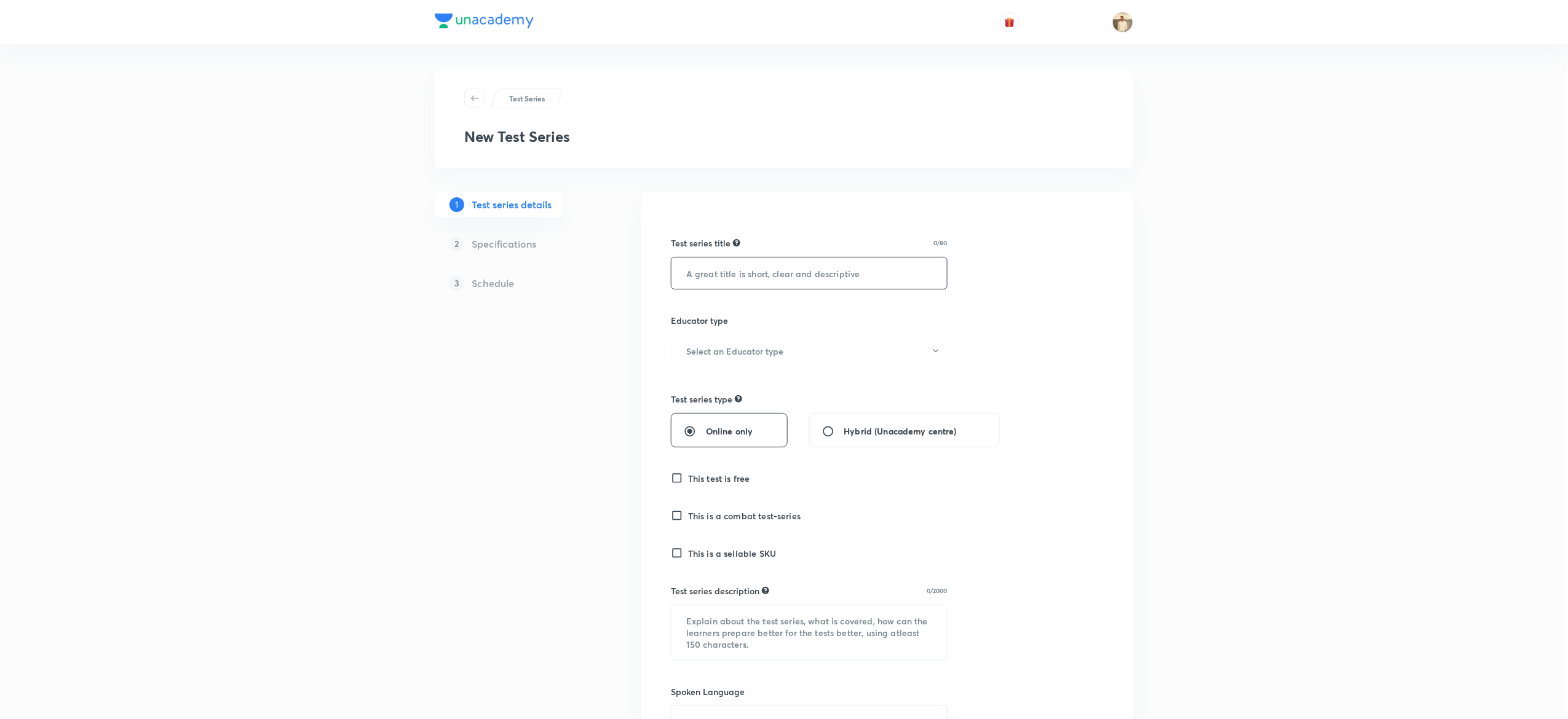
click at [837, 272] on input "text" at bounding box center [809, 272] width 275 height 32
paste input "CBSE Scholarship Test- Maths, Science, SST & English"
type input "CBSE Scholarship Test- Maths, Science, SST & English"
click at [738, 358] on h6 "Select an Educator type" at bounding box center [735, 351] width 97 height 13
click at [731, 392] on span "Unacademy educator" at bounding box center [807, 392] width 269 height 13
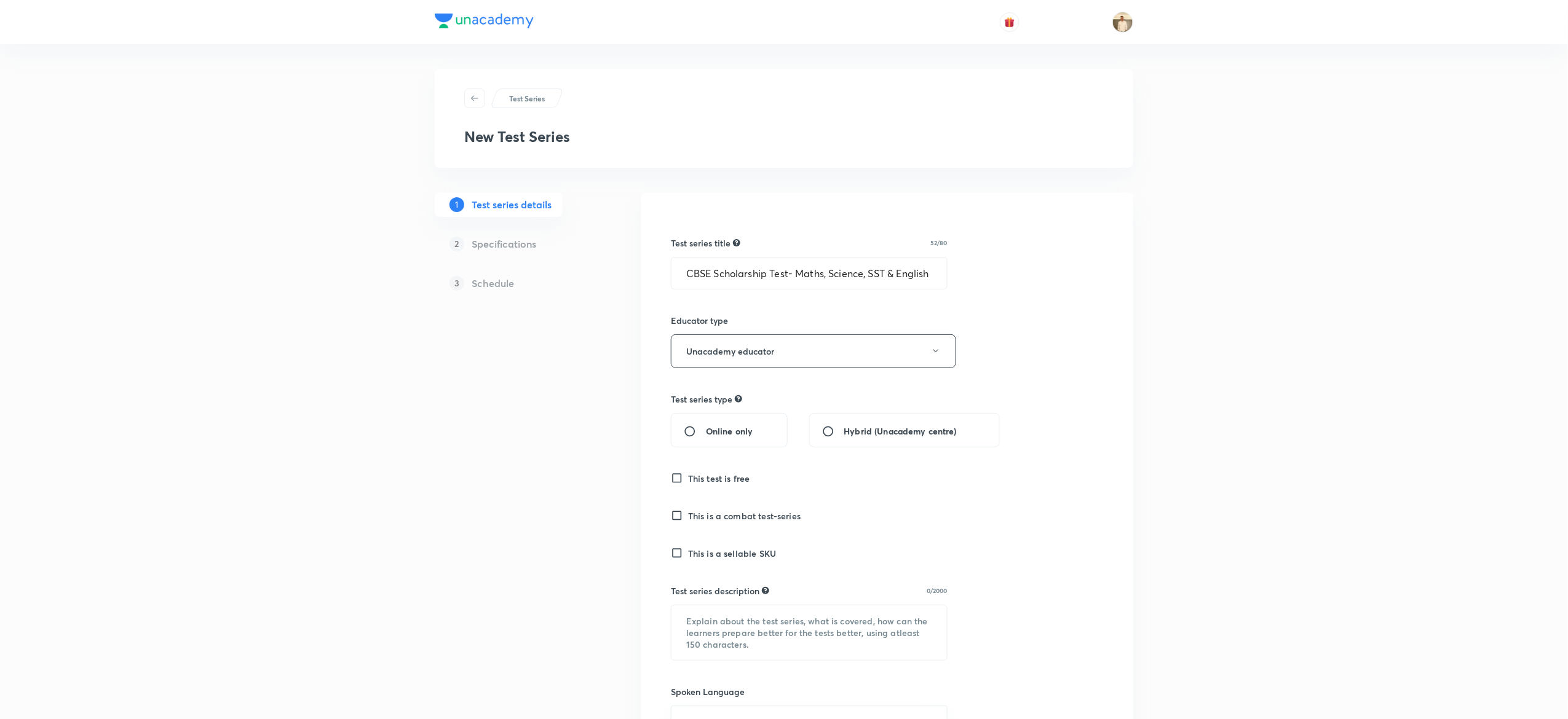
click at [703, 430] on input "Online only" at bounding box center [695, 431] width 23 height 13
radio input "true"
click at [703, 483] on h6 "This test is free" at bounding box center [719, 478] width 62 height 13
click at [688, 483] on input "This test is free" at bounding box center [679, 478] width 17 height 13
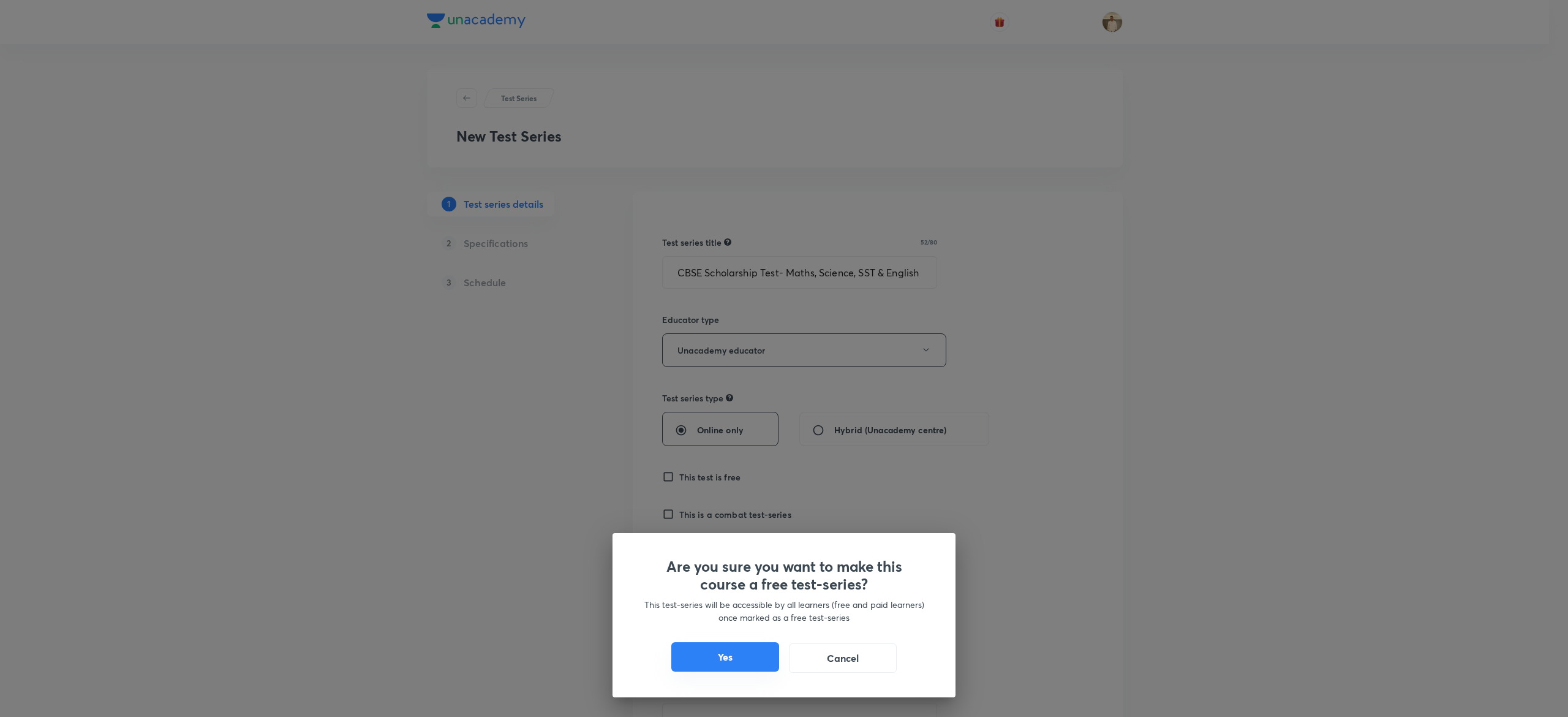
click at [714, 659] on button "Yes" at bounding box center [726, 657] width 108 height 30
checkbox input "true"
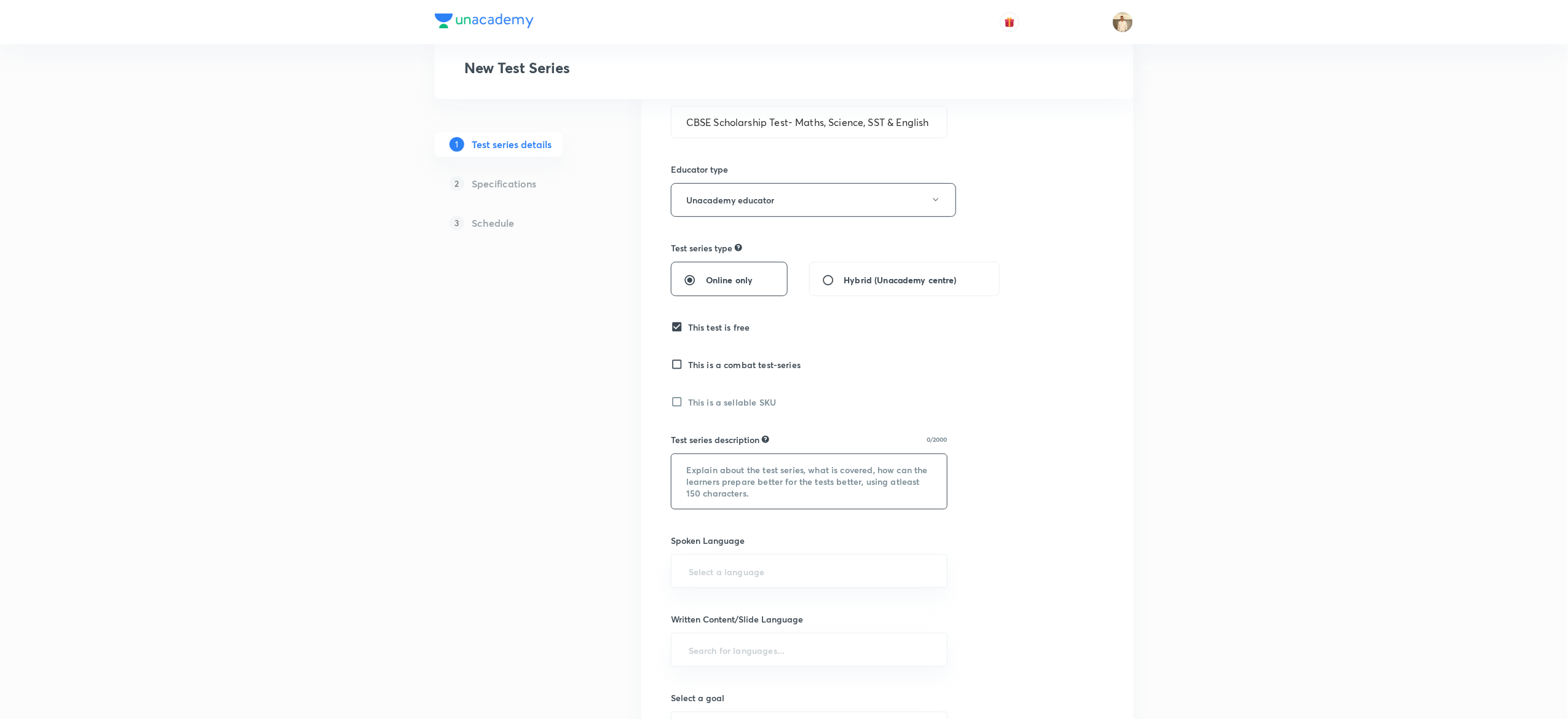
scroll to position [152, 0]
click at [752, 488] on textarea at bounding box center [809, 480] width 275 height 55
paste textarea ""Hello Learner! Assess your CBSE Class 7 preparation with 'CBSE Scholarship Tes…"
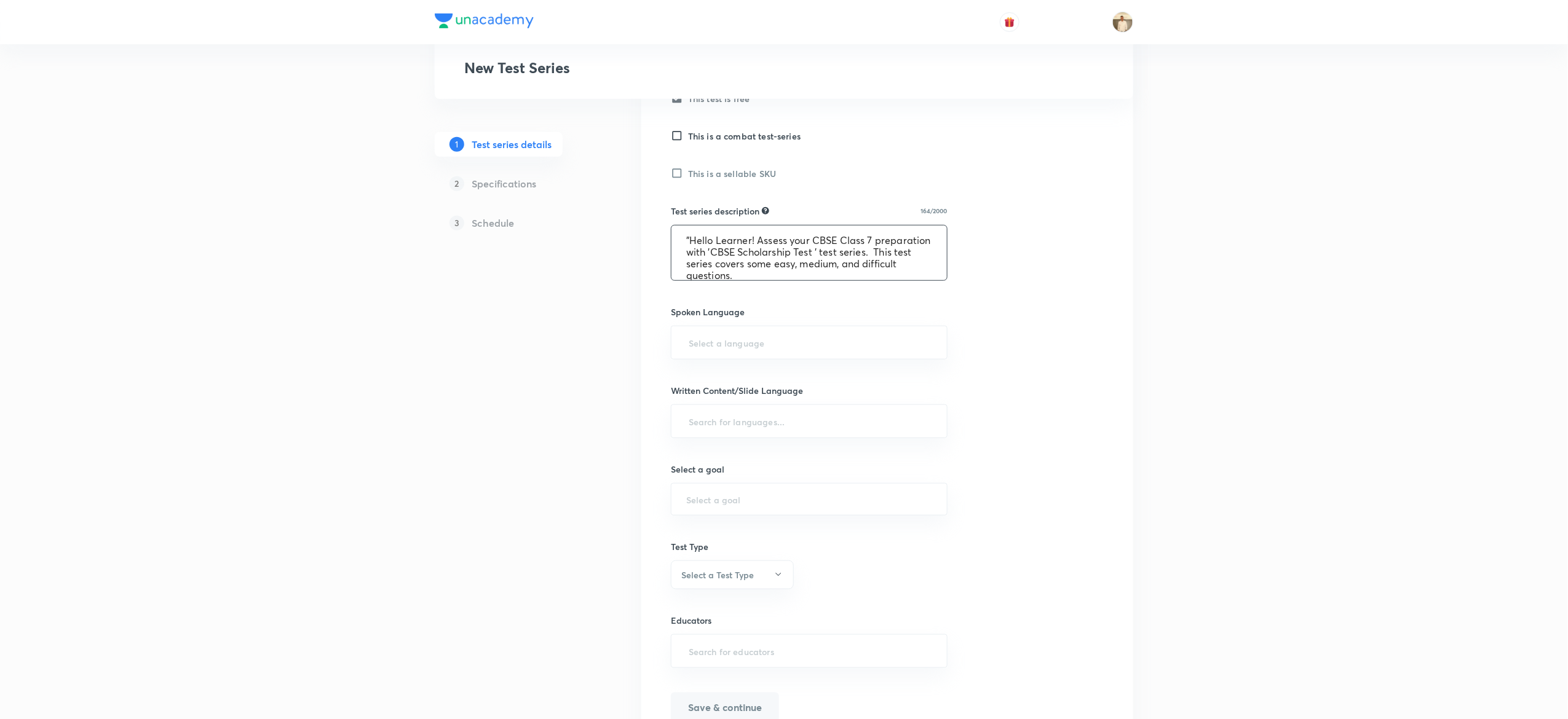
scroll to position [381, 0]
type textarea ""Hello Learner! Assess your CBSE Class 7 preparation with 'CBSE Scholarship Tes…"
click at [784, 338] on input "text" at bounding box center [809, 341] width 246 height 23
click at [721, 378] on li "English" at bounding box center [809, 378] width 275 height 23
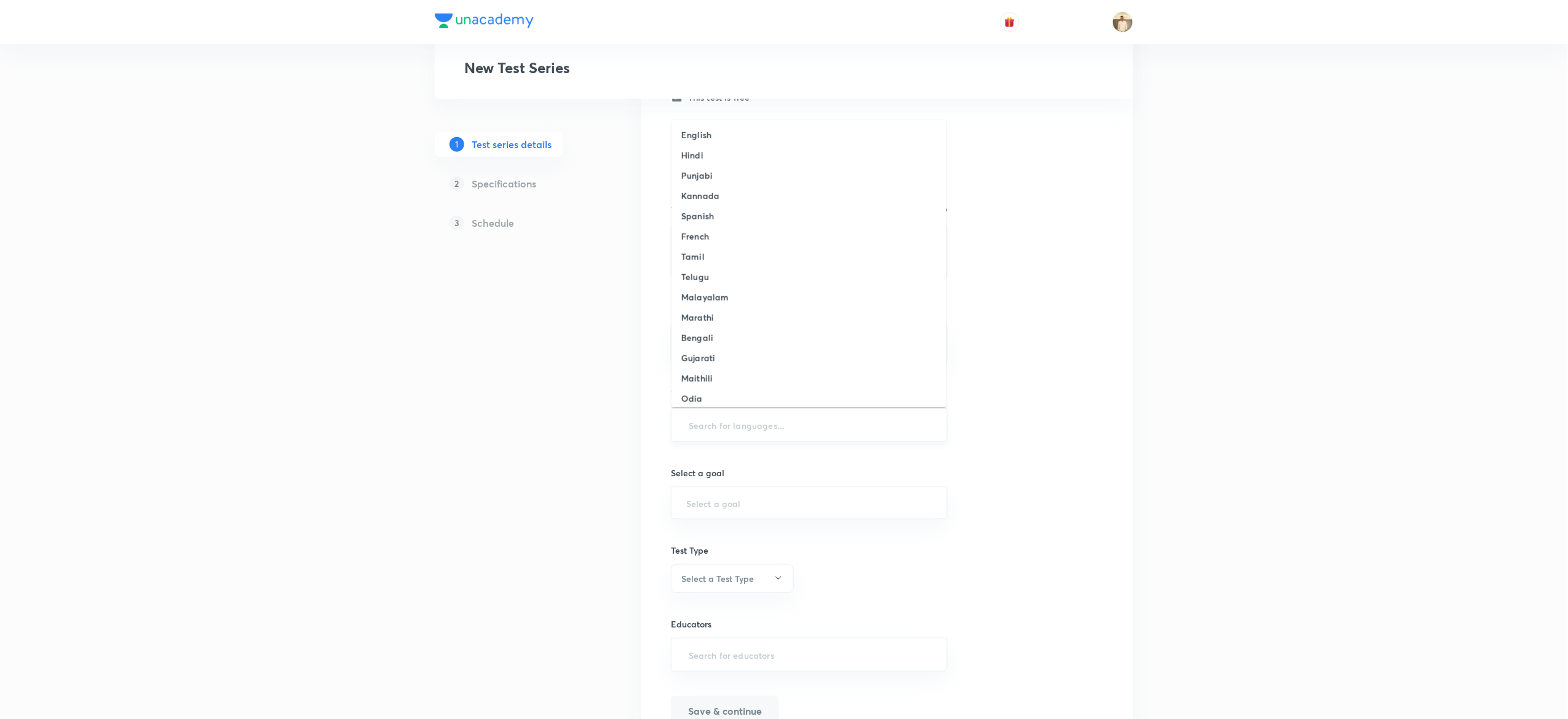
click at [810, 428] on input "text" at bounding box center [809, 425] width 246 height 23
click at [722, 134] on li "English" at bounding box center [809, 134] width 275 height 20
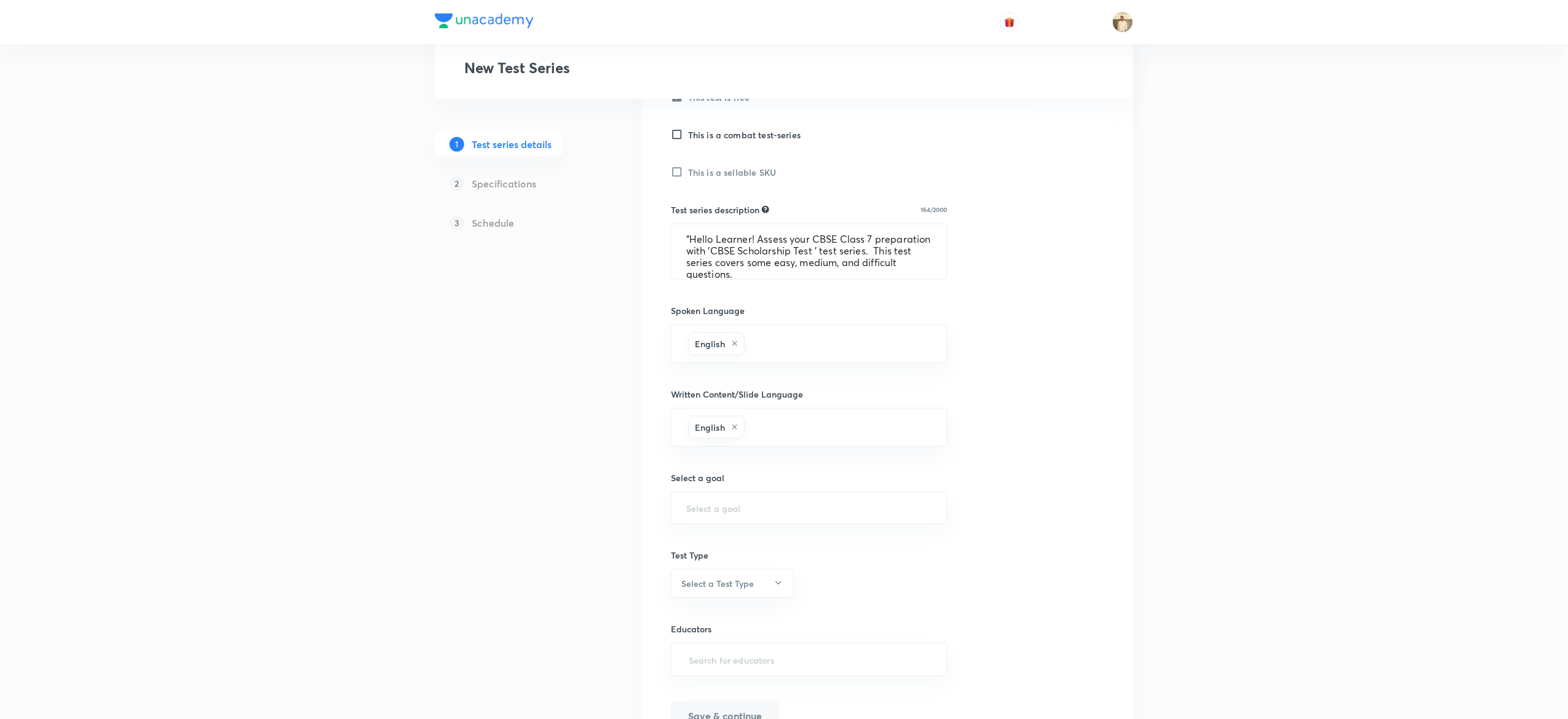
scroll to position [456, 0]
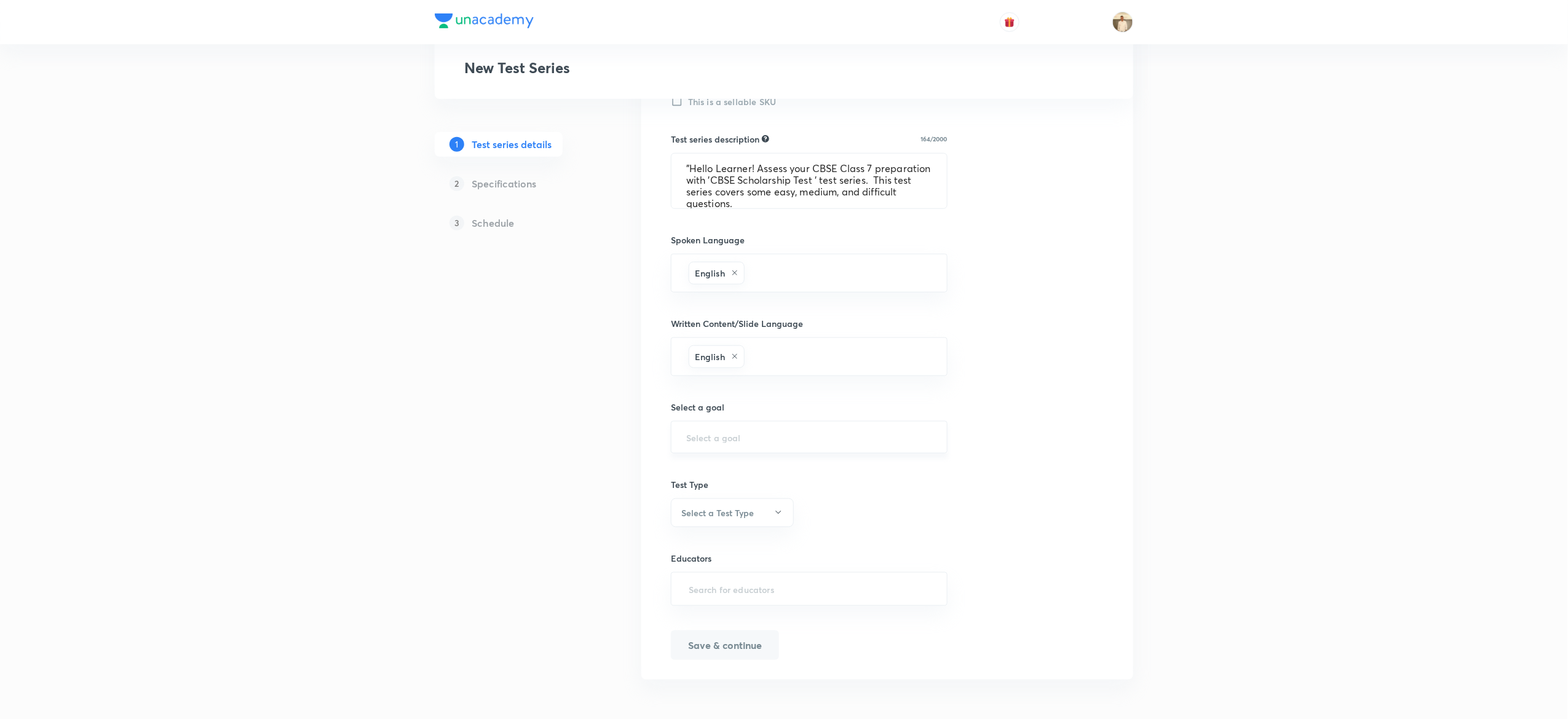
click at [756, 447] on div "​" at bounding box center [809, 438] width 277 height 32
click at [740, 439] on input "text" at bounding box center [809, 437] width 246 height 12
click at [861, 466] on li "CBSE Class 7" at bounding box center [809, 475] width 275 height 23
type input "CBSE Class 7"
click at [753, 508] on h6 "Select a Test Type" at bounding box center [718, 512] width 72 height 13
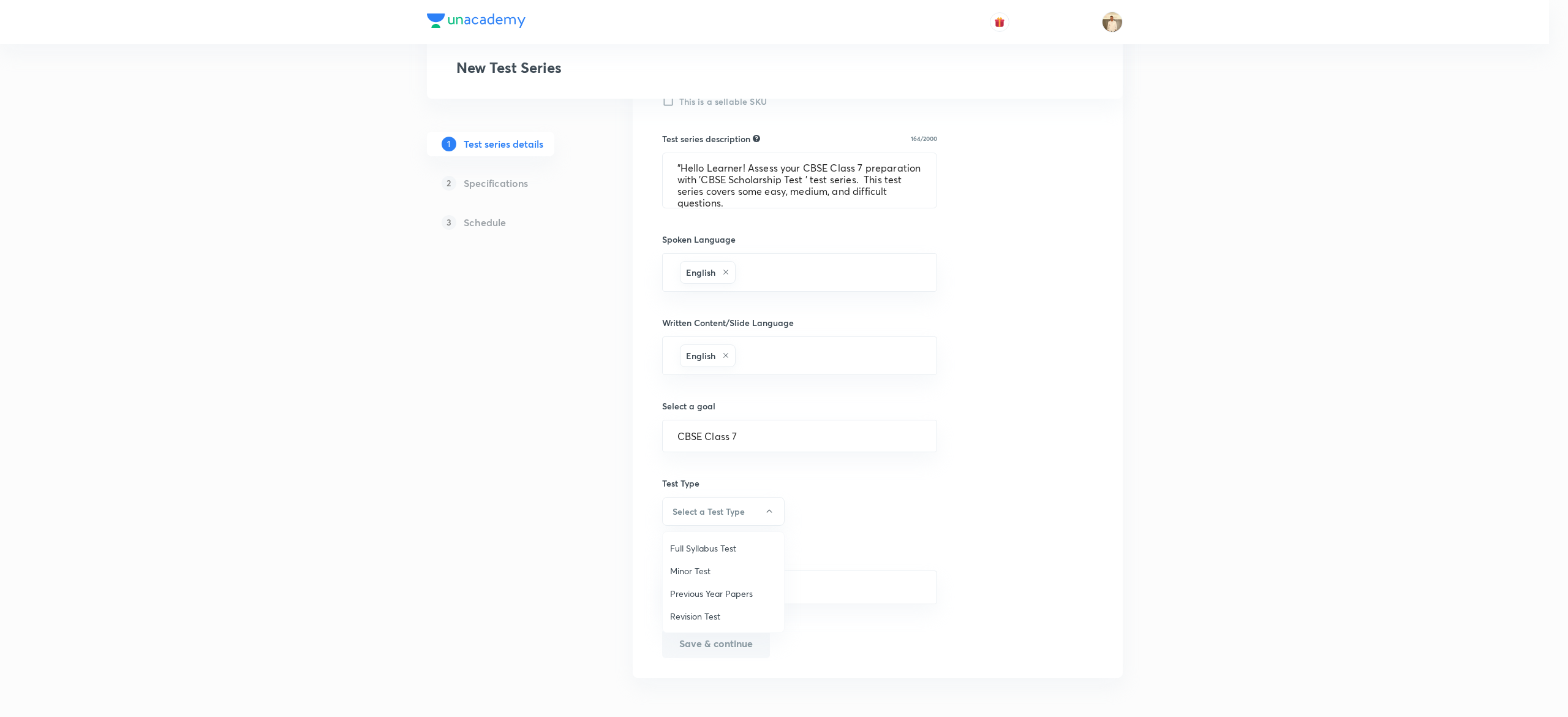
click at [696, 569] on span "Minor Test" at bounding box center [723, 570] width 107 height 13
click at [802, 587] on input "text" at bounding box center [806, 587] width 245 height 22
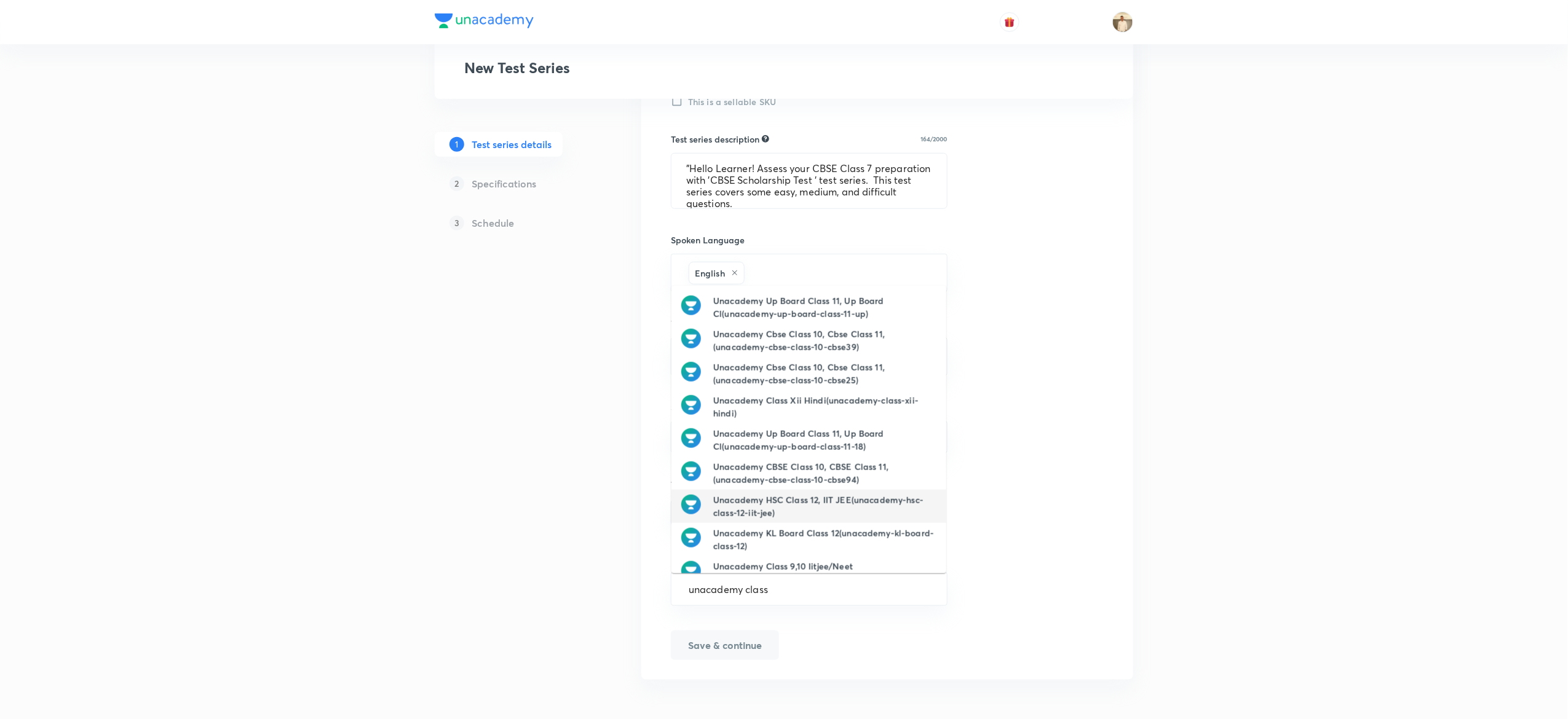
scroll to position [54, 0]
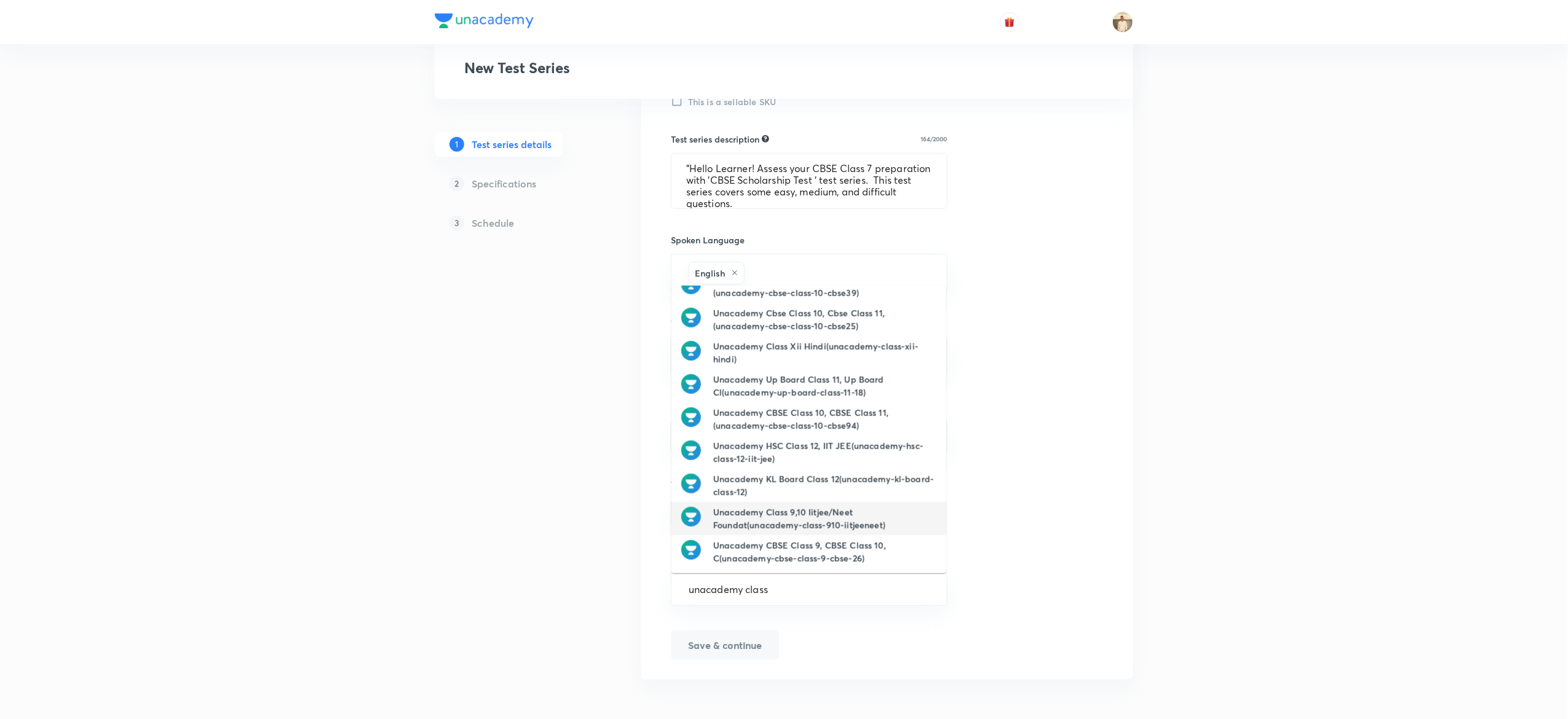
type input "unacademy class 7"
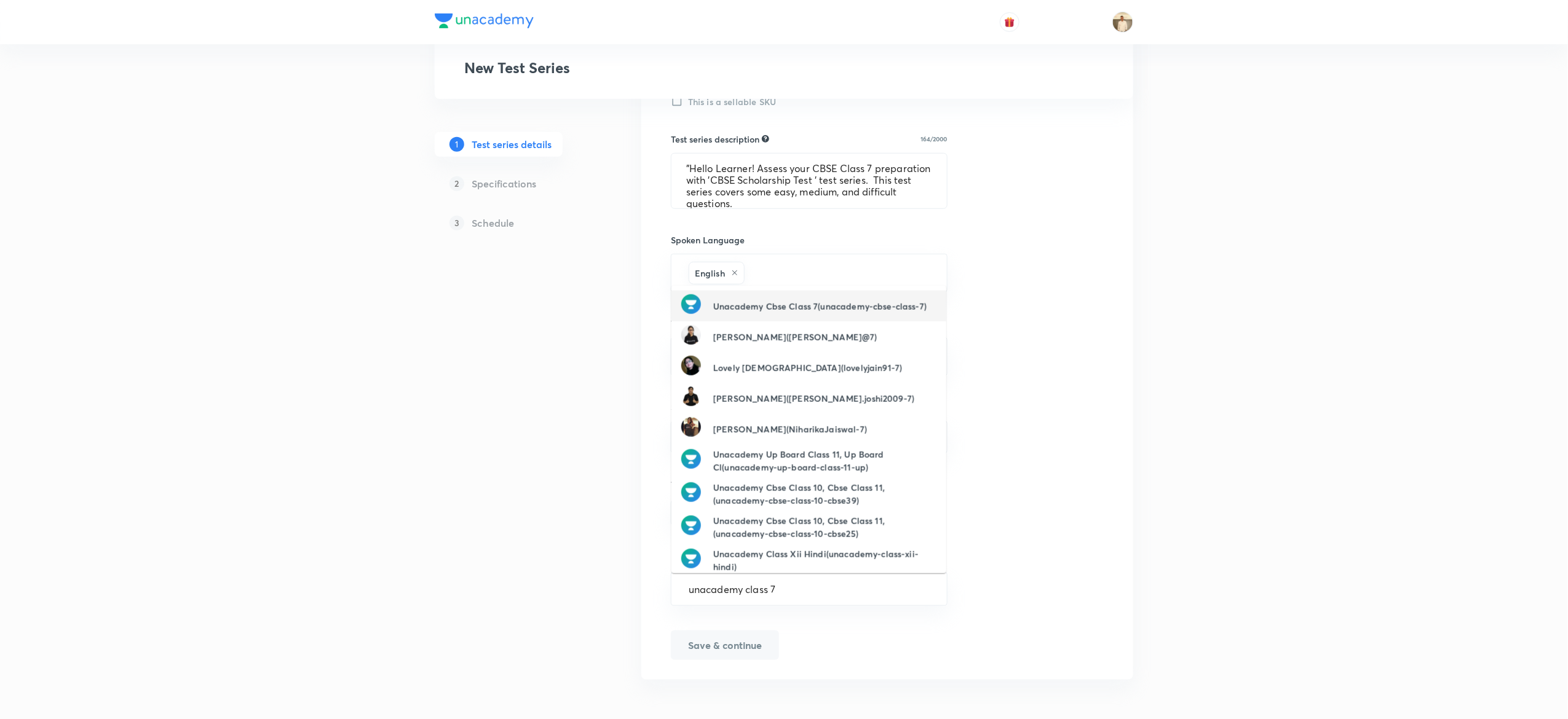
click at [814, 309] on h6 "Unacademy Cbse Class 7(unacademy-cbse-class-7)" at bounding box center [820, 306] width 213 height 13
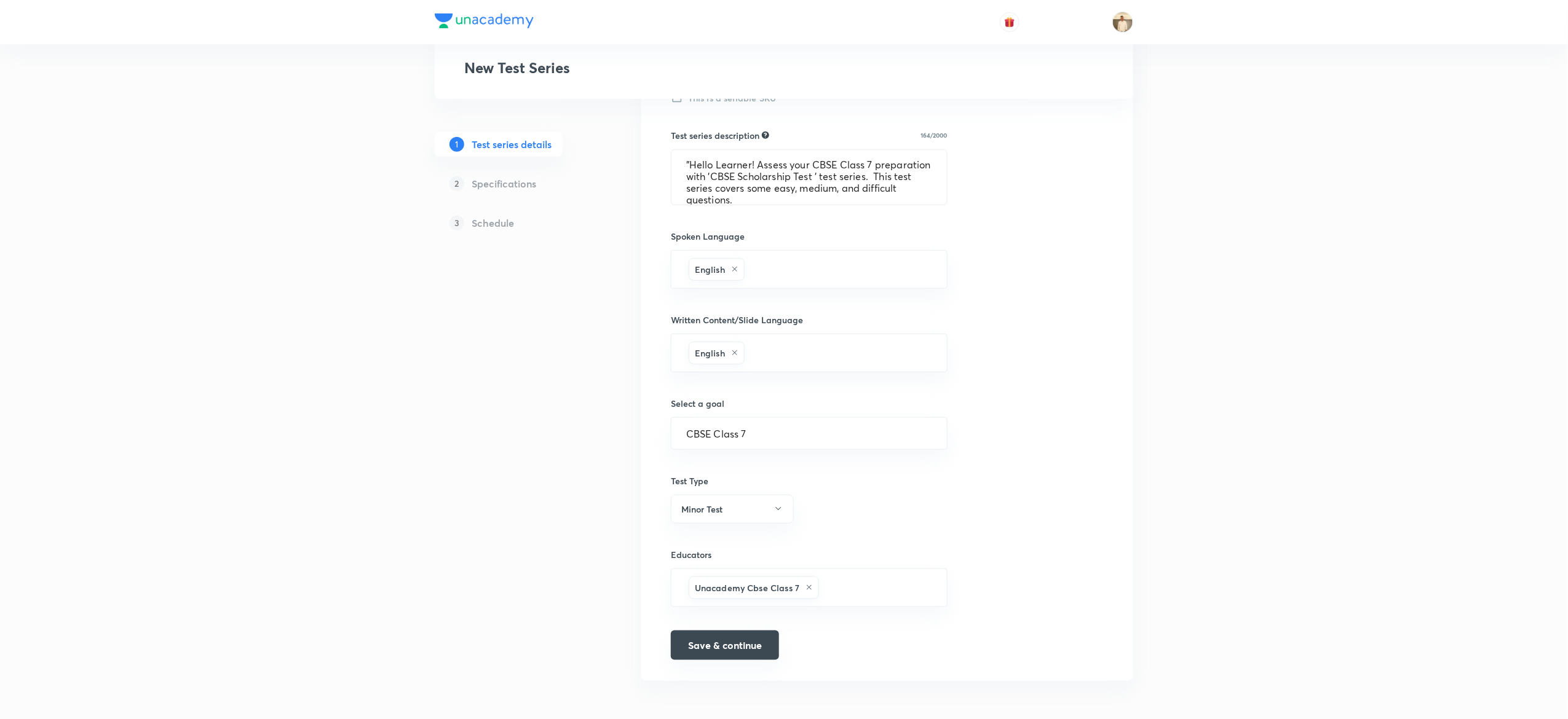
click at [727, 651] on button "Save & continue" at bounding box center [725, 645] width 108 height 30
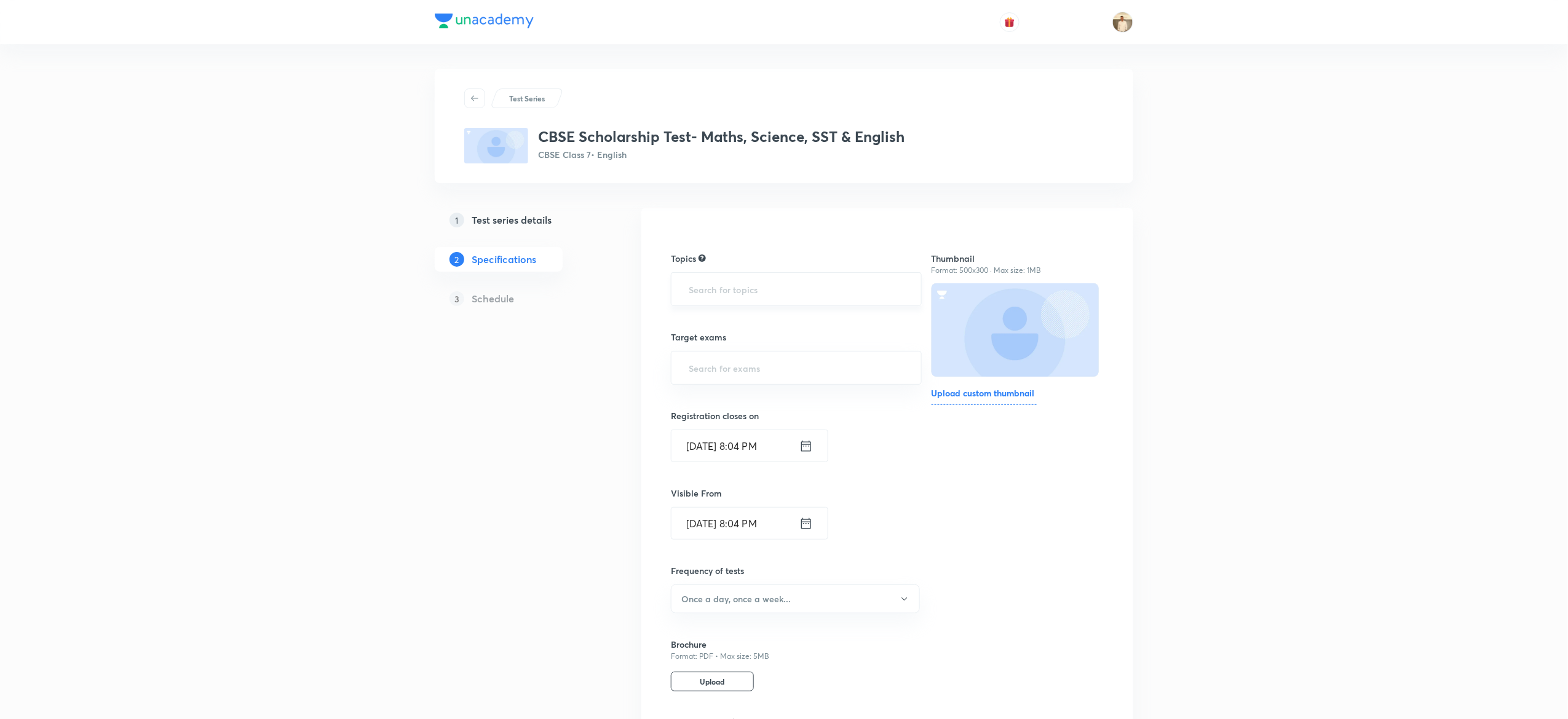
click at [819, 281] on input "text" at bounding box center [796, 289] width 220 height 23
type input "a"
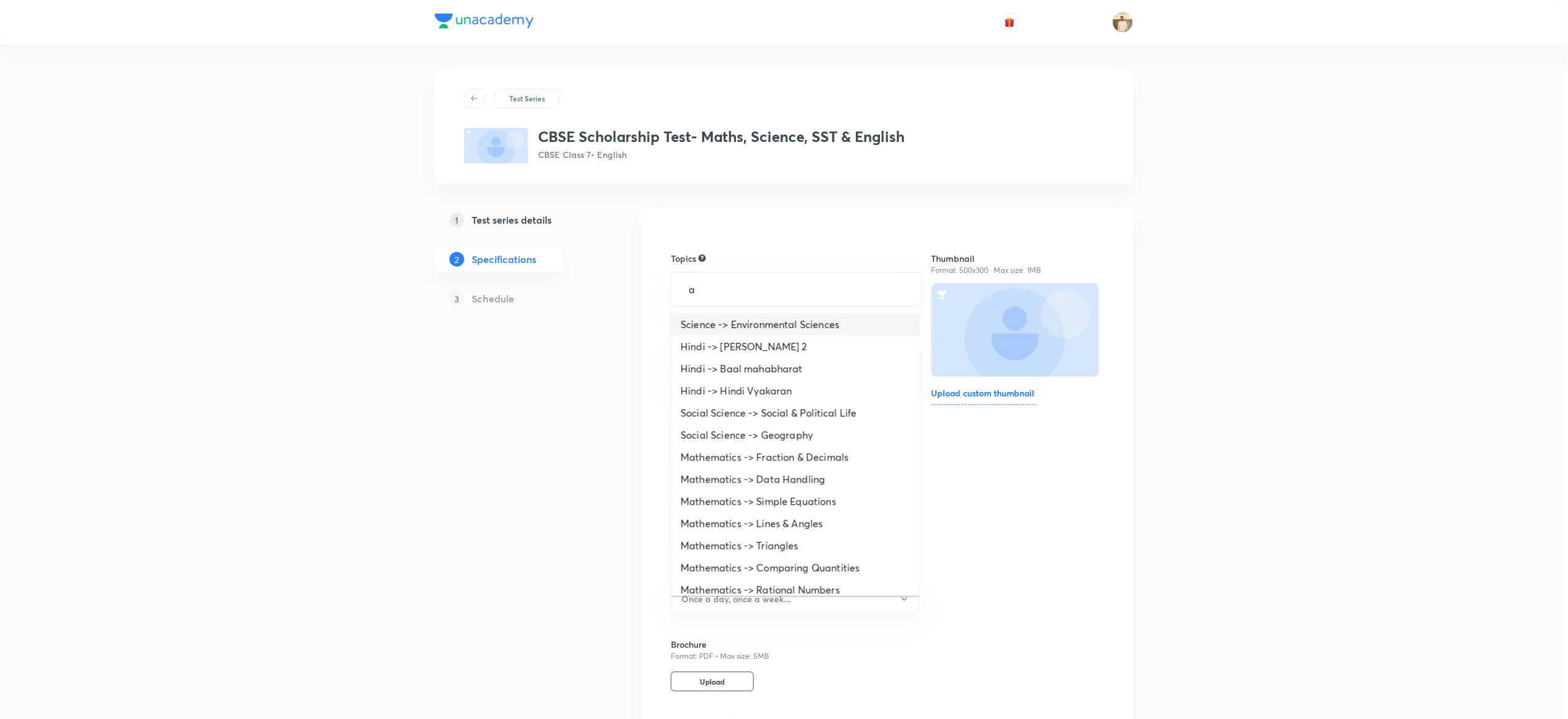
click at [738, 321] on li "Science -> Environmental Sciences" at bounding box center [795, 324] width 249 height 23
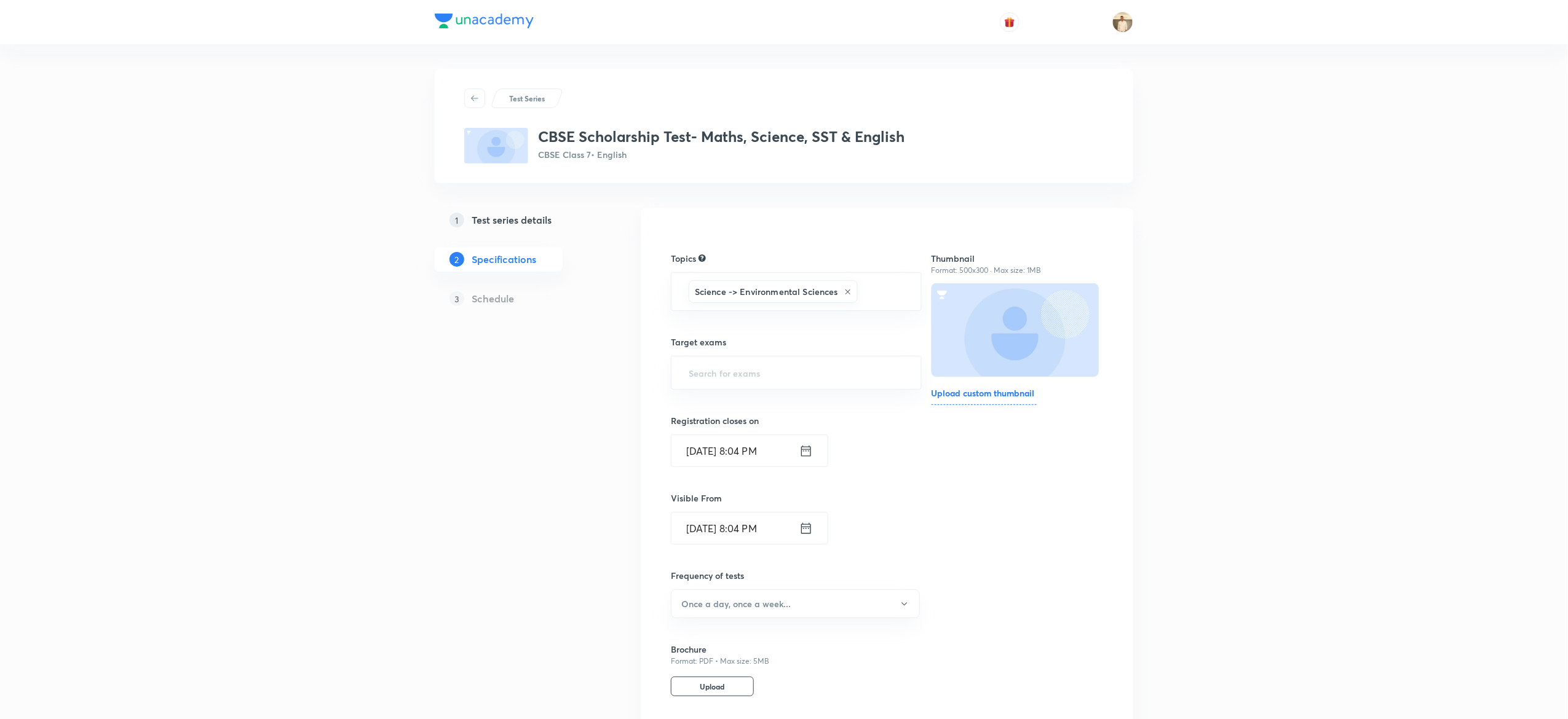
type input "a"
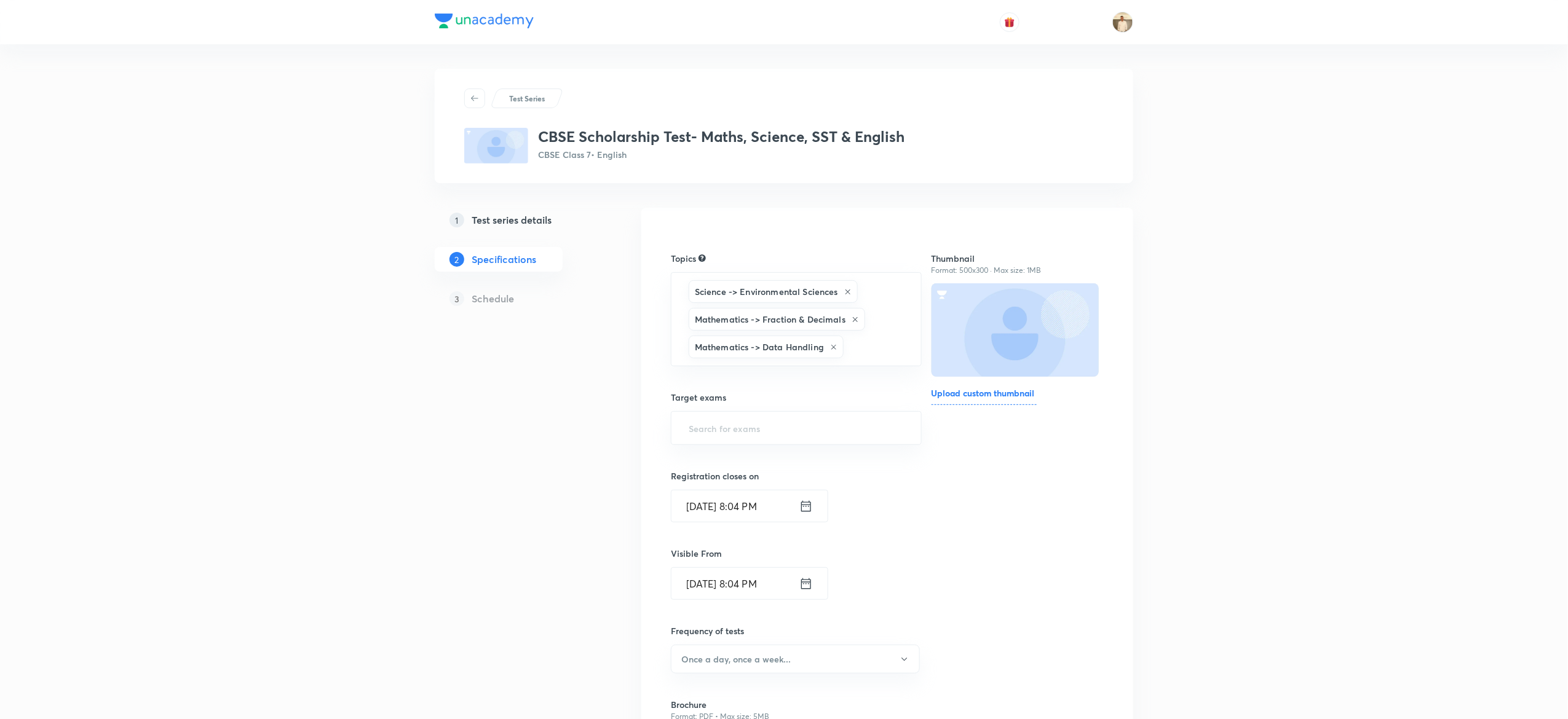
type input "a"
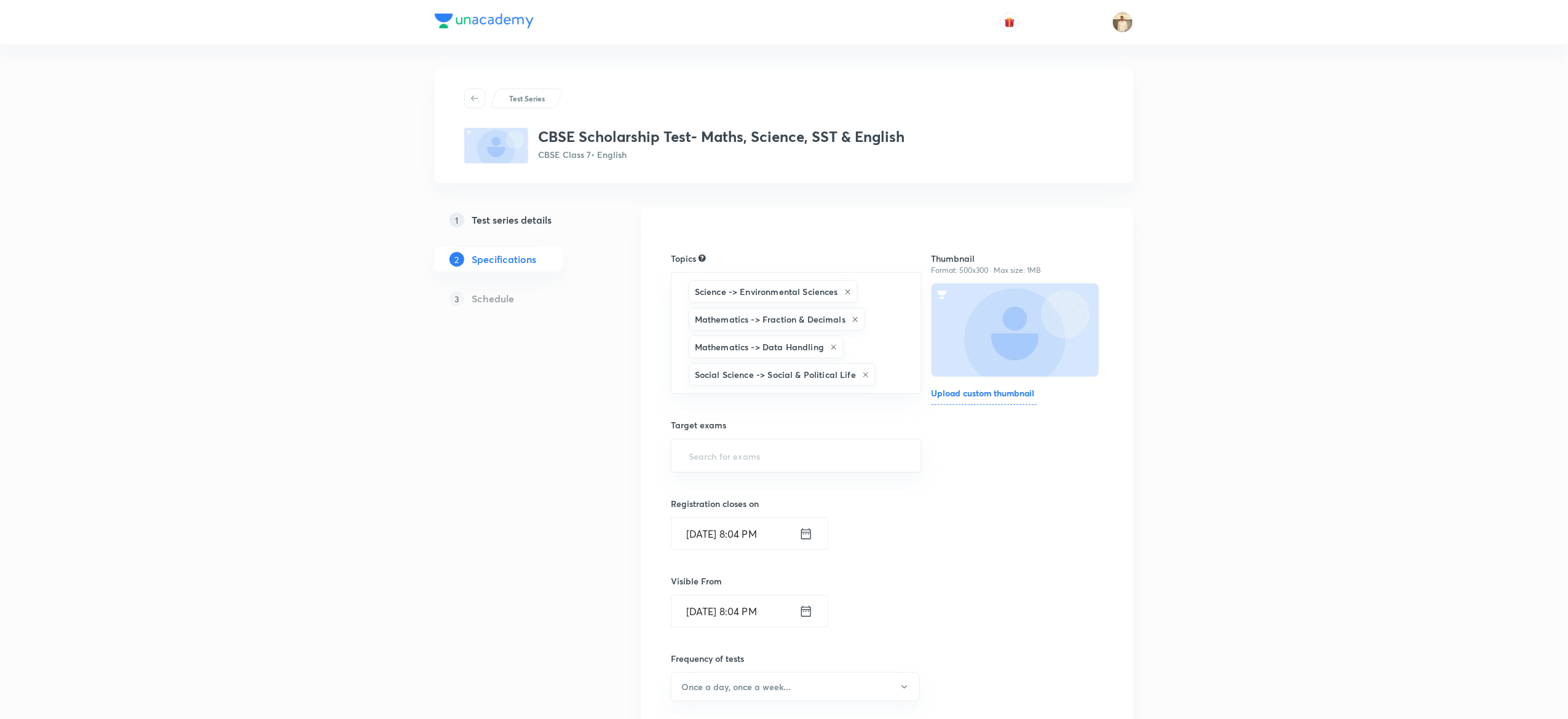
type input "a"
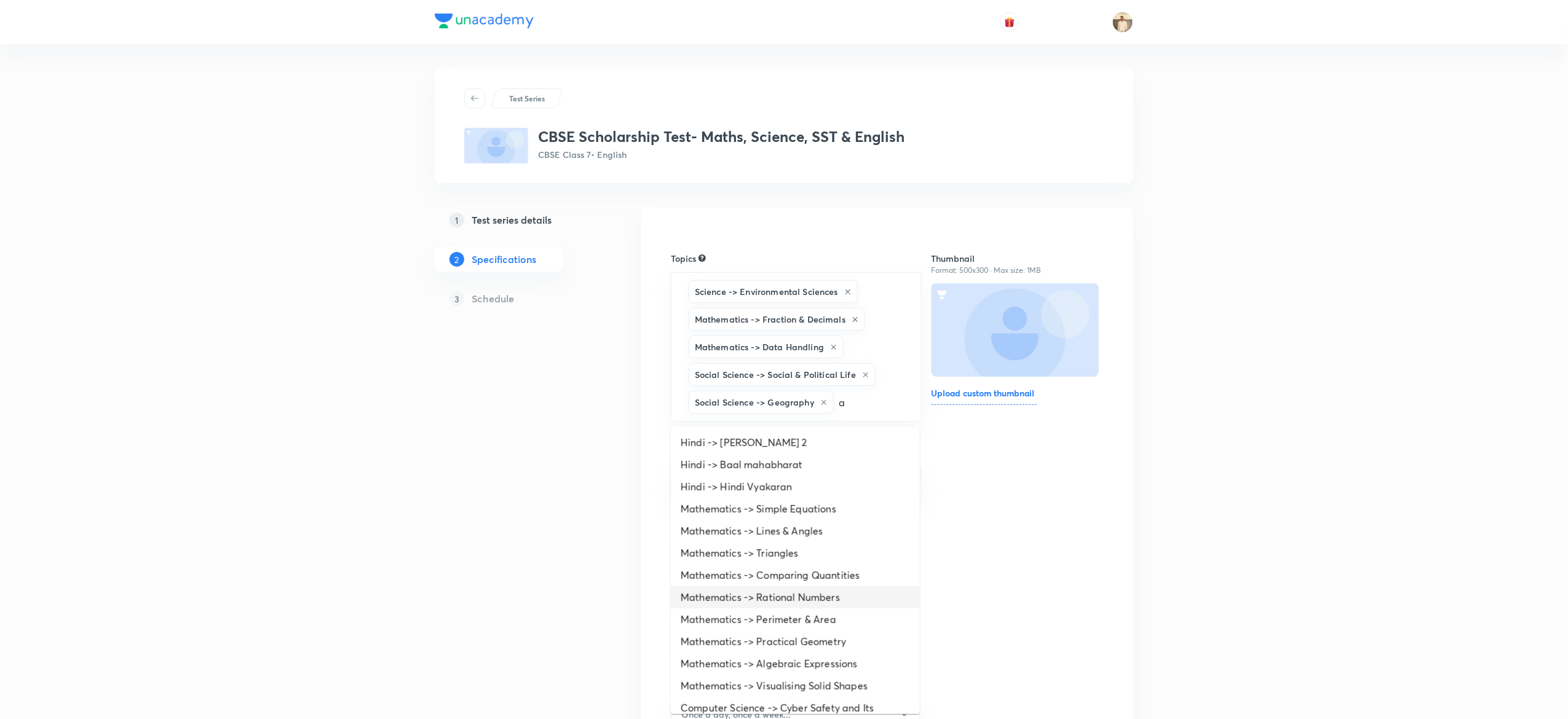
click at [813, 604] on li "Mathematics -> Rational Numbers" at bounding box center [795, 597] width 249 height 23
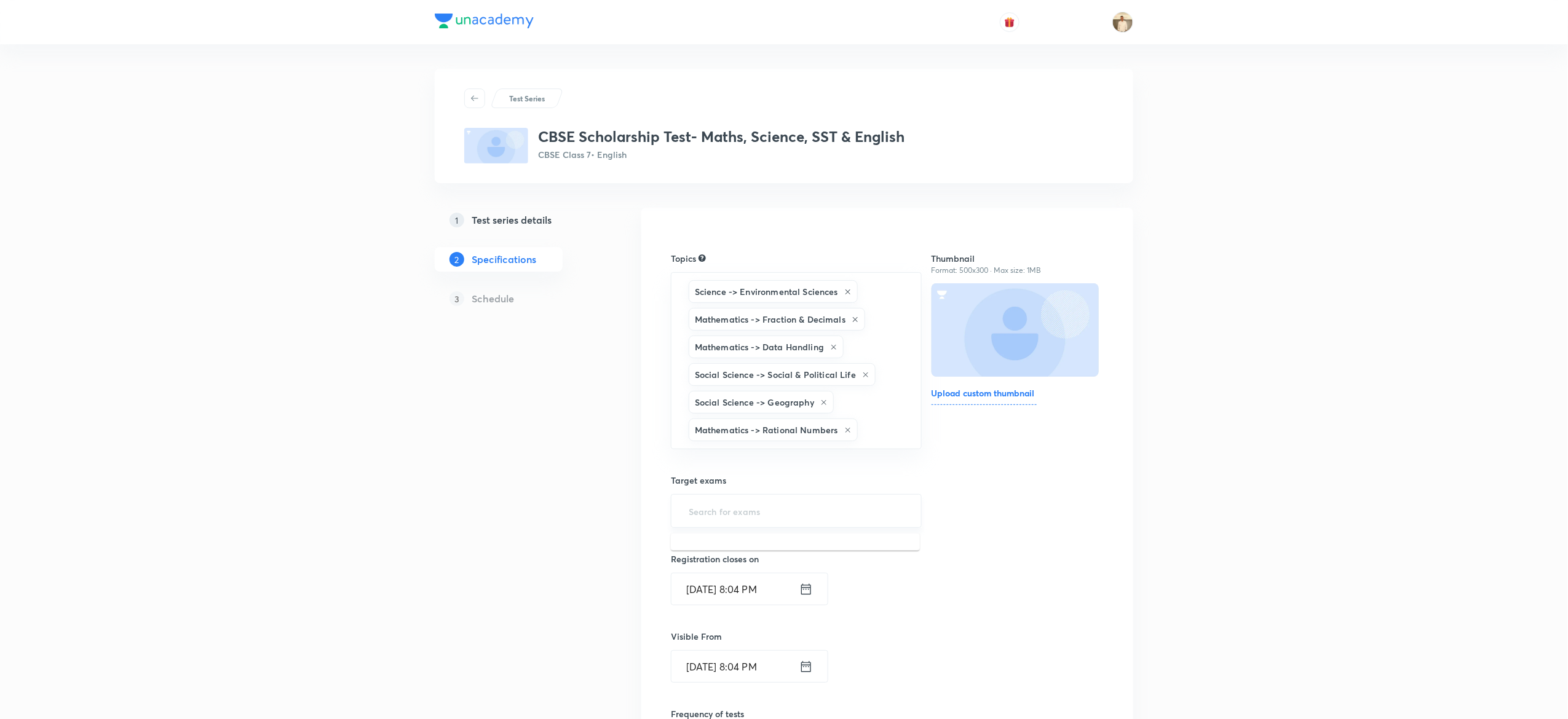
click at [793, 520] on input "text" at bounding box center [796, 511] width 220 height 23
type input "a"
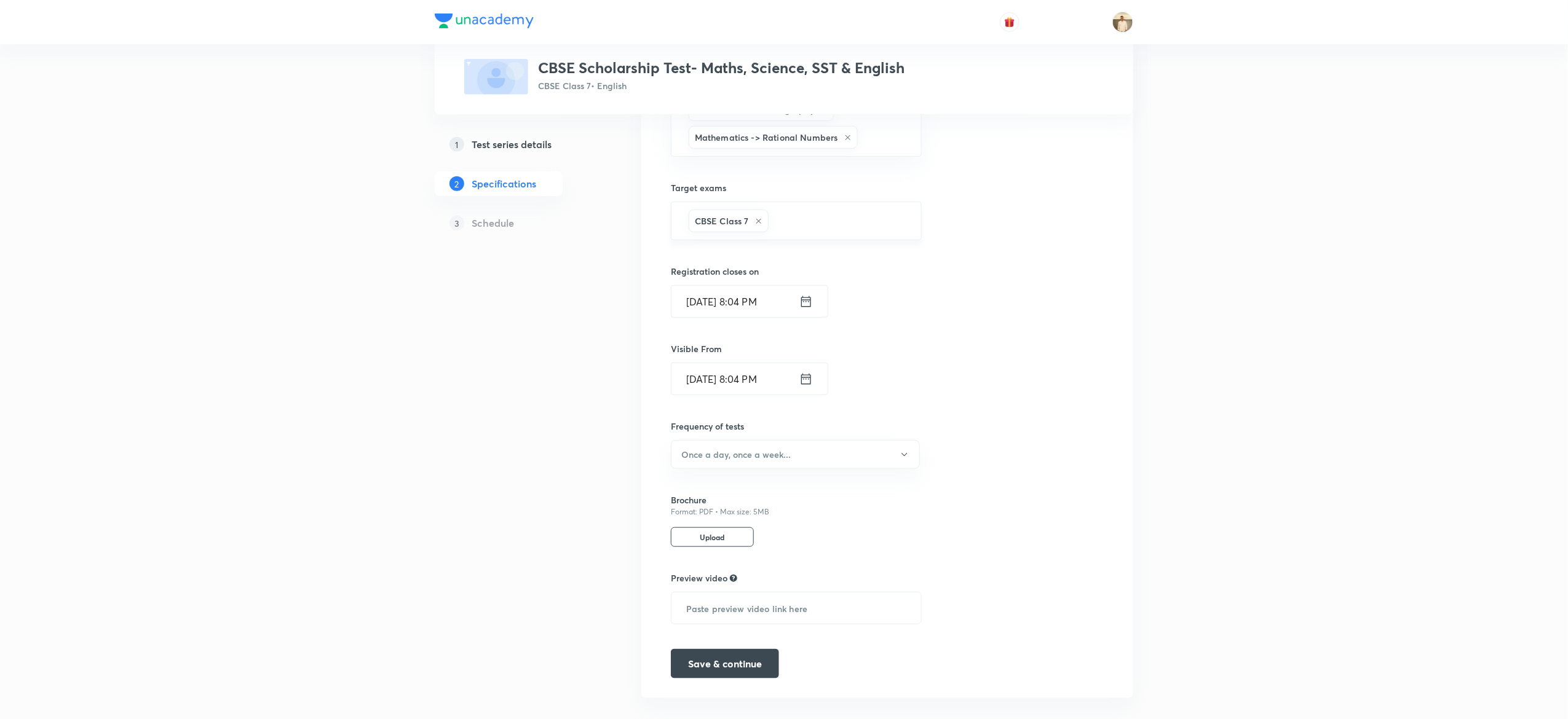
scroll to position [316, 0]
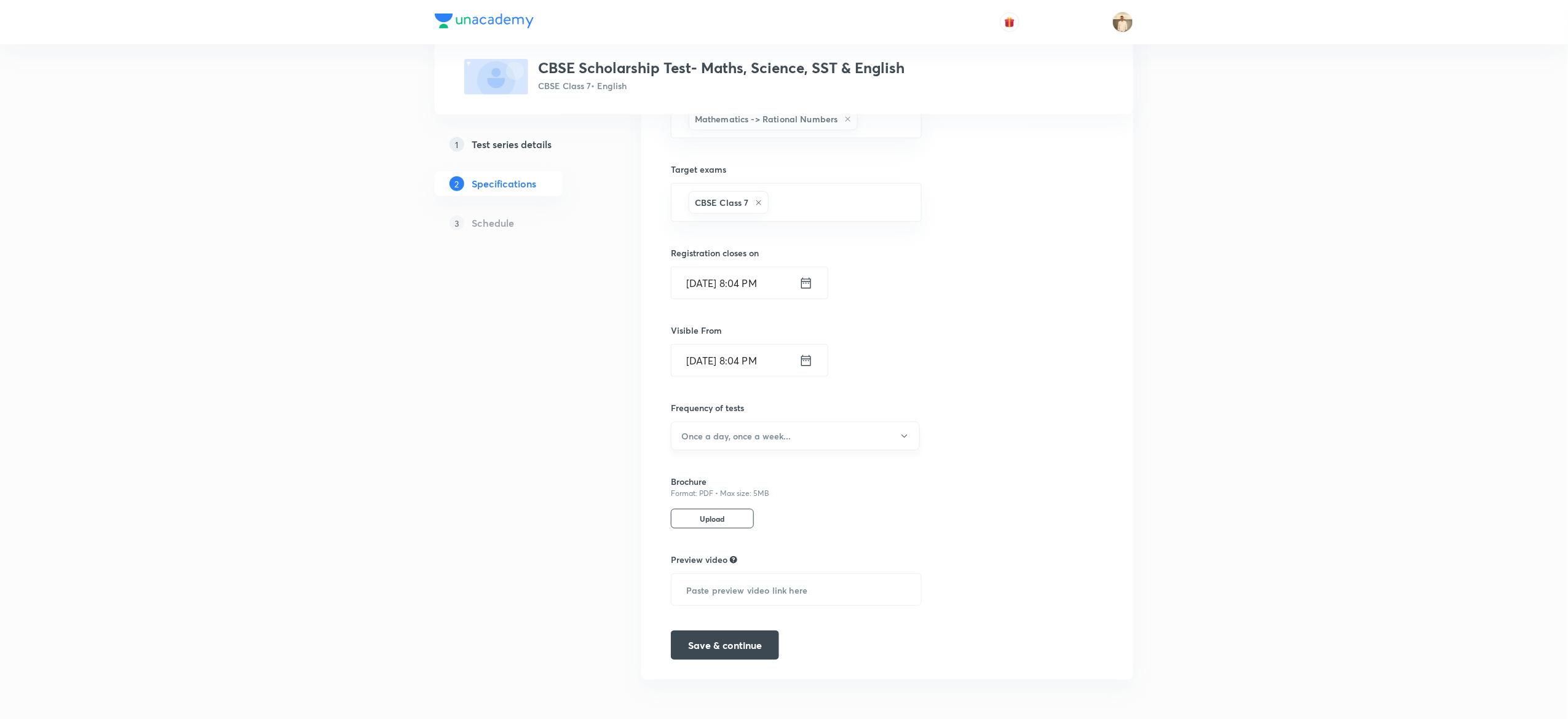
click at [830, 438] on button "Once a day, once a week..." at bounding box center [795, 436] width 249 height 29
click at [719, 491] on span "Once a week" at bounding box center [789, 495] width 233 height 13
click at [746, 646] on button "Save & continue" at bounding box center [725, 644] width 108 height 30
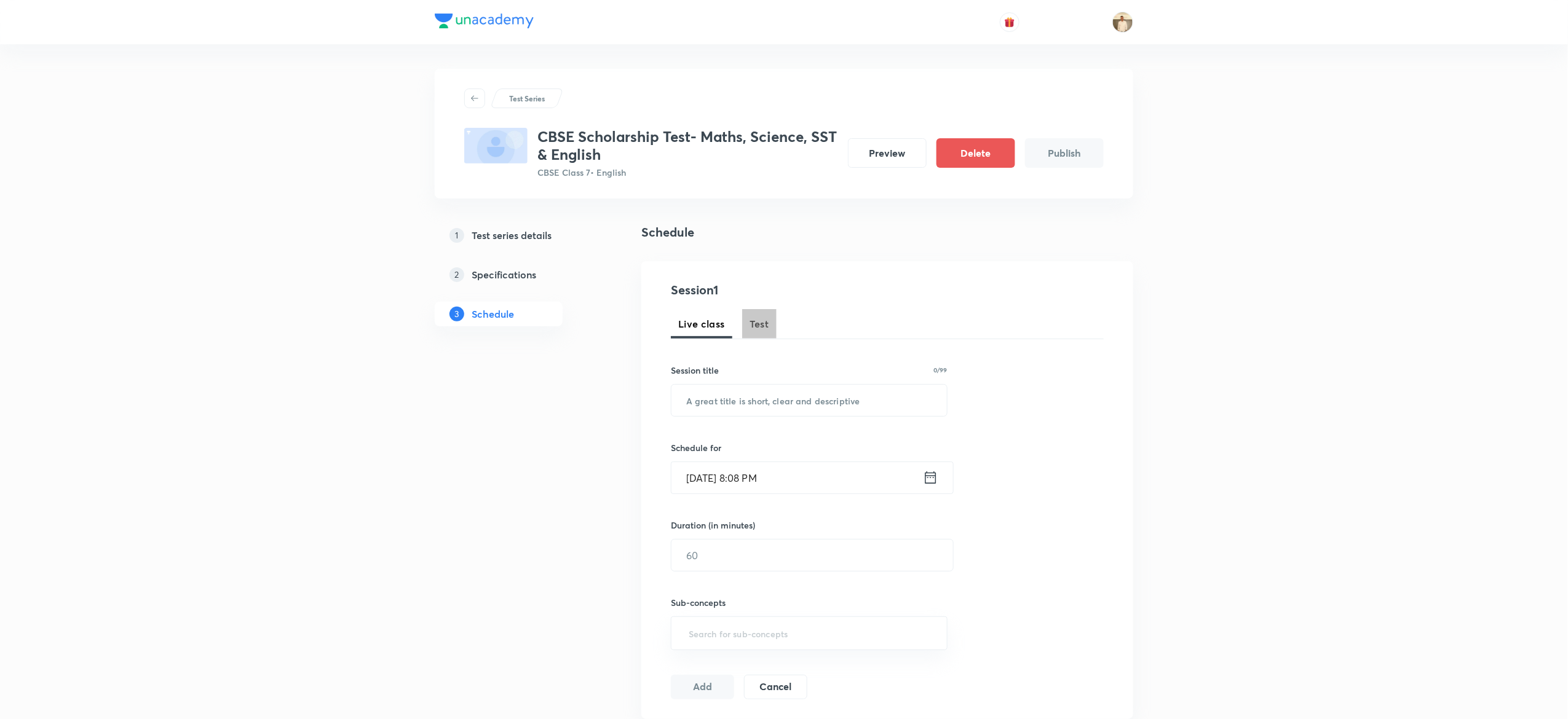
click at [750, 319] on span "Test" at bounding box center [760, 324] width 20 height 14
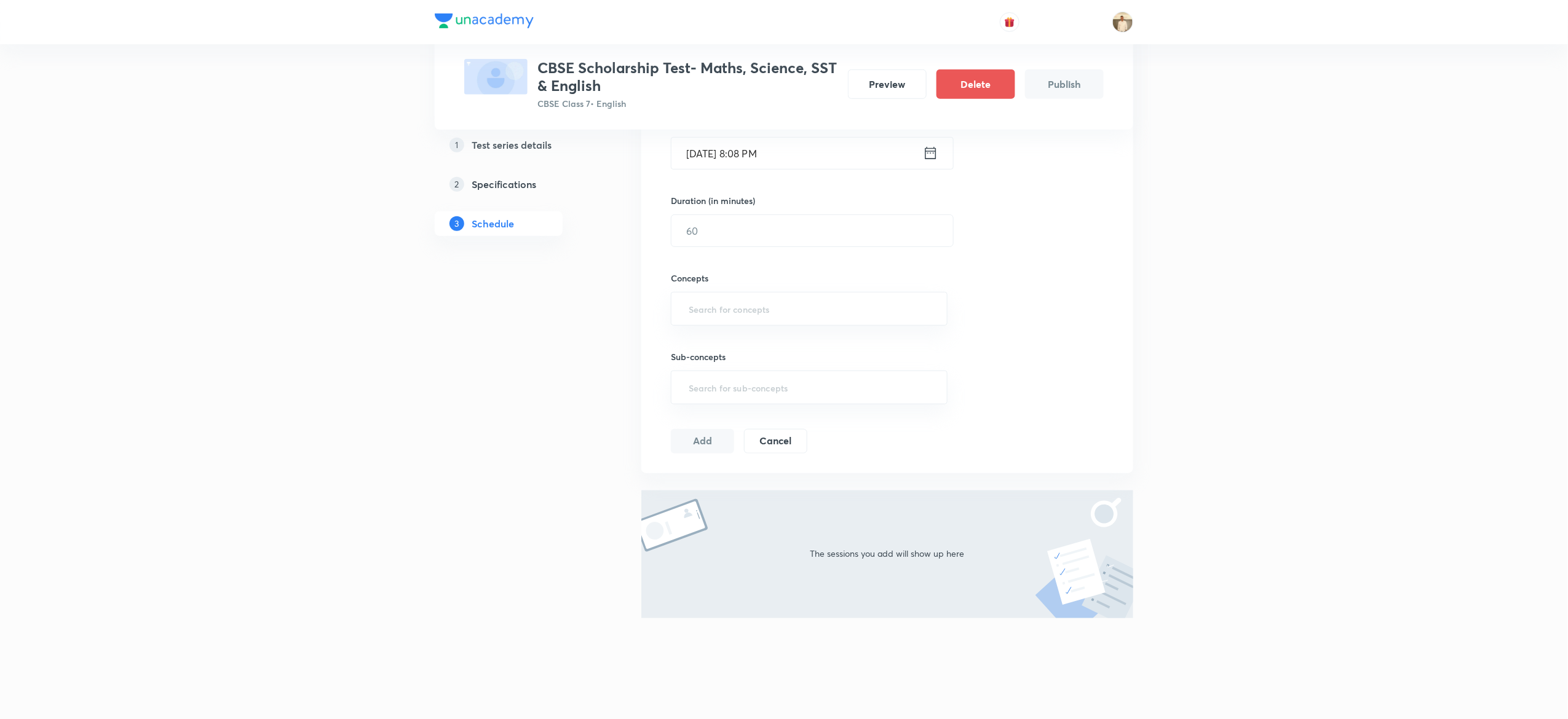
scroll to position [132, 0]
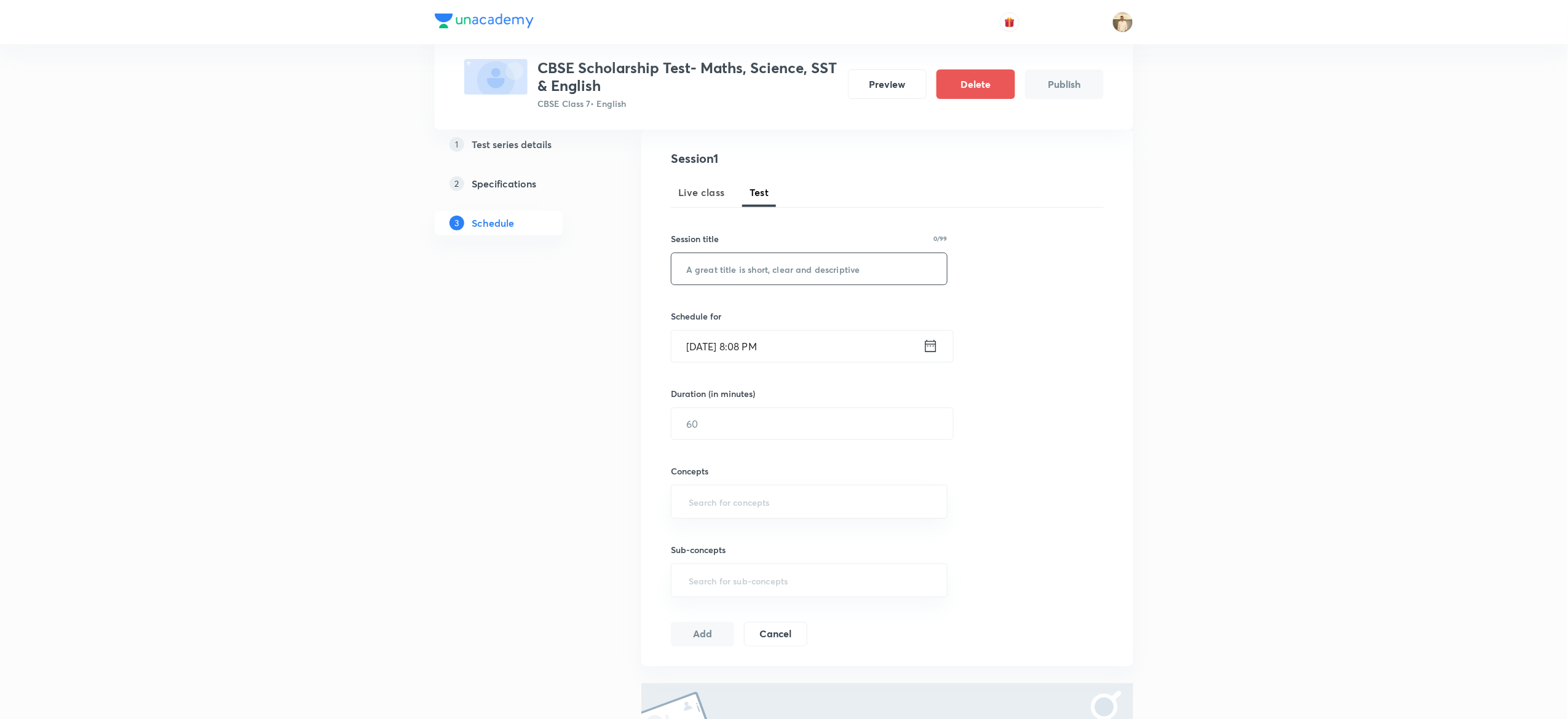
click at [831, 267] on input "text" at bounding box center [809, 269] width 275 height 32
paste input "CBSE Scholarship Test"
type input "CBSE Scholarship Test"
click at [694, 343] on input "Oct 3, 2025, 8:08 PM" at bounding box center [797, 346] width 252 height 32
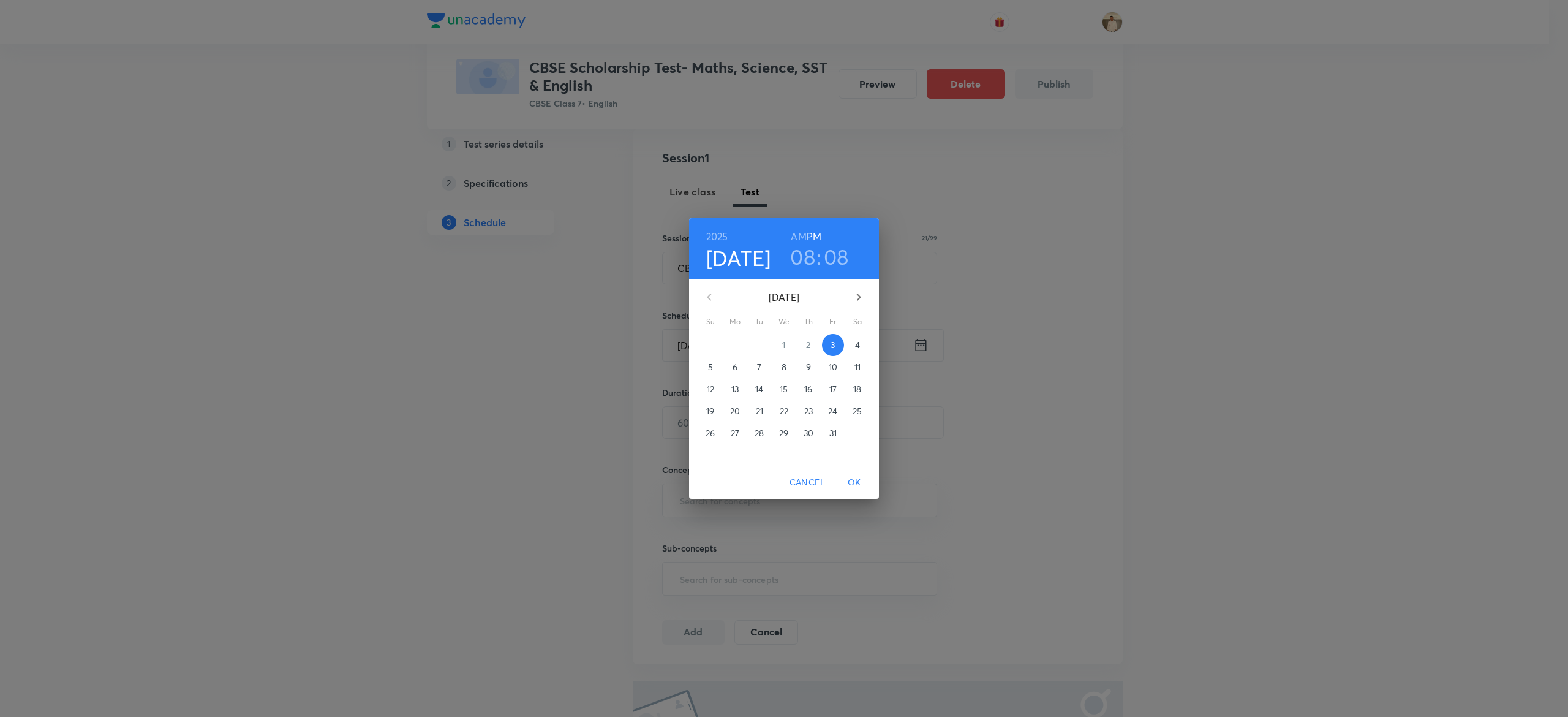
click at [708, 368] on p "5" at bounding box center [710, 367] width 4 height 13
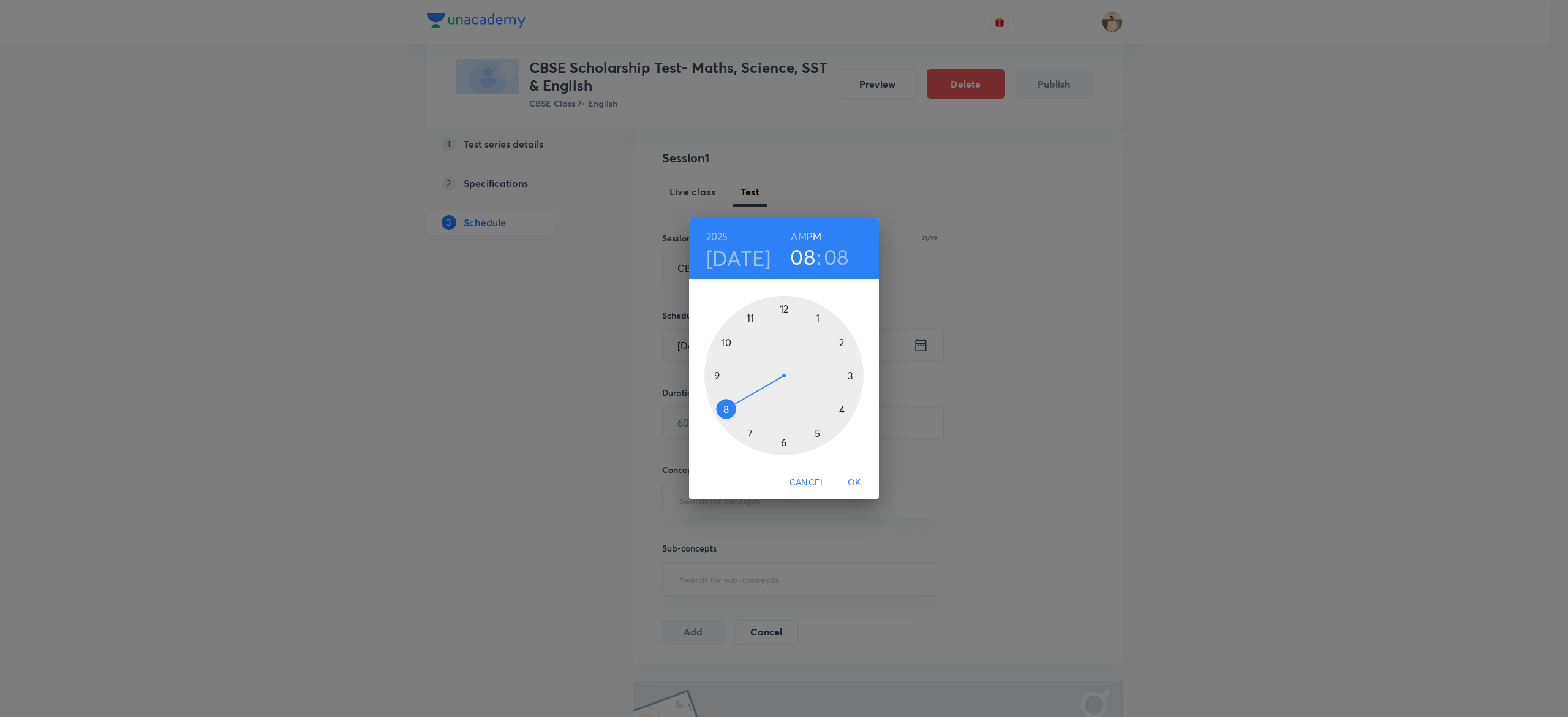
click at [816, 430] on div at bounding box center [783, 375] width 159 height 159
click at [780, 307] on div at bounding box center [783, 375] width 159 height 159
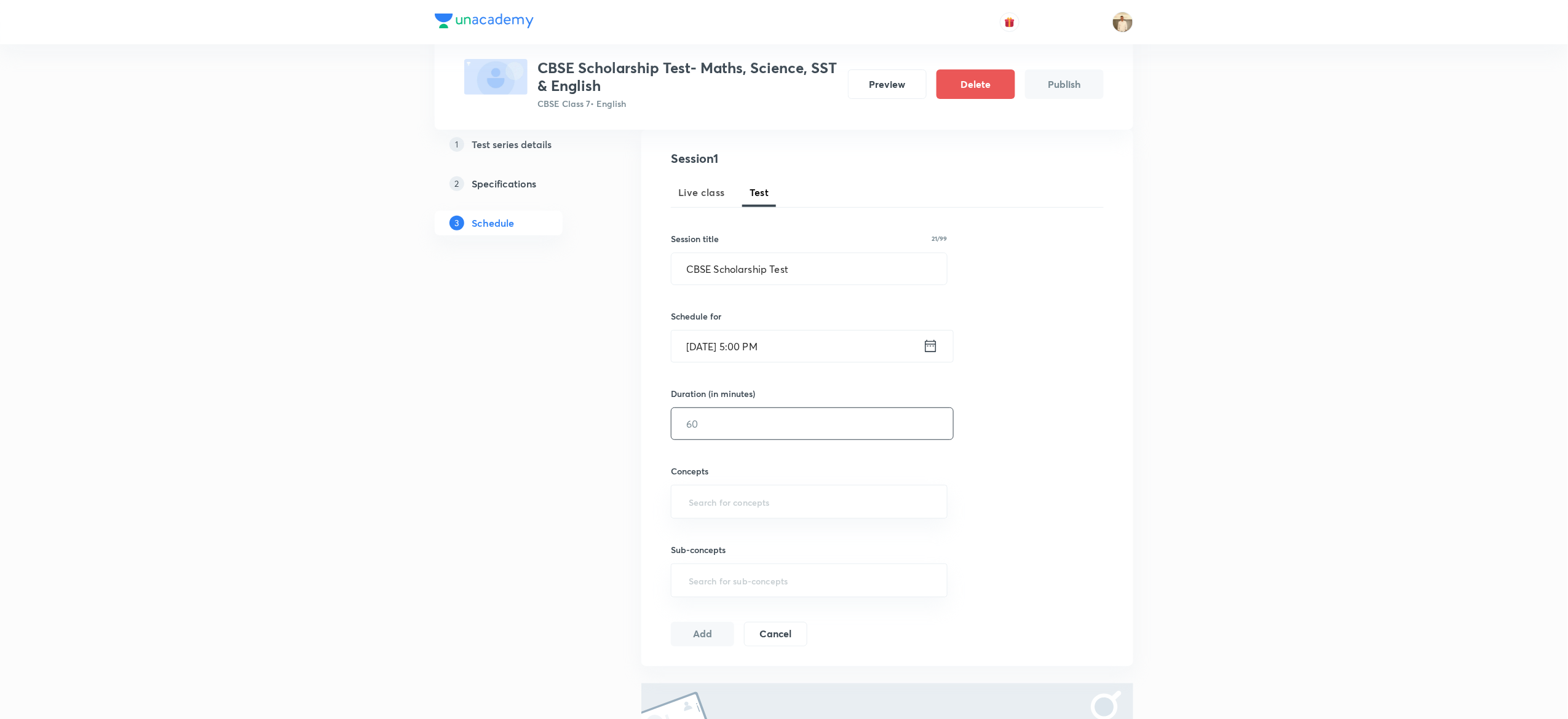
click at [728, 437] on input "text" at bounding box center [812, 423] width 282 height 32
type input "90"
click at [751, 496] on input "text" at bounding box center [809, 502] width 246 height 23
type input "a"
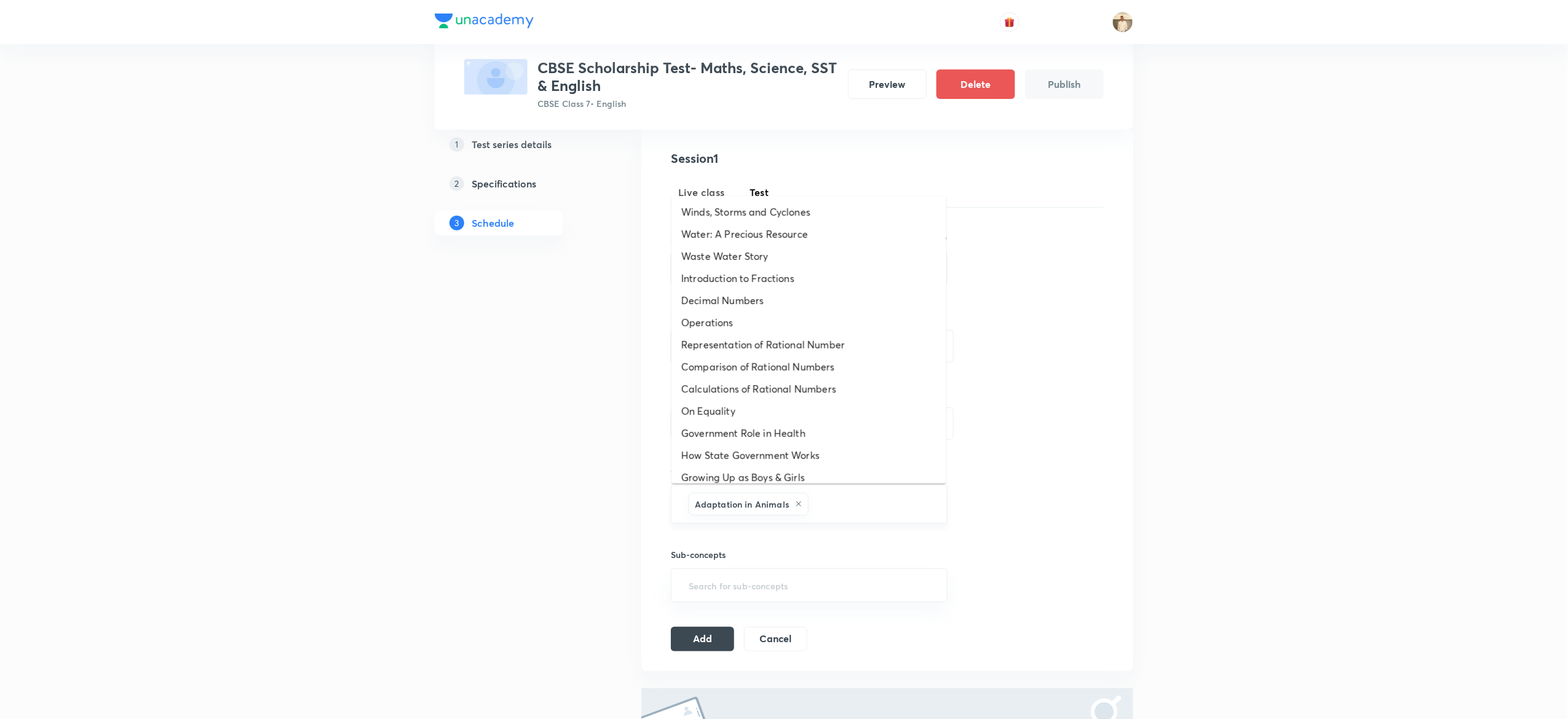
type input "a"
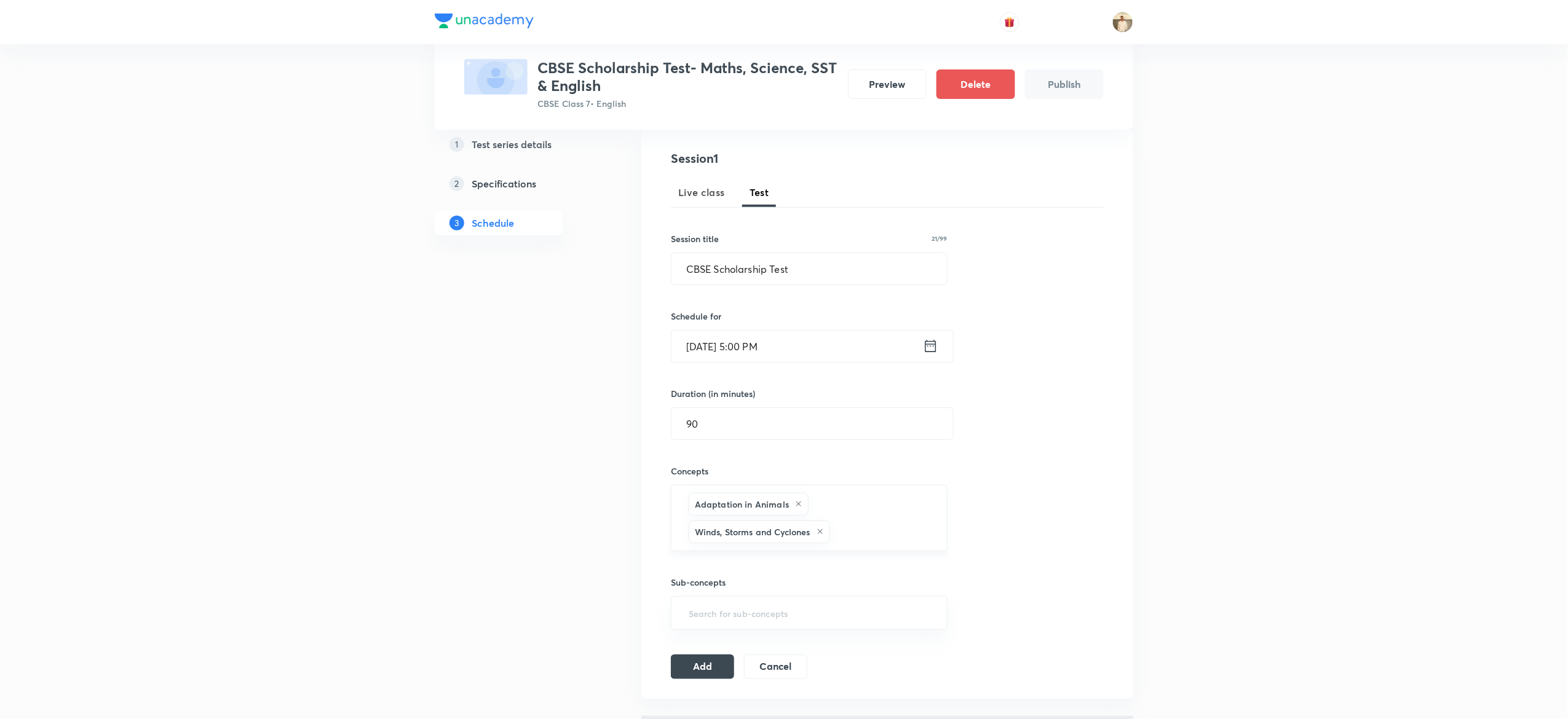
type input "a"
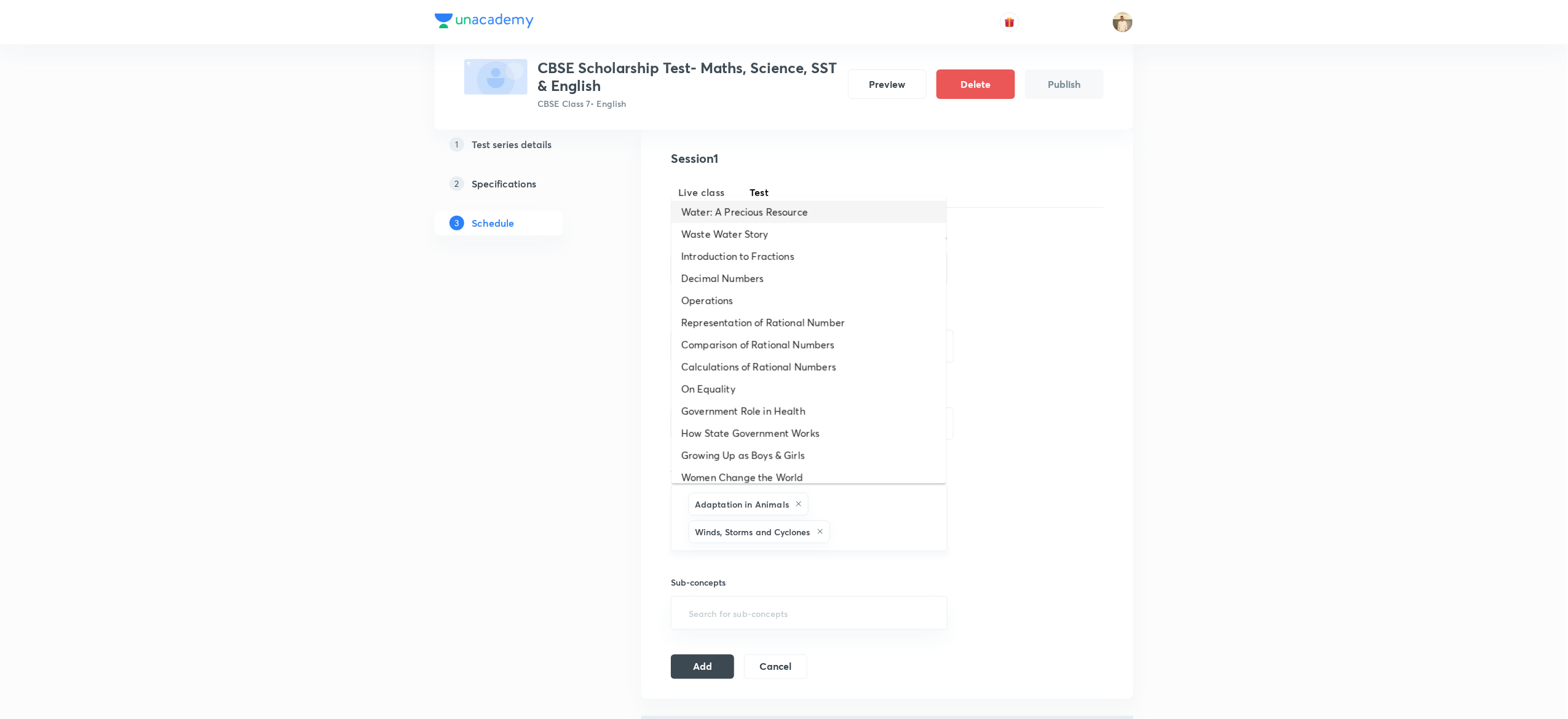
type input "a"
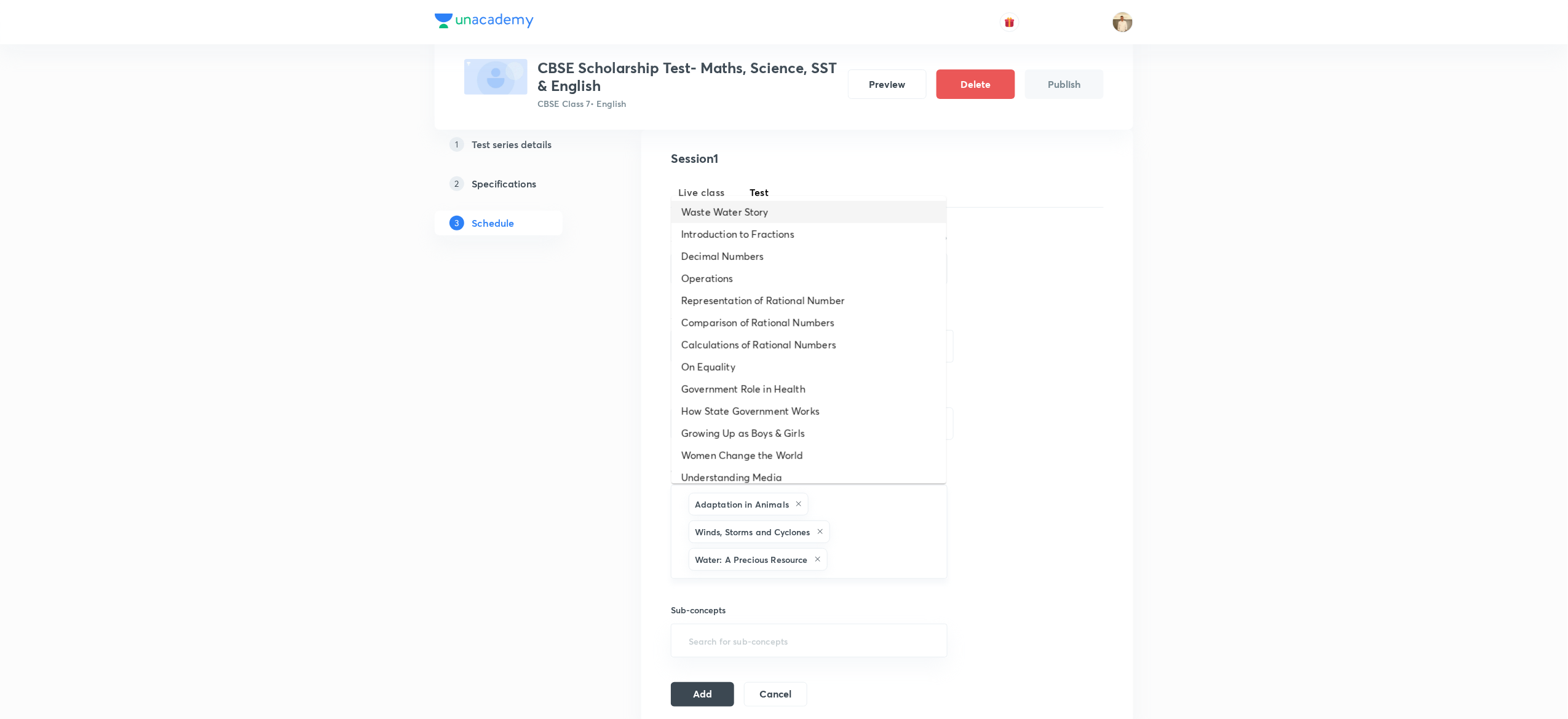
type input "a"
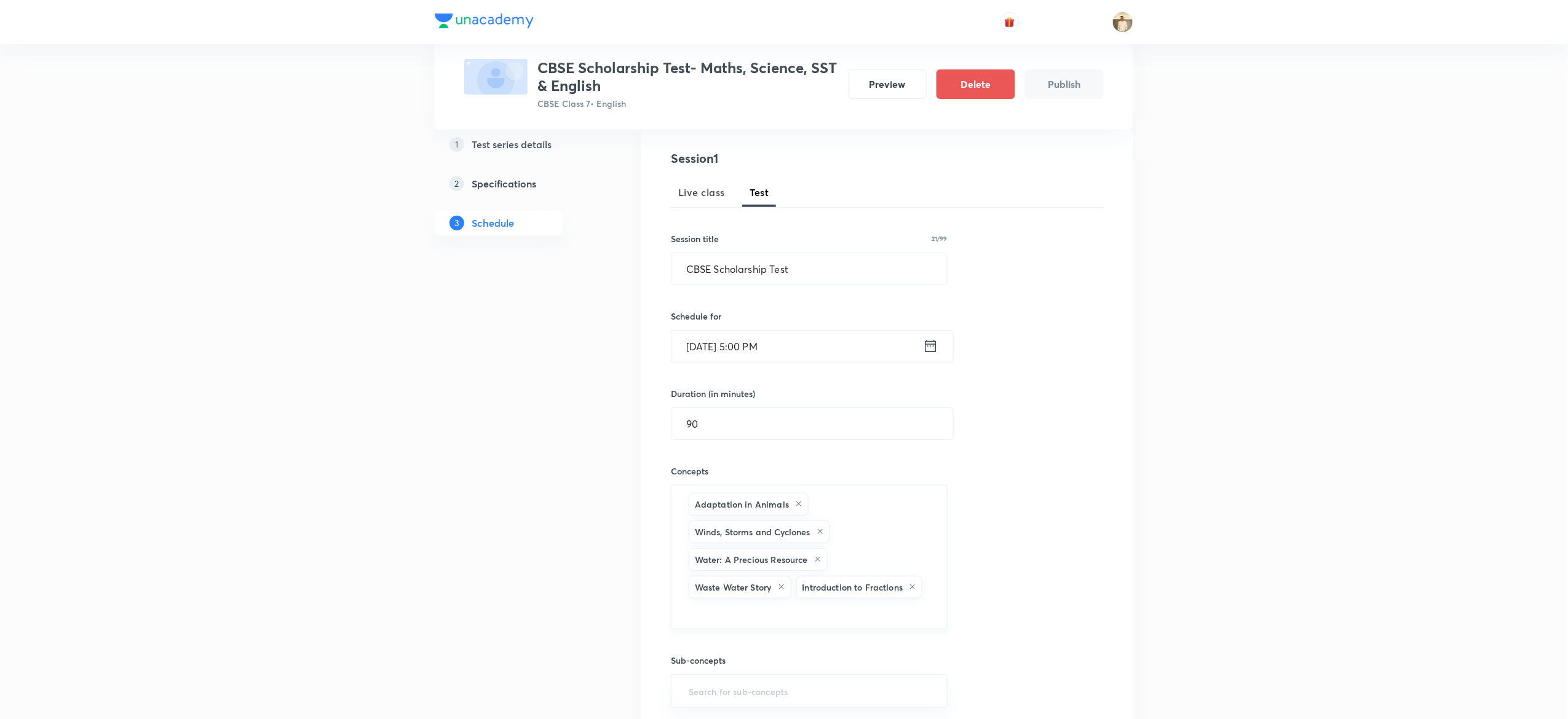
type input "a"
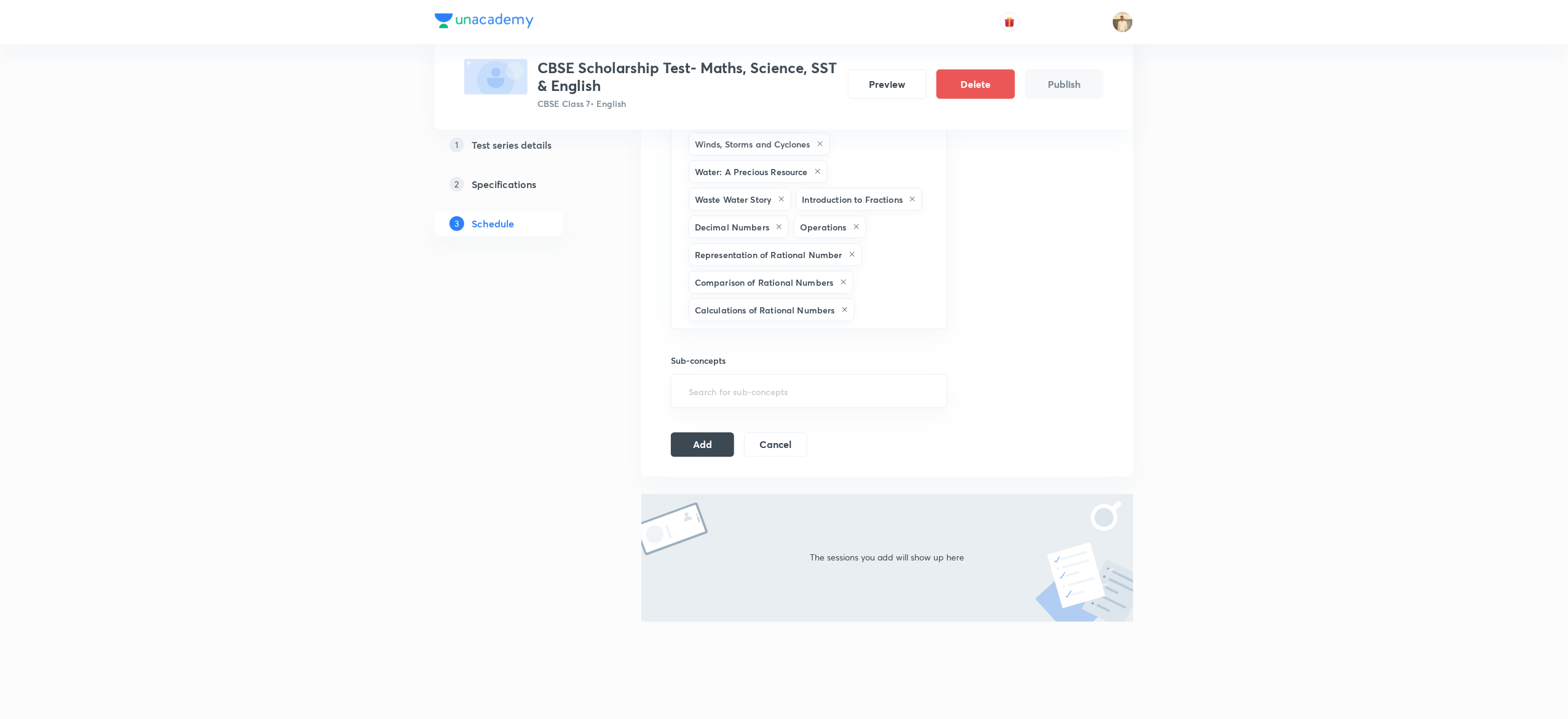
scroll to position [528, 0]
click at [700, 437] on button "Add" at bounding box center [702, 439] width 63 height 24
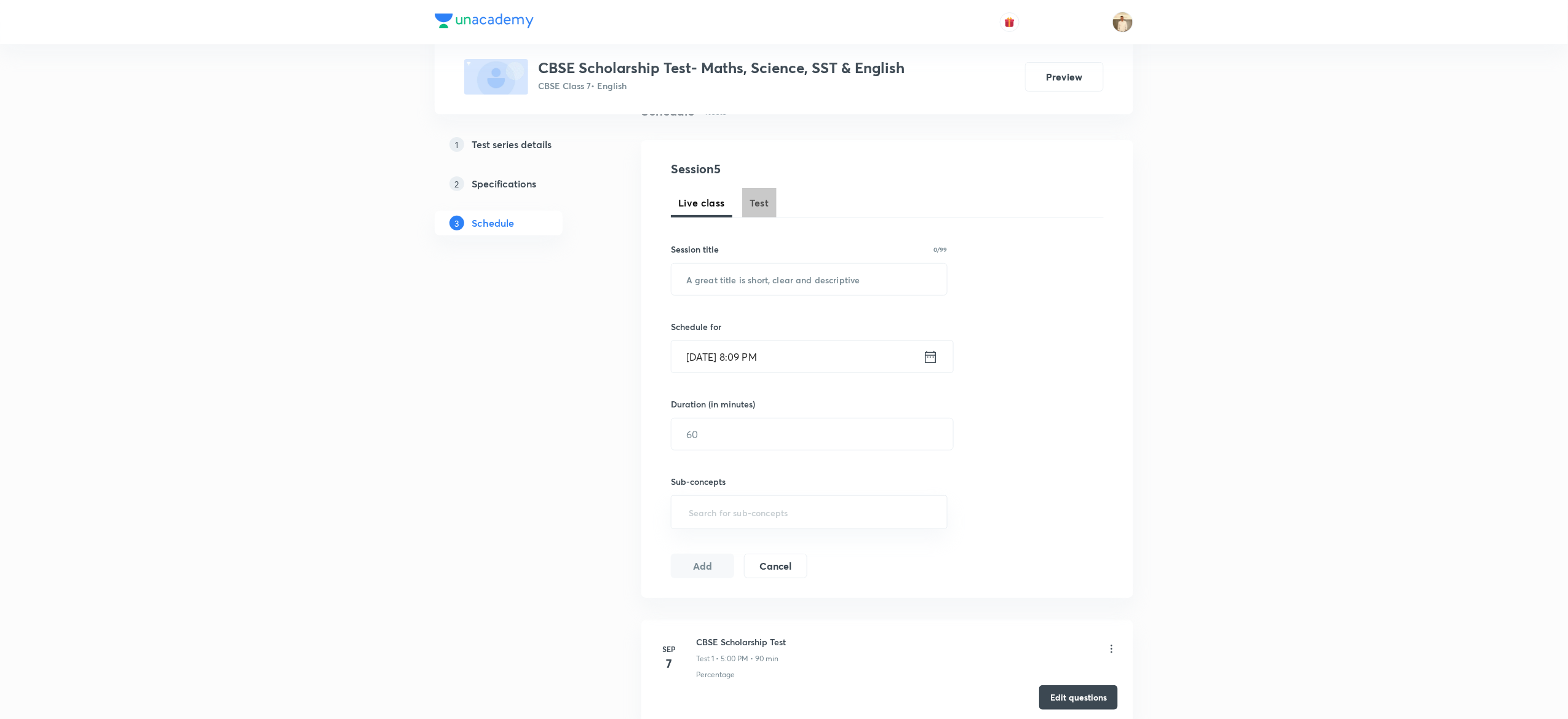
click at [756, 208] on span "Test" at bounding box center [760, 203] width 20 height 14
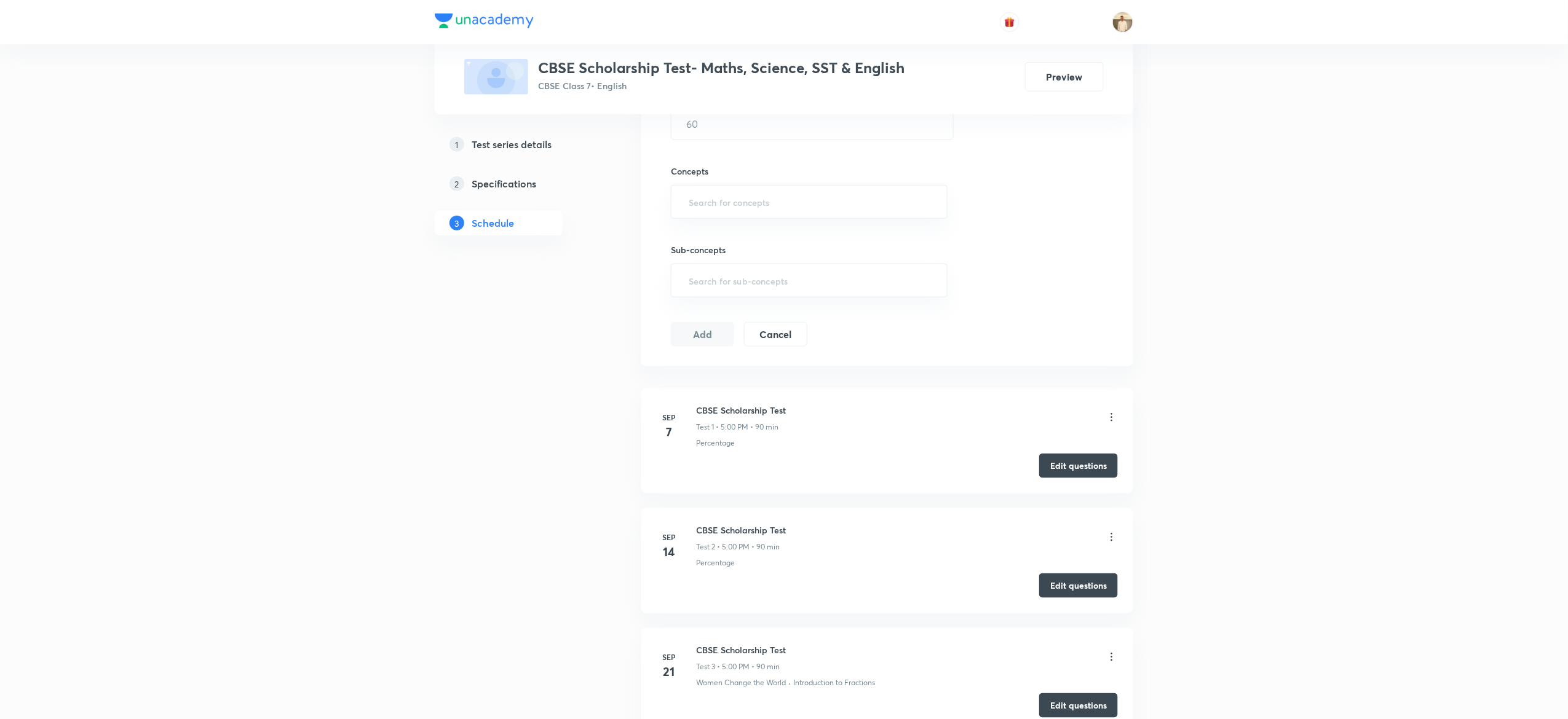
scroll to position [414, 0]
click at [724, 410] on h6 "CBSE Scholarship Test" at bounding box center [740, 412] width 89 height 13
copy h6 "CBSE Scholarship Test"
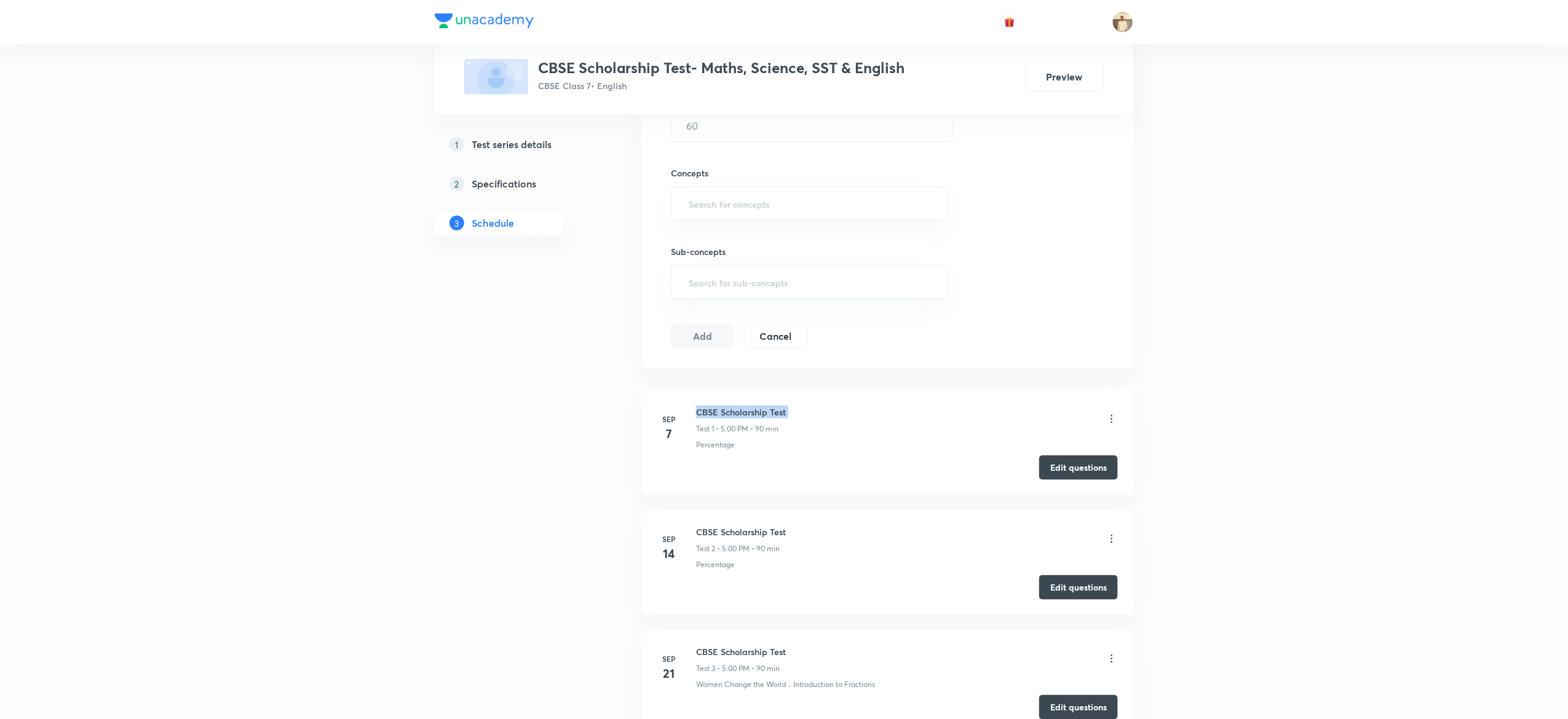
scroll to position [692, 0]
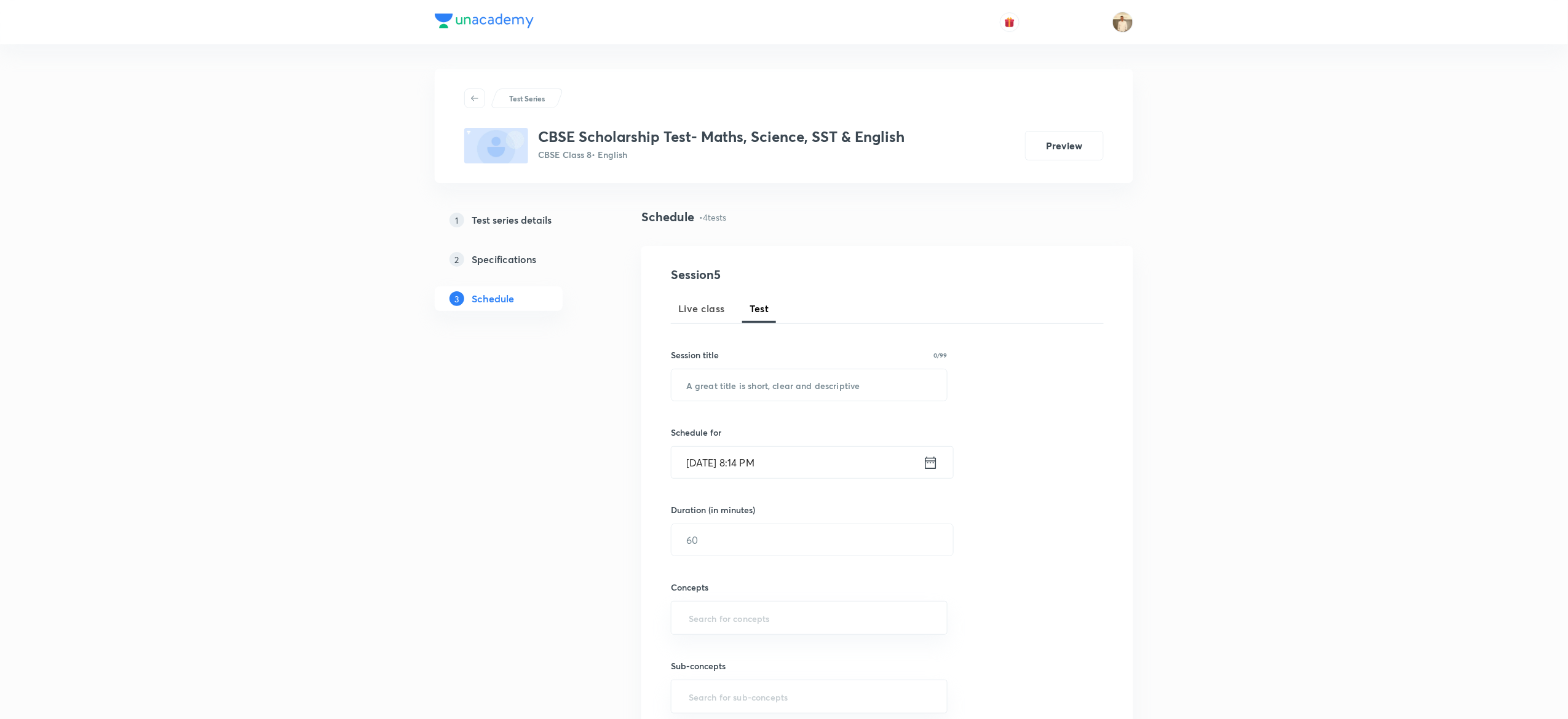
click at [547, 216] on h5 "Test series details" at bounding box center [512, 220] width 80 height 14
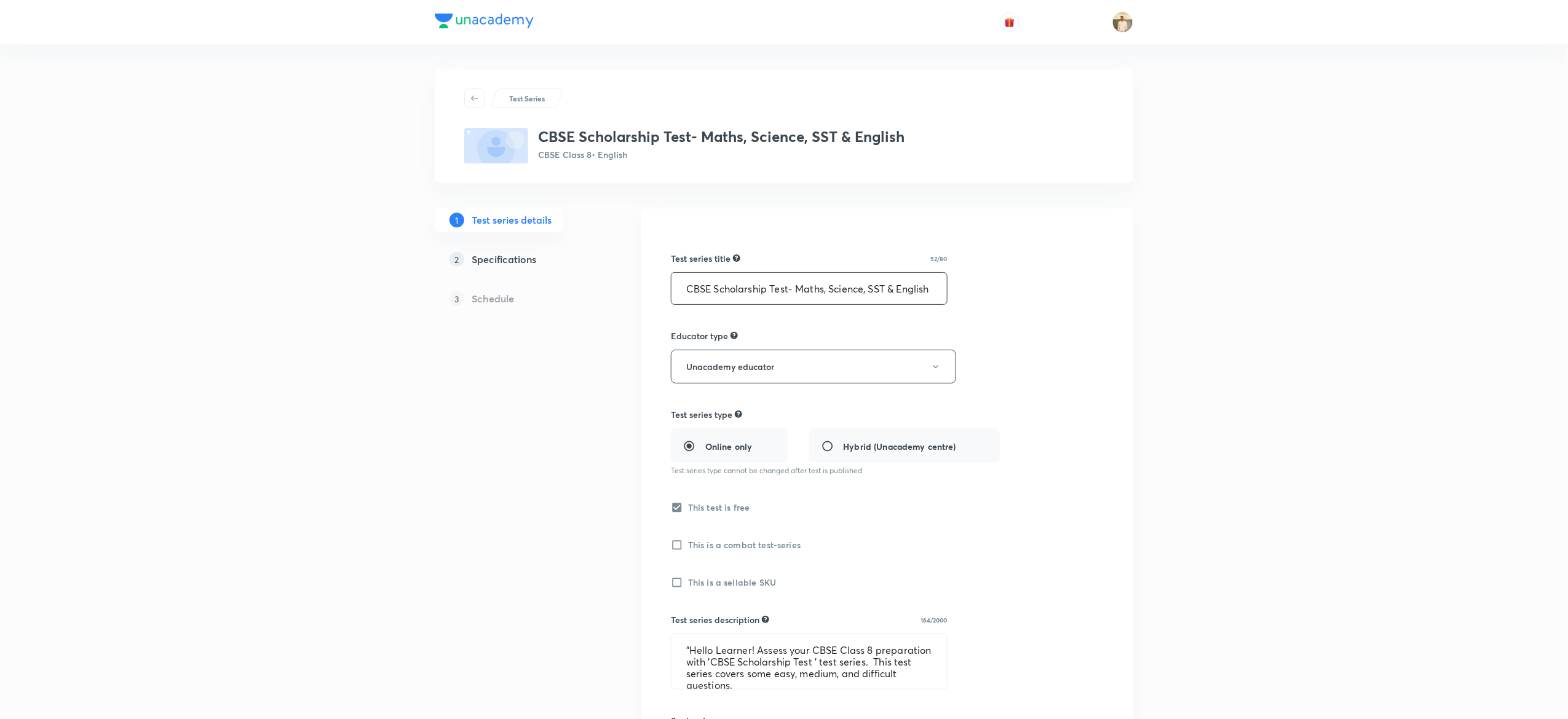
click at [838, 297] on input "CBSE Scholarship Test- Maths, Science, SST & English" at bounding box center [809, 288] width 275 height 32
click at [756, 641] on textarea ""Hello Learner! Assess your CBSE Class 8 preparation with 'CBSE Scholarship Tes…" at bounding box center [809, 661] width 275 height 55
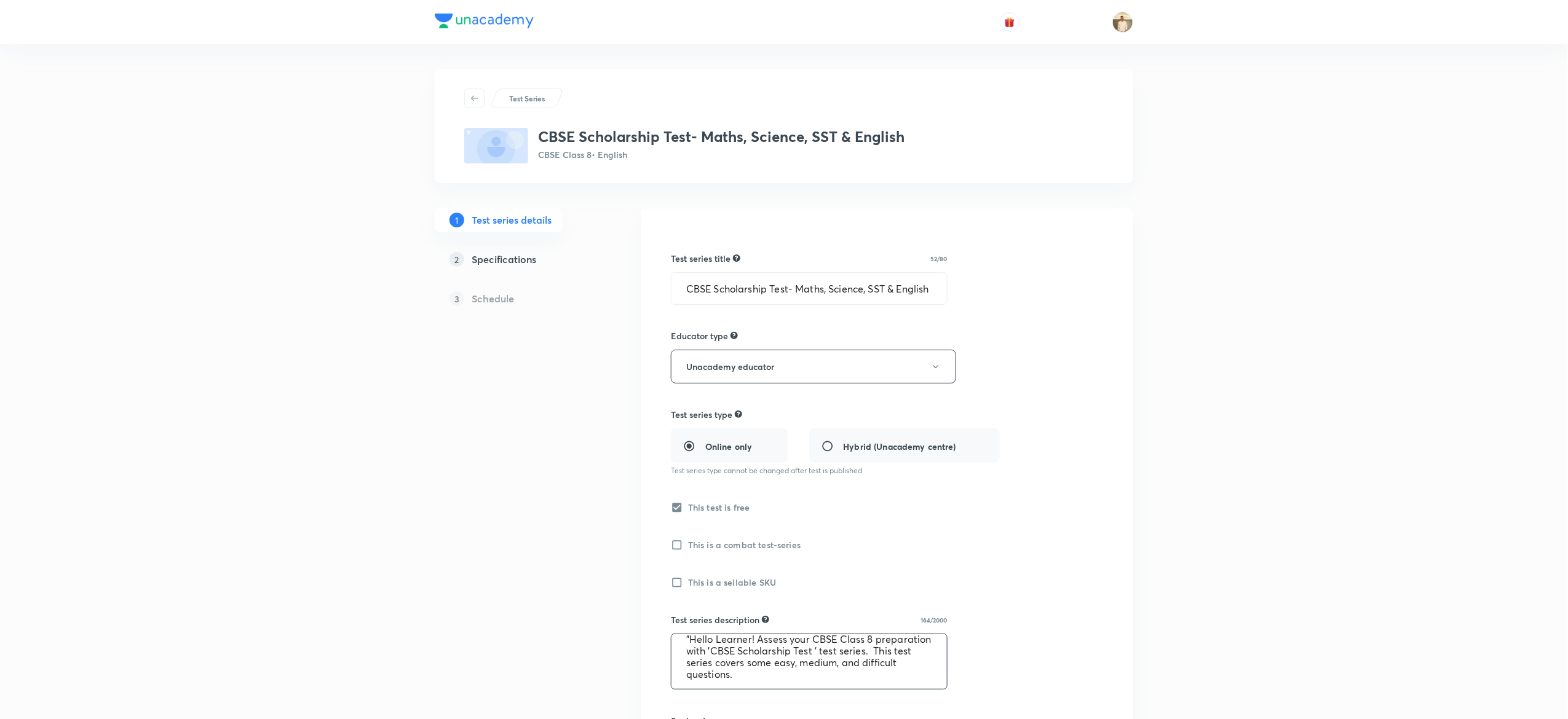
click at [756, 641] on textarea ""Hello Learner! Assess your CBSE Class 8 preparation with 'CBSE Scholarship Tes…" at bounding box center [809, 661] width 275 height 55
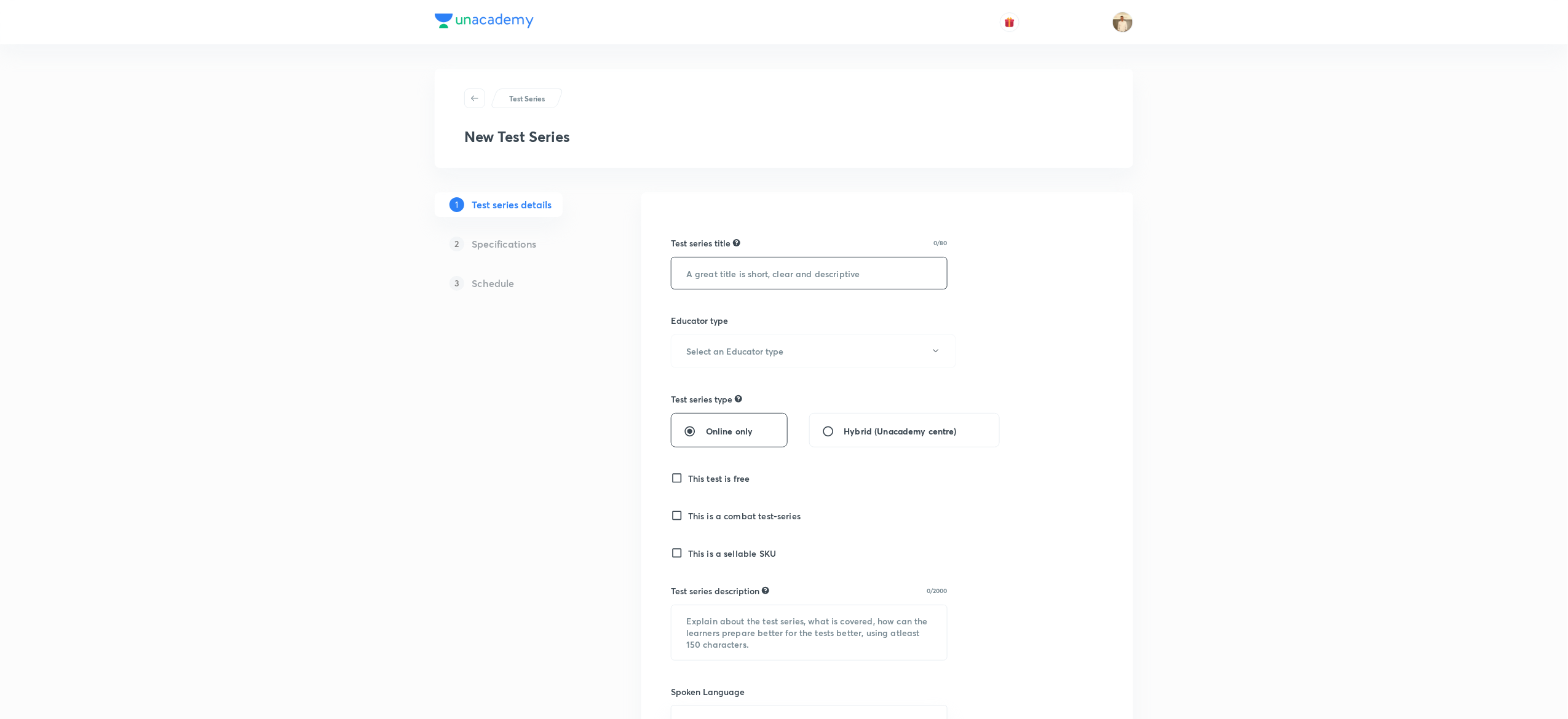
click at [867, 277] on input "text" at bounding box center [809, 272] width 275 height 32
paste input "CBSE Scholarship Test- Maths, Science, SST & English"
type input "CBSE Scholarship Test- Maths, Science, SST & English"
click at [780, 355] on h6 "Select an Educator type" at bounding box center [735, 351] width 97 height 13
click at [744, 384] on li "Unacademy educator" at bounding box center [807, 392] width 284 height 23
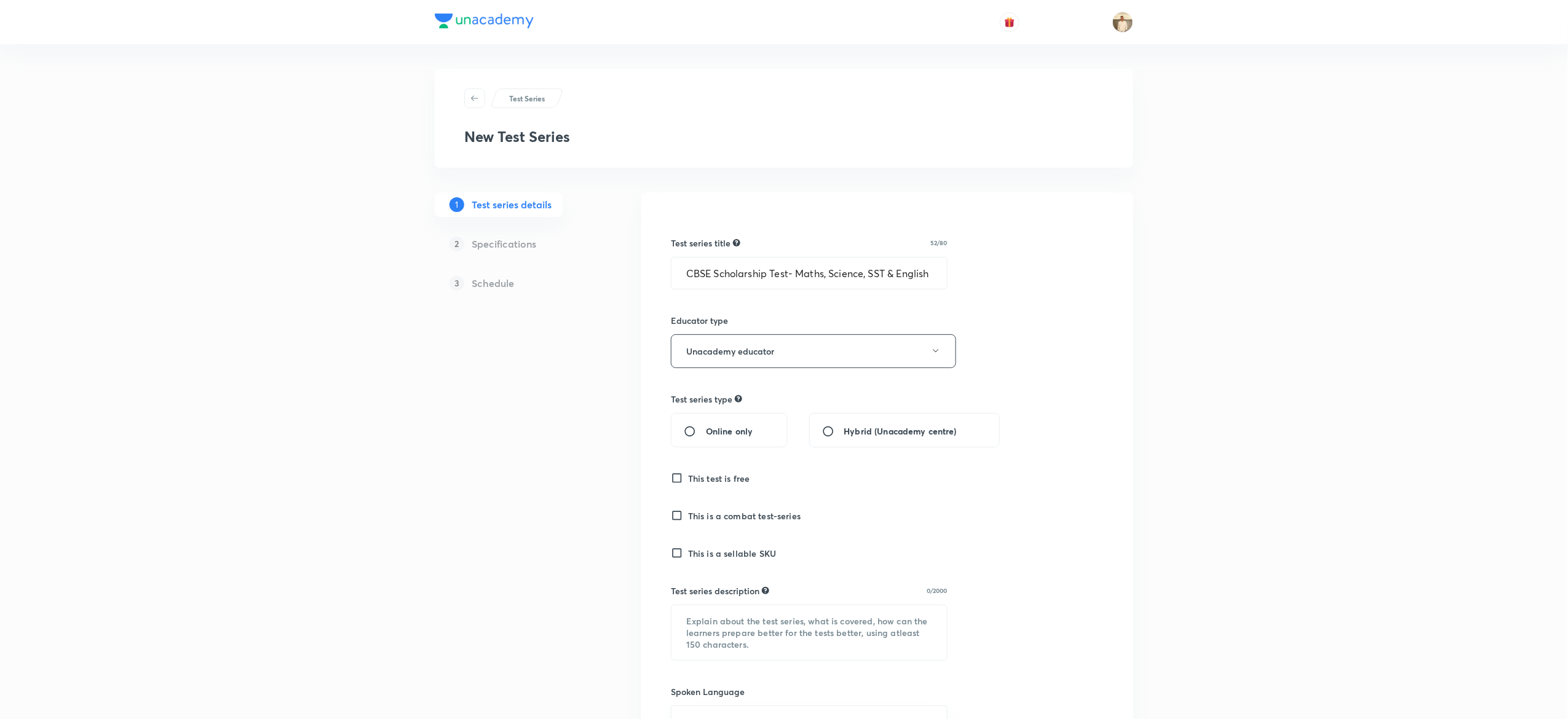
click at [687, 428] on input "Online only" at bounding box center [695, 431] width 23 height 13
radio input "true"
click at [699, 475] on h6 "This test is free" at bounding box center [719, 478] width 62 height 13
click at [688, 475] on input "This test is free" at bounding box center [679, 478] width 17 height 13
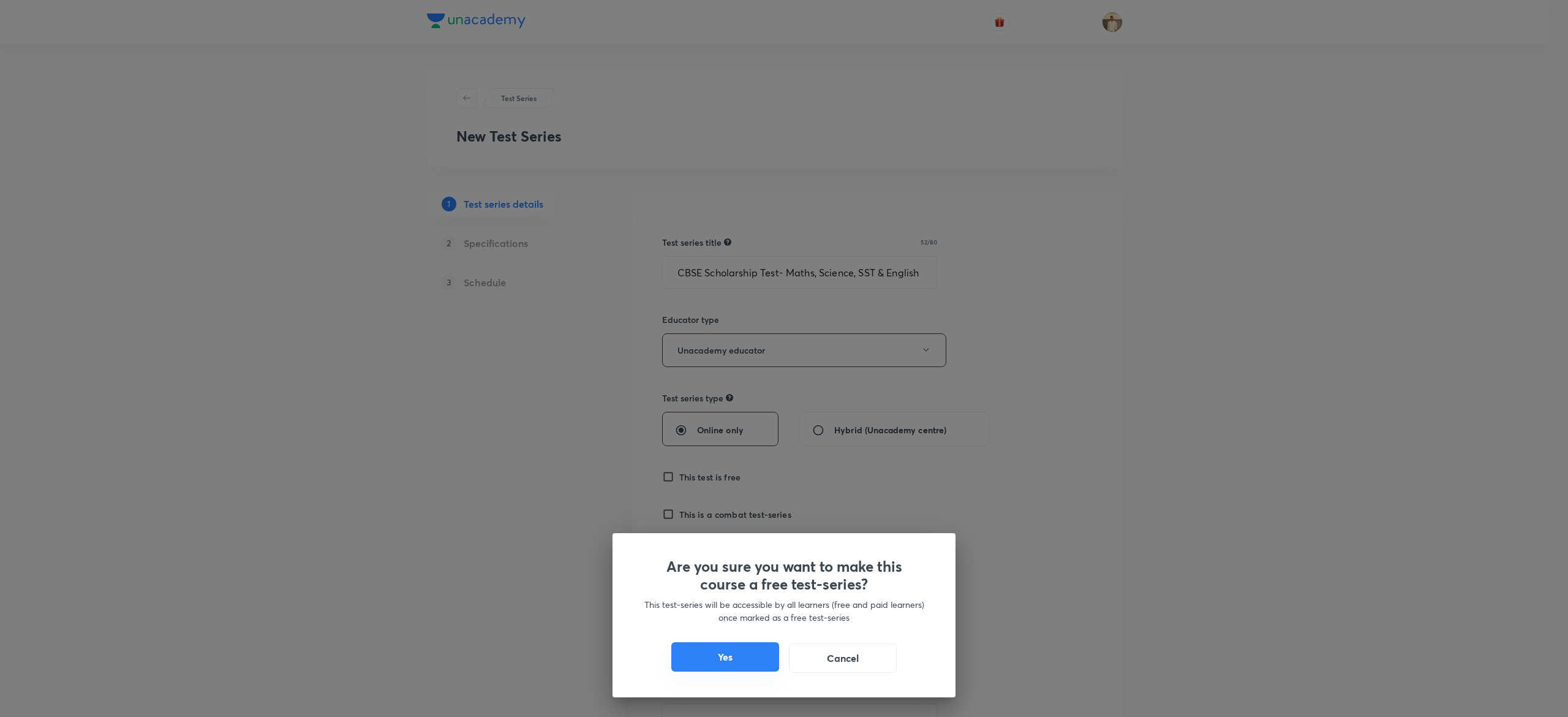
click at [716, 664] on button "Yes" at bounding box center [726, 657] width 108 height 30
checkbox input "true"
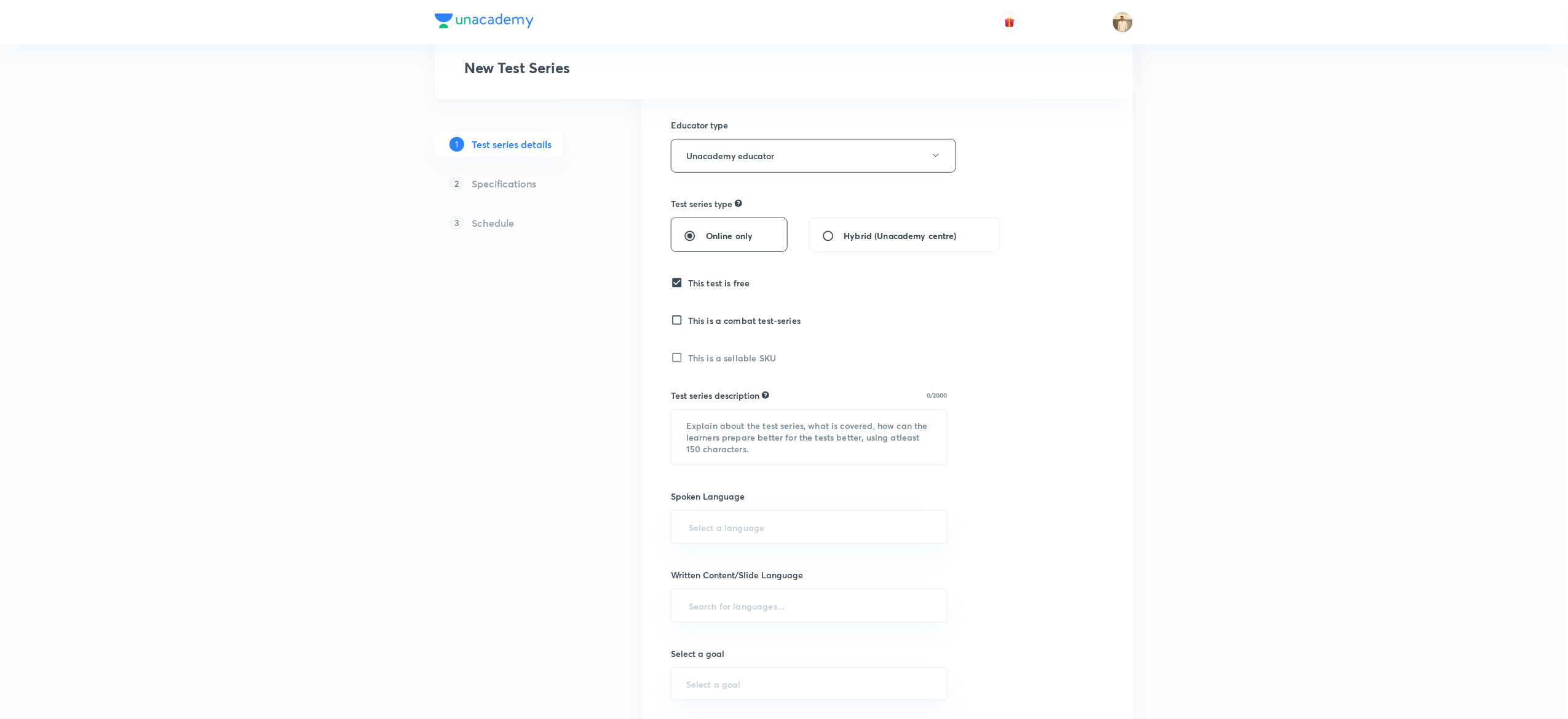
scroll to position [197, 0]
click at [828, 451] on textarea at bounding box center [809, 436] width 275 height 55
paste textarea ""Hello Learner! Assess your CBSE Class 8 preparation with 'CBSE Scholarship Tes…"
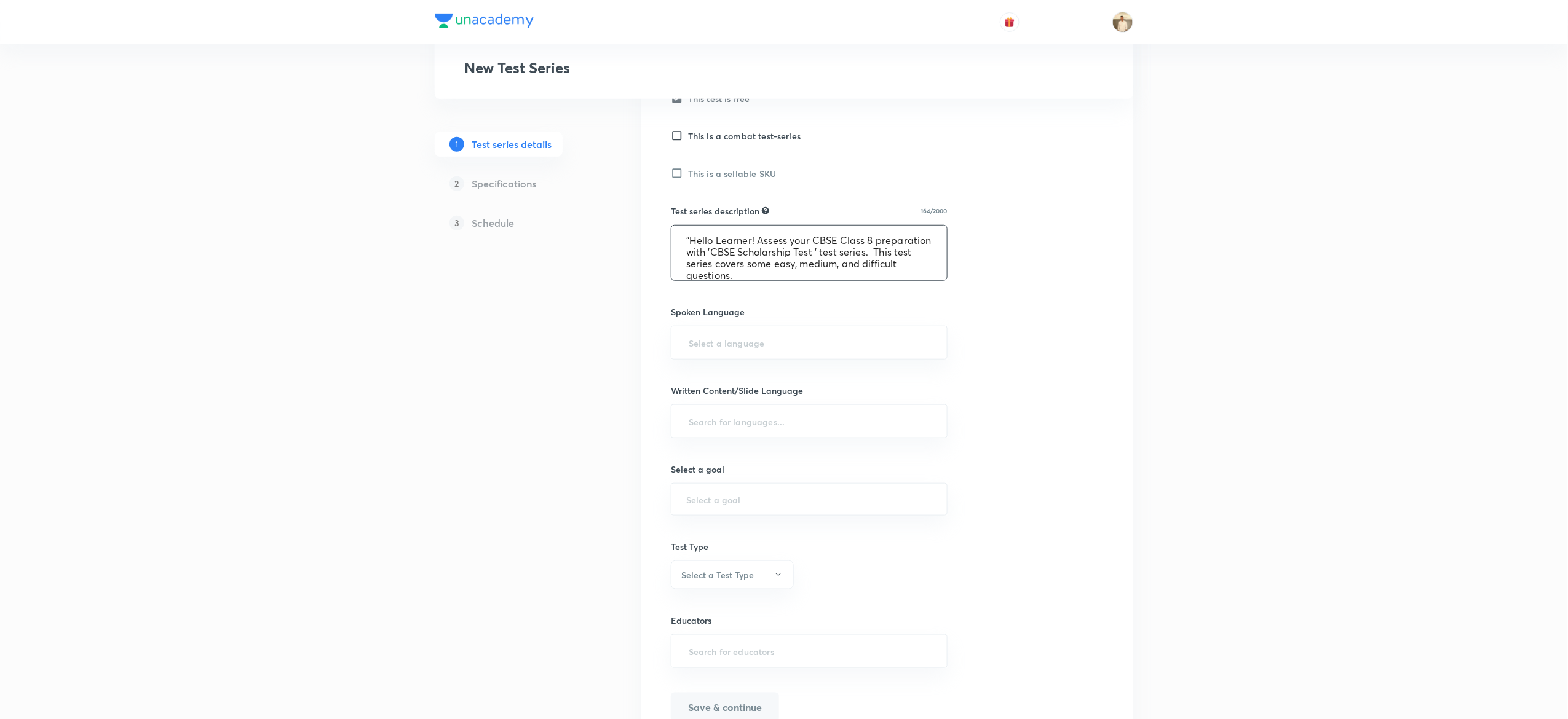
scroll to position [381, 0]
type textarea ""Hello Learner! Assess your CBSE Class 8 preparation with 'CBSE Scholarship Tes…"
click at [834, 346] on input "text" at bounding box center [809, 341] width 246 height 23
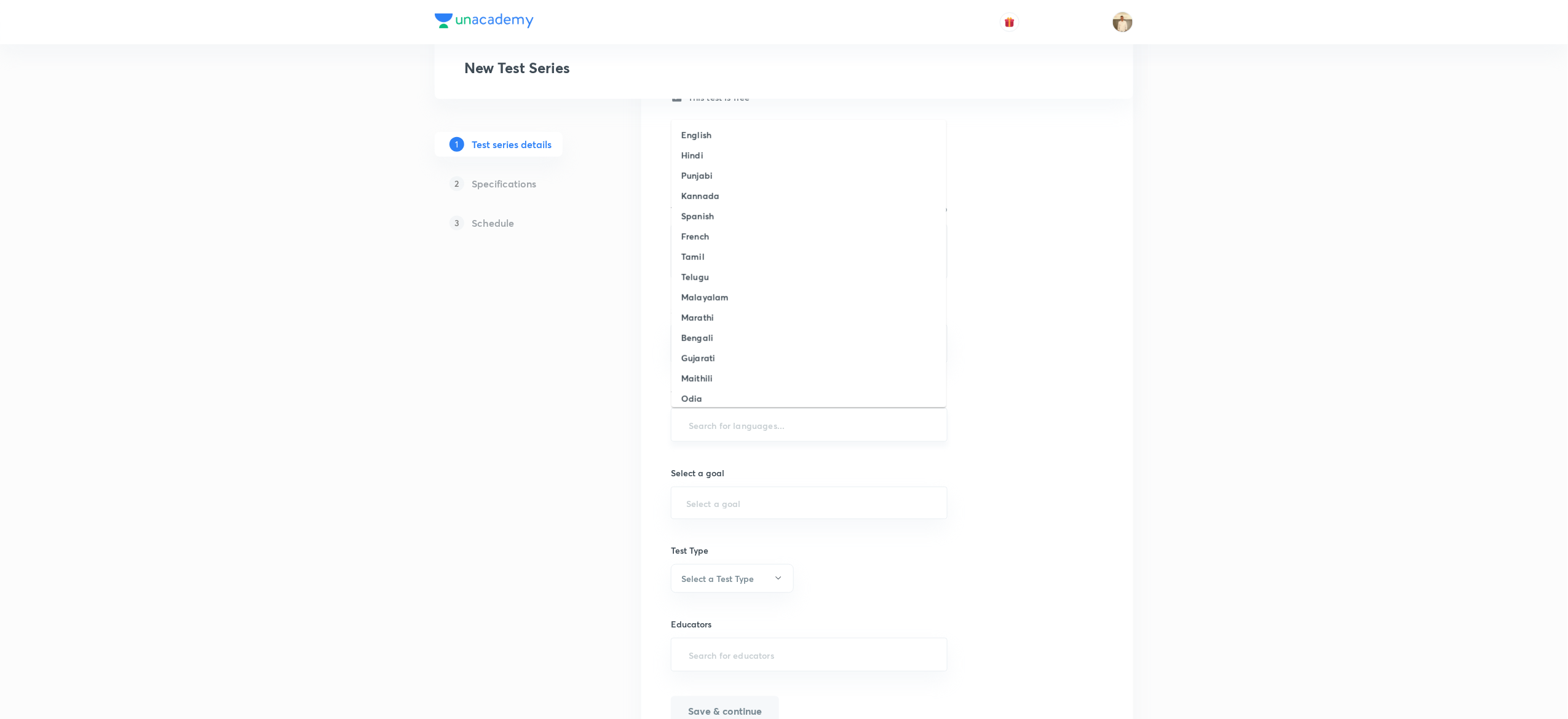
click at [771, 429] on input "text" at bounding box center [809, 425] width 246 height 23
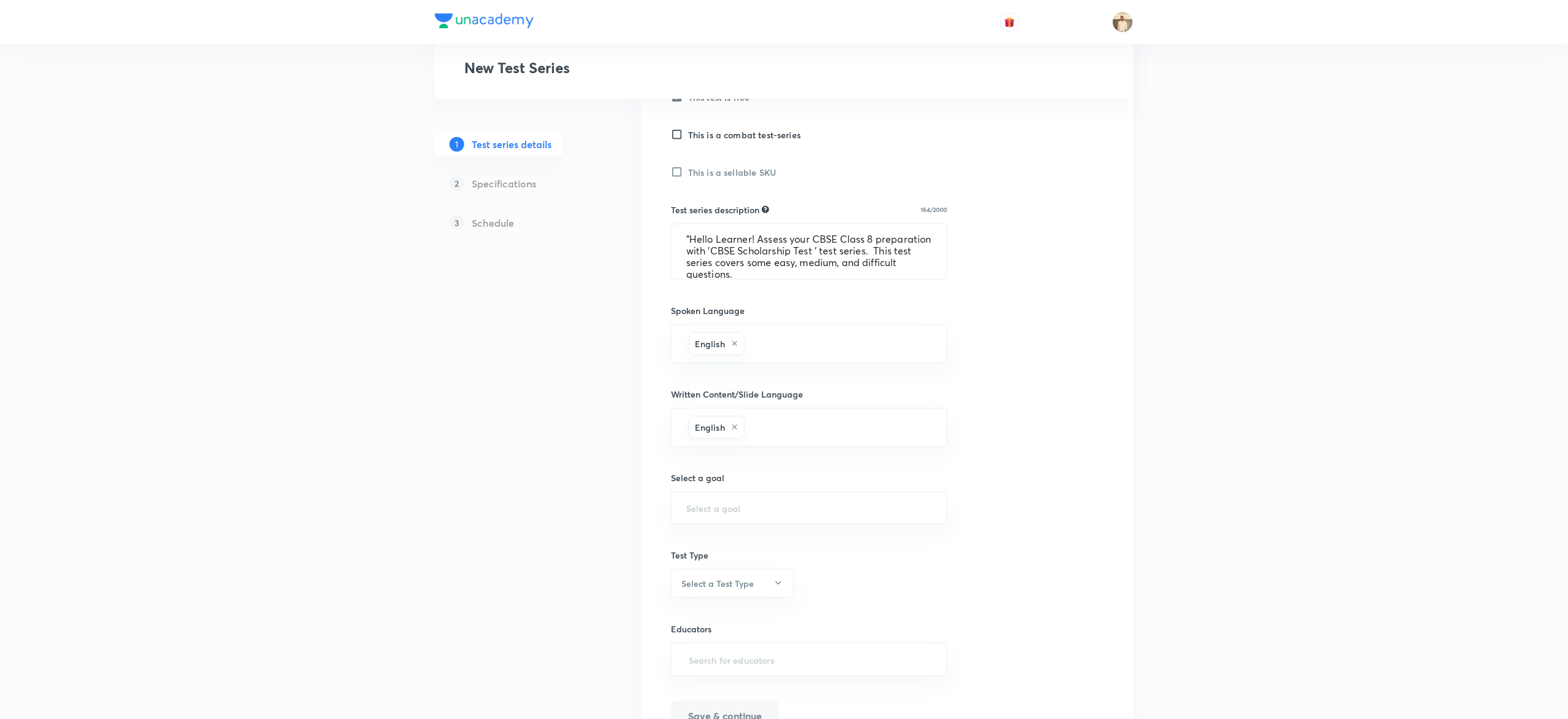
scroll to position [456, 0]
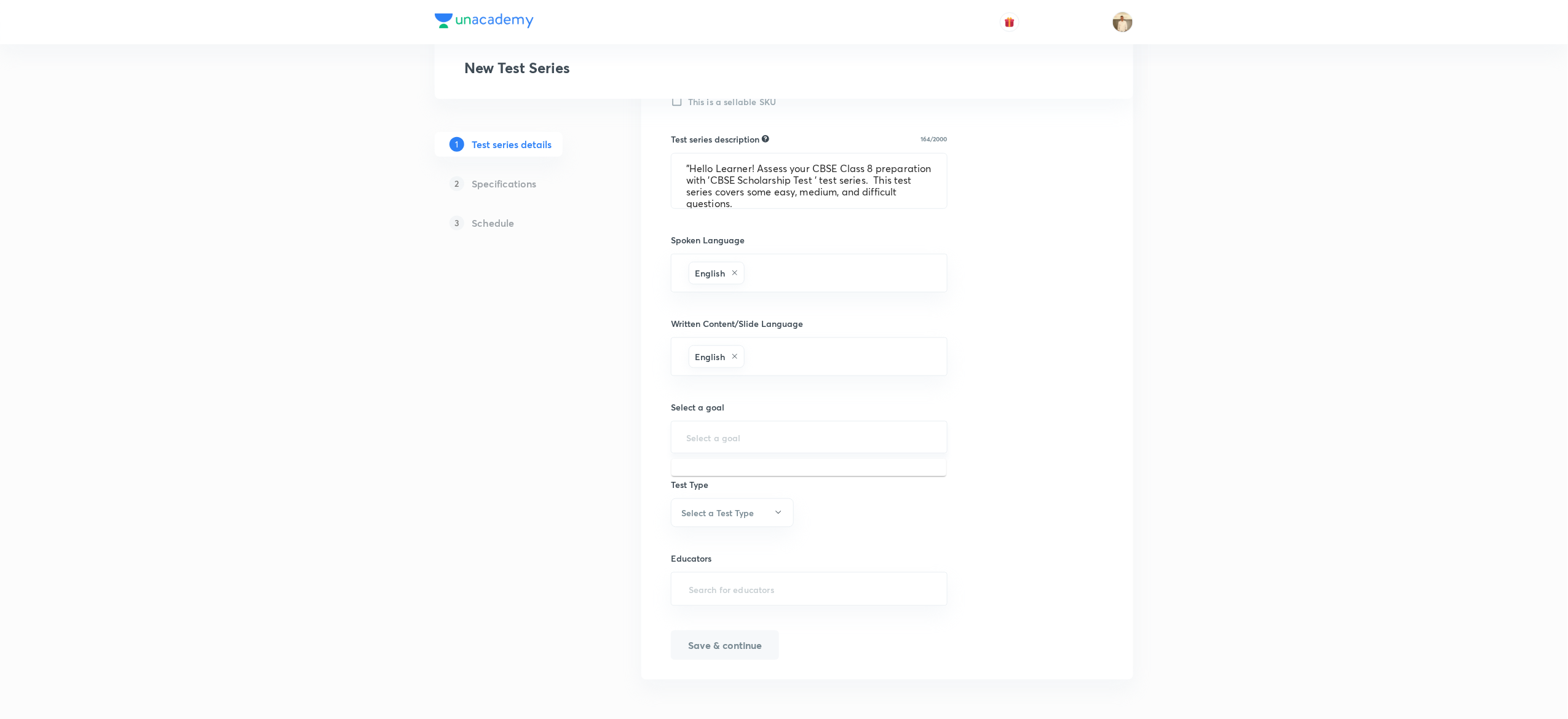
click at [812, 435] on input "text" at bounding box center [809, 437] width 246 height 12
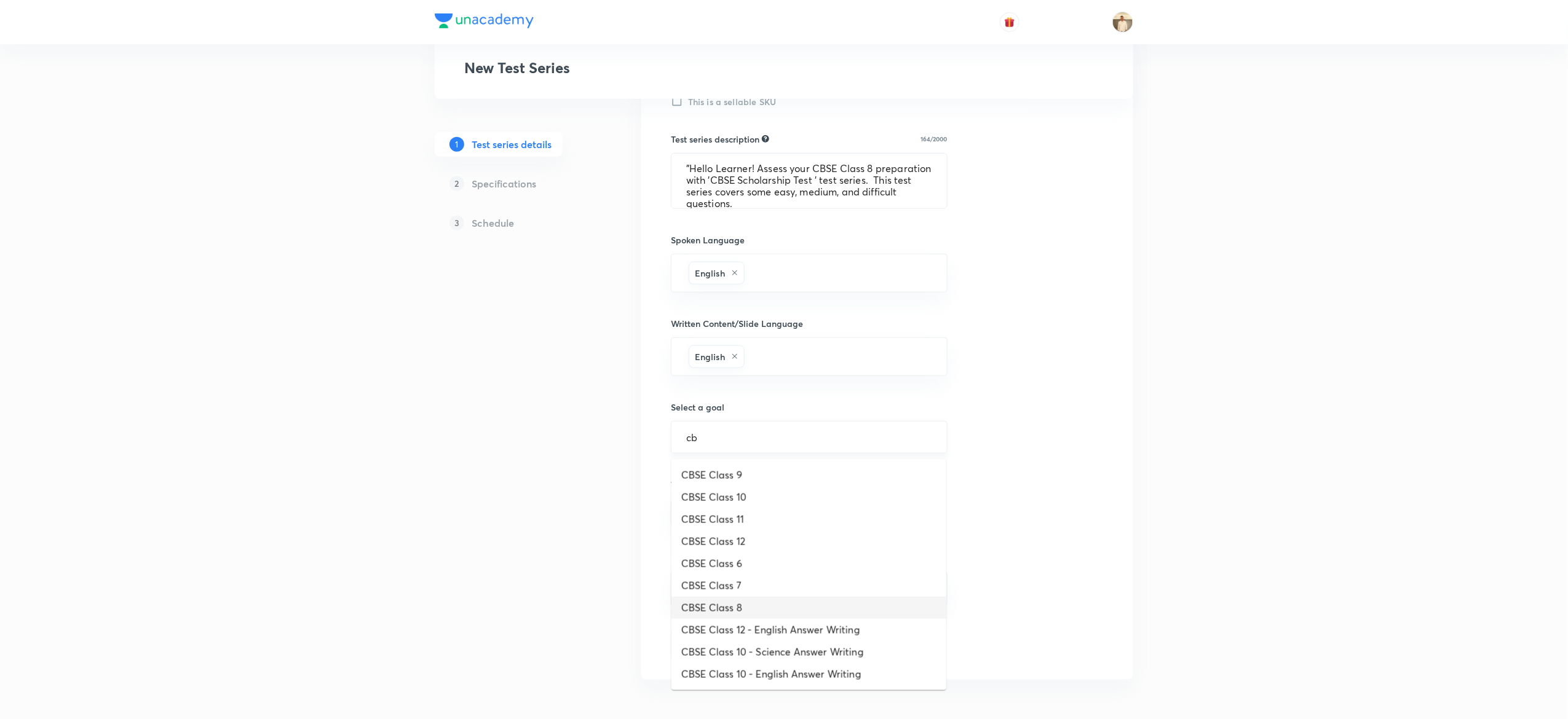
type input "CBSE Class 8"
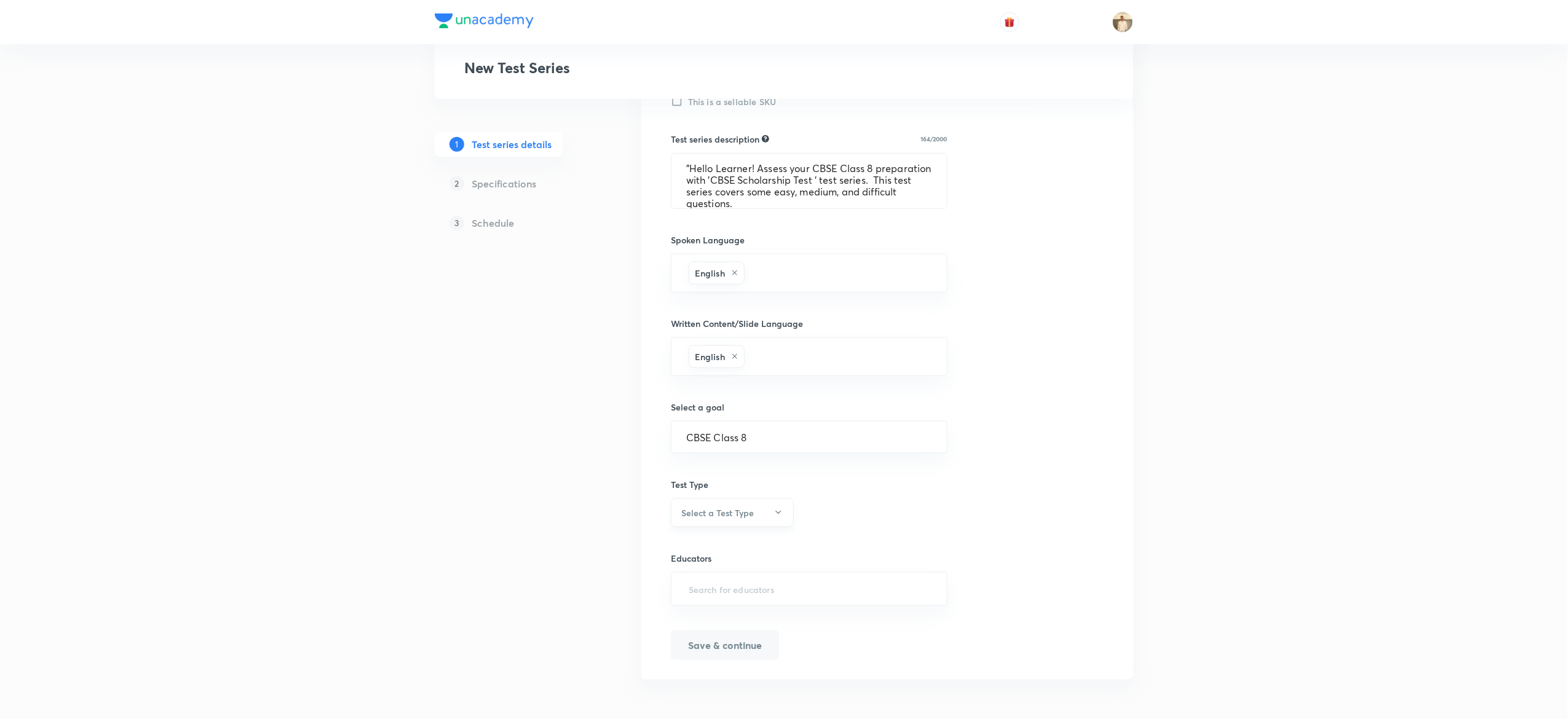
click at [756, 514] on button "Select a Test Type" at bounding box center [732, 513] width 123 height 29
click at [716, 564] on li "Minor Test" at bounding box center [726, 572] width 122 height 23
click at [849, 586] on input "text" at bounding box center [809, 588] width 246 height 23
type input "c"
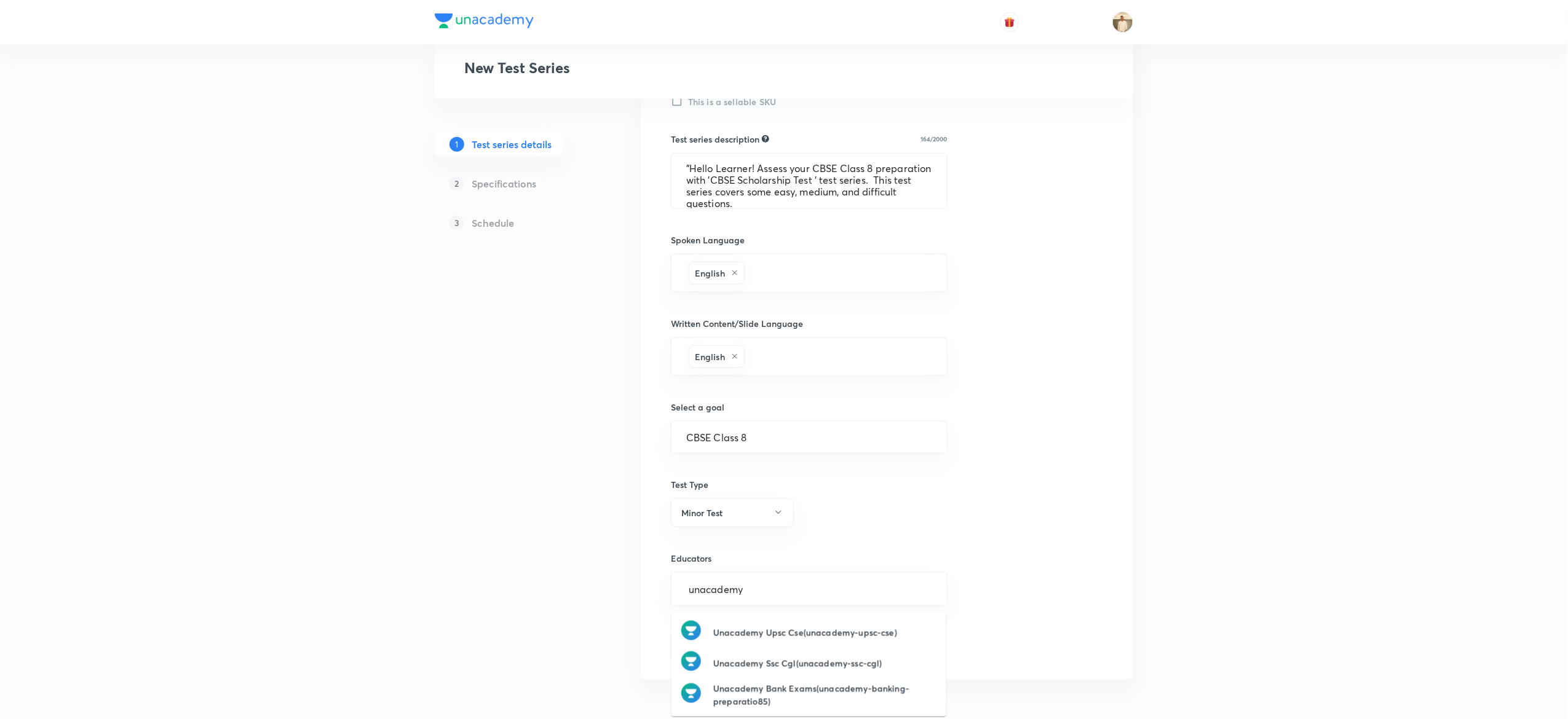
type input "unacademy"
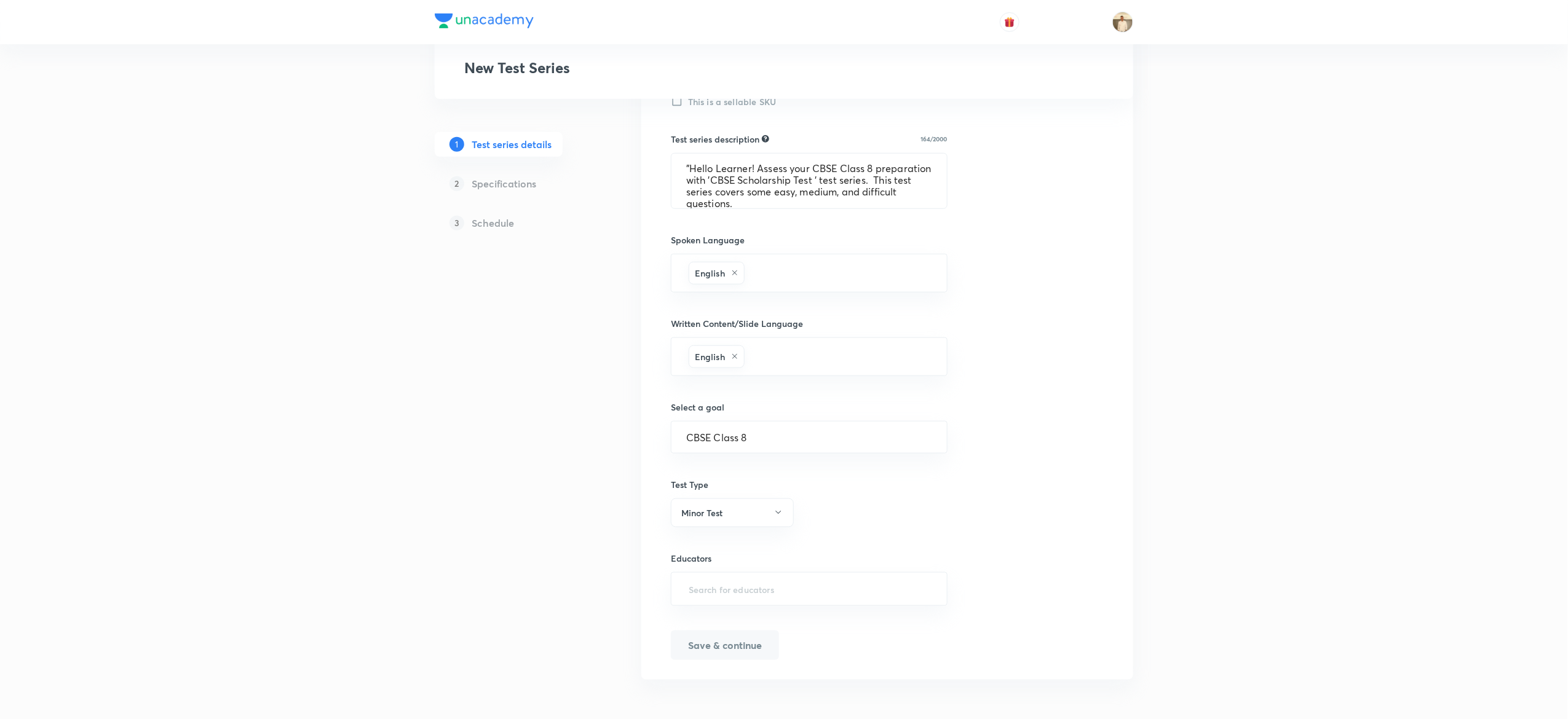
click at [358, 639] on div "Test Series New Test Series 1 Test series details 2 Specifications 3 Schedule T…" at bounding box center [784, 134] width 1568 height 1171
